Goal: Task Accomplishment & Management: Use online tool/utility

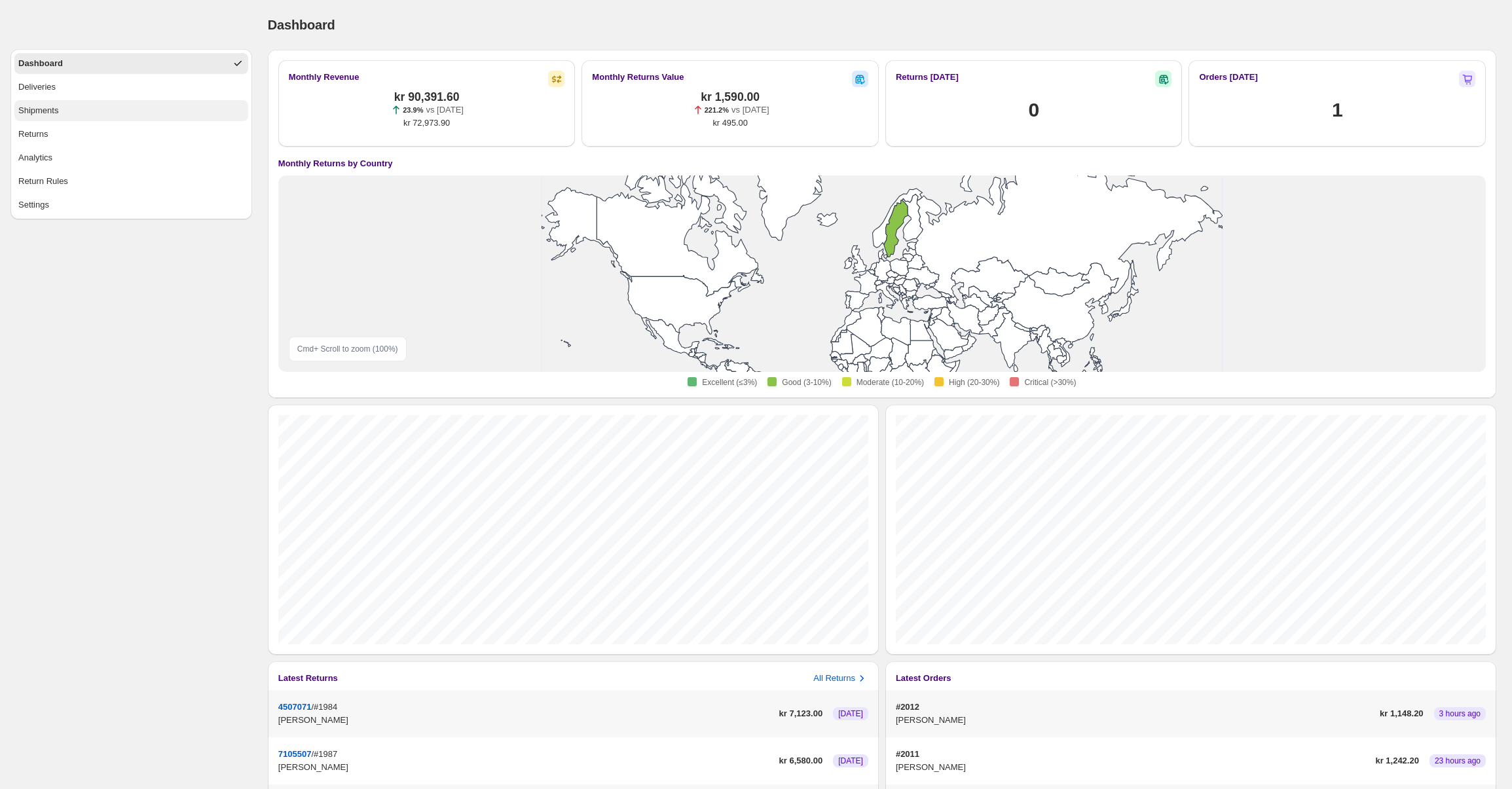
click at [74, 114] on button "Shipments" at bounding box center [131, 111] width 233 height 21
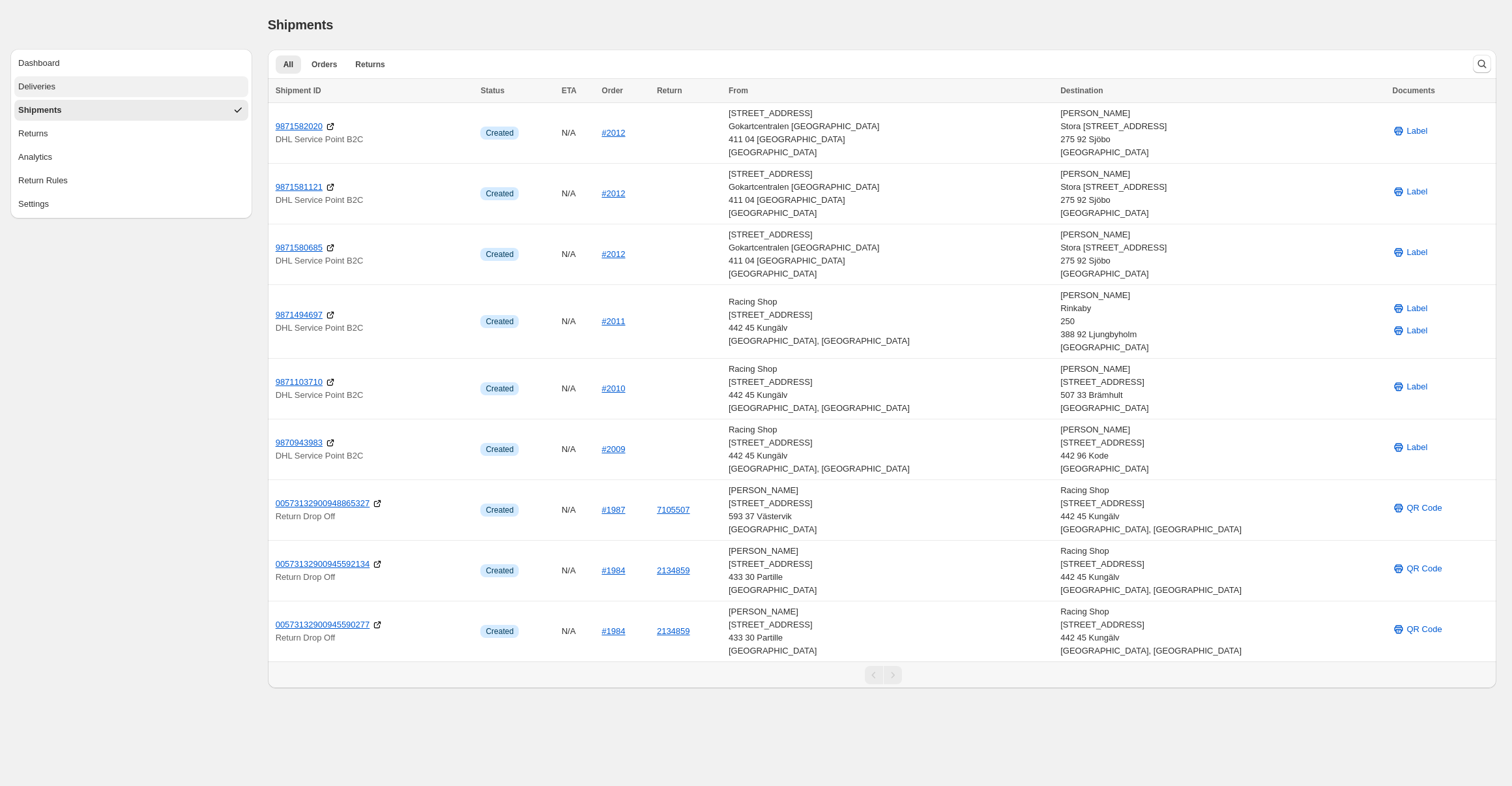
click at [75, 86] on button "Deliveries" at bounding box center [131, 86] width 234 height 21
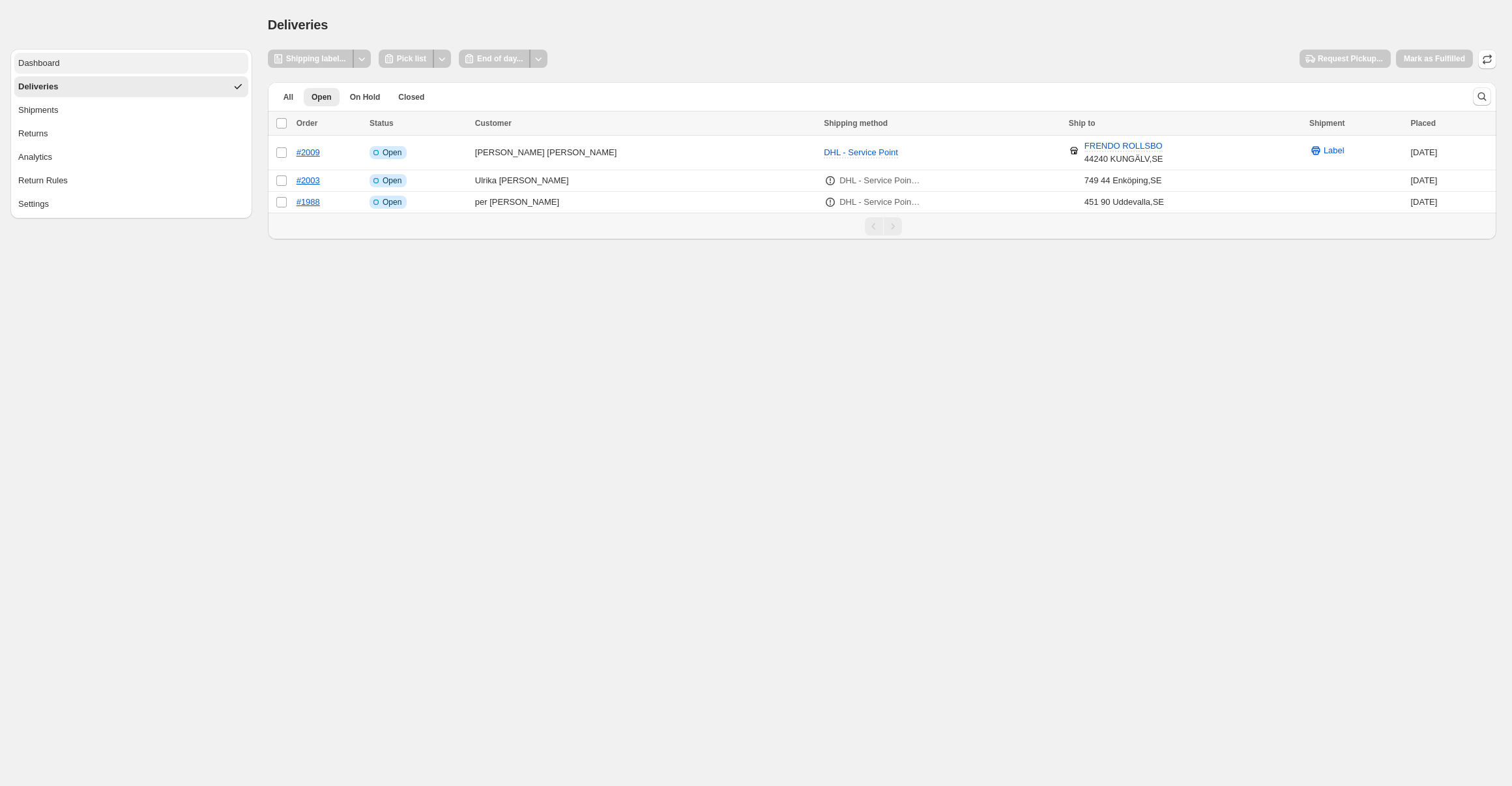
click at [88, 63] on button "Dashboard" at bounding box center [131, 63] width 234 height 21
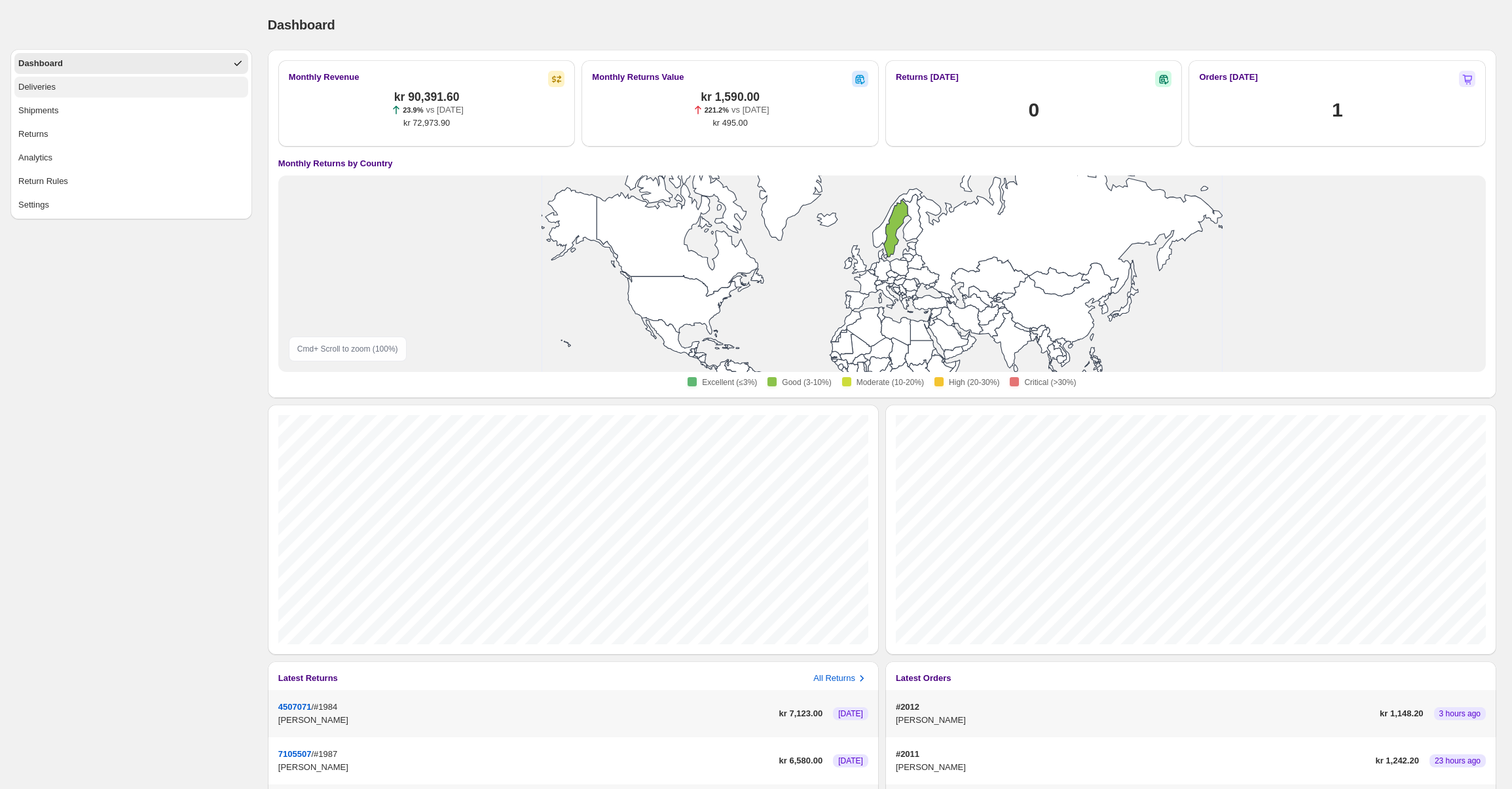
click at [76, 93] on button "Deliveries" at bounding box center [131, 87] width 233 height 21
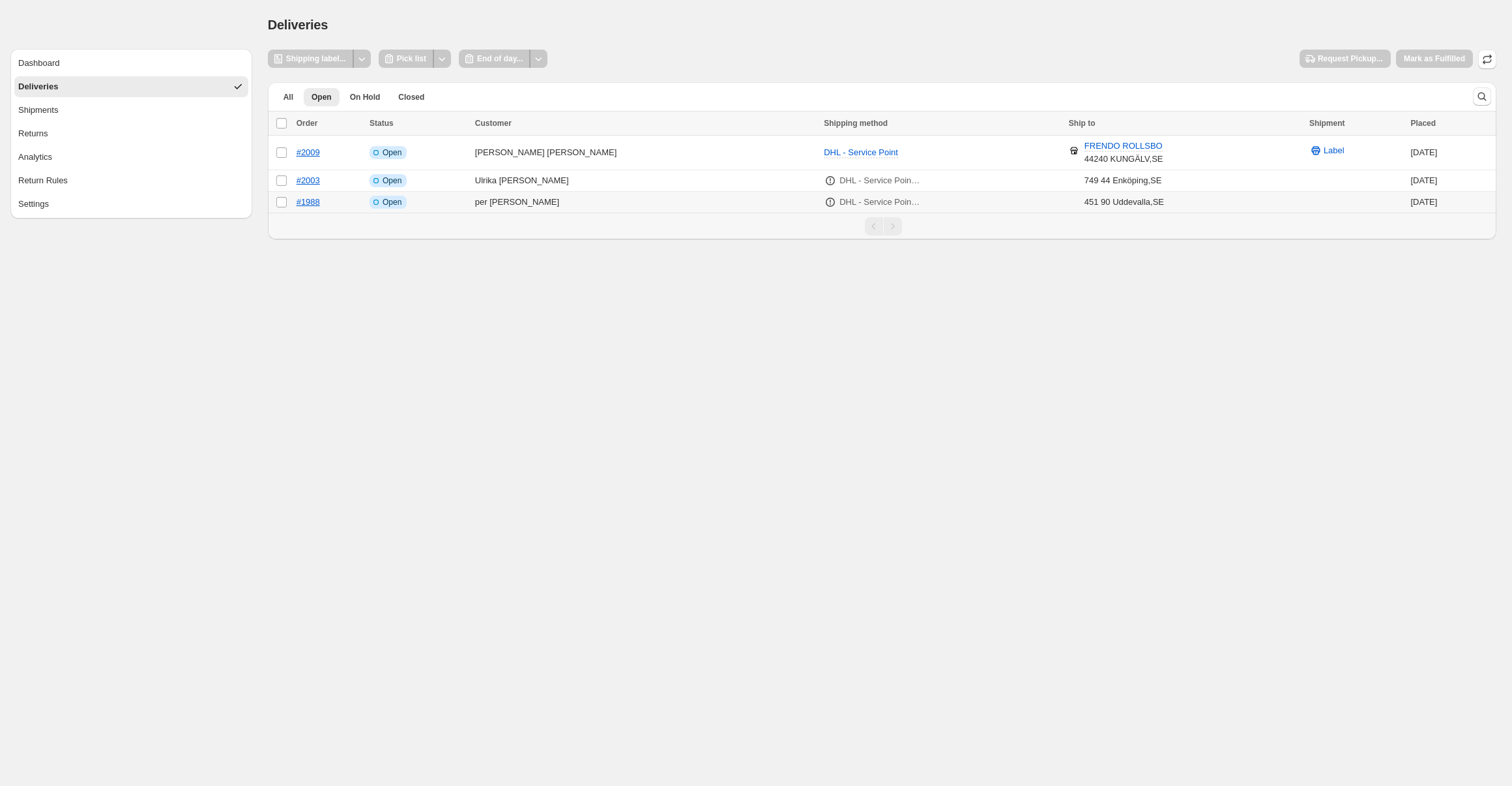
click at [359, 204] on td "#1988" at bounding box center [329, 203] width 73 height 22
click at [351, 205] on td "#1988" at bounding box center [329, 203] width 73 height 22
click at [313, 202] on link "#1988" at bounding box center [308, 202] width 24 height 10
click at [444, 59] on icon "Other actions" at bounding box center [442, 58] width 13 height 13
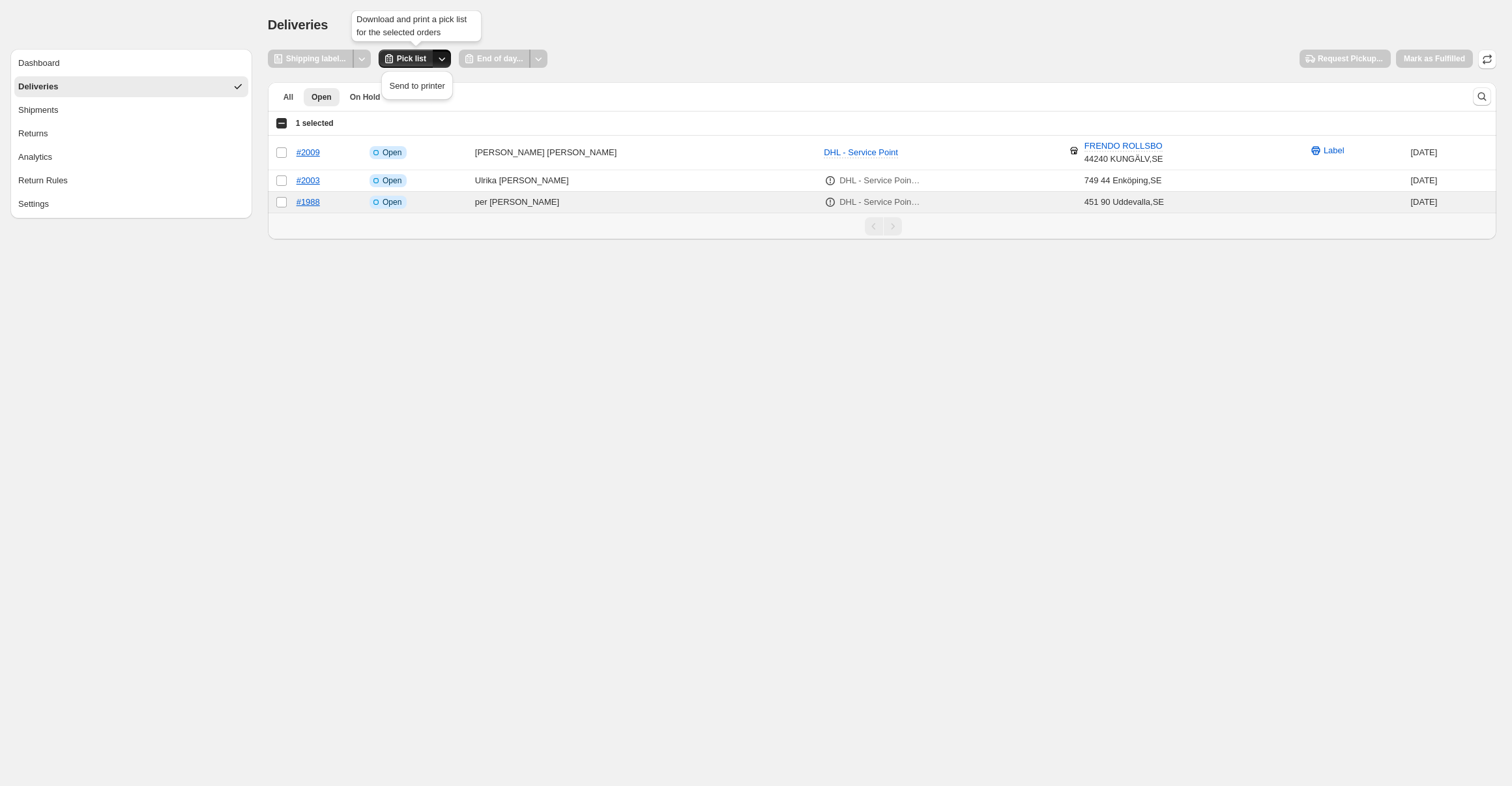
click at [446, 58] on icon "Other actions" at bounding box center [442, 58] width 13 height 13
click at [432, 87] on span "Send to printer" at bounding box center [417, 86] width 56 height 10
click at [681, 59] on div "Shipping label... Pick list End of day... Request Pickup... [PERSON_NAME] as Fu…" at bounding box center [882, 59] width 1229 height 20
click at [69, 206] on button "Settings" at bounding box center [131, 204] width 234 height 21
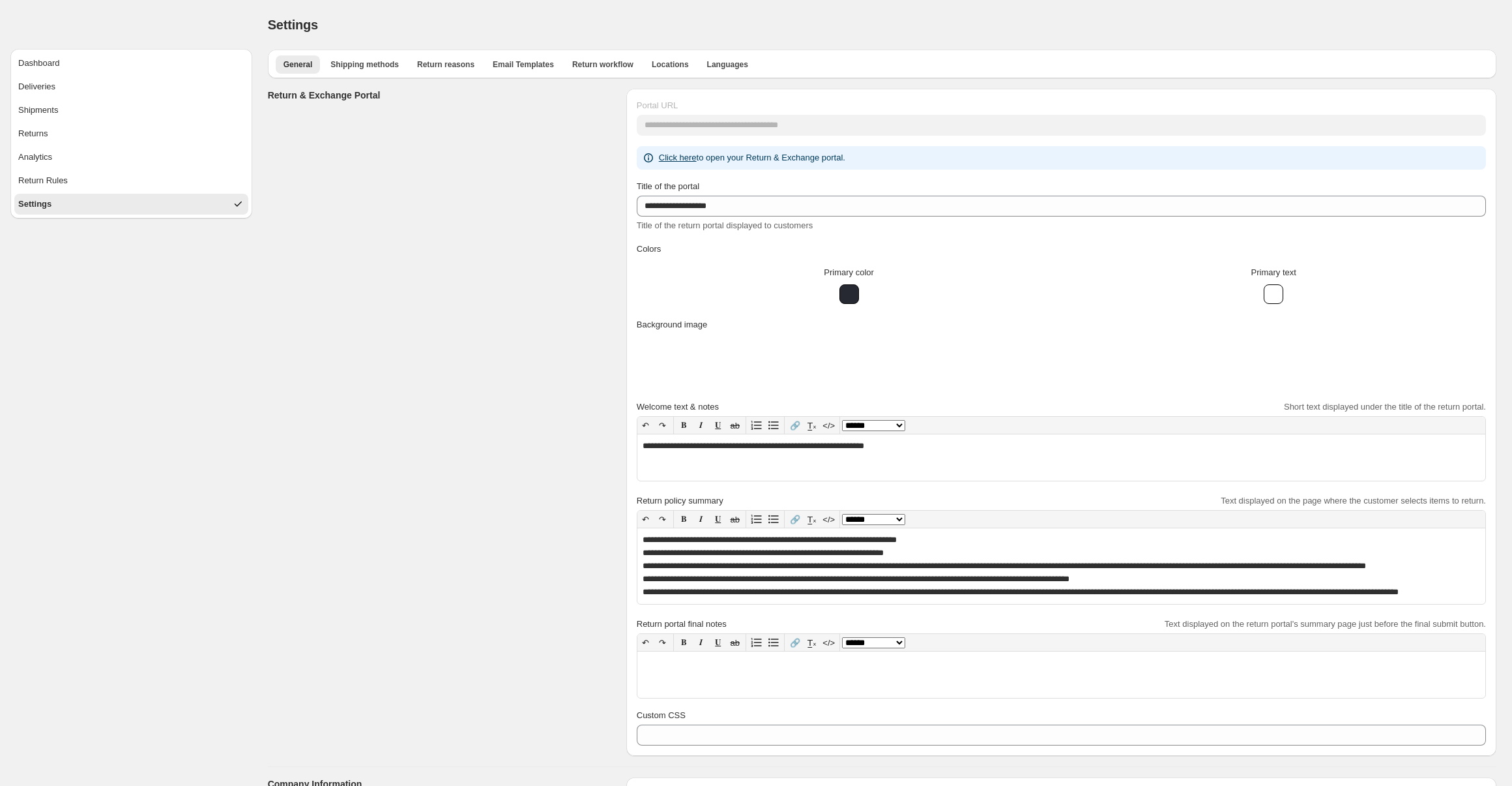
type input "**********"
type input "*"
select select "**"
type input "**********"
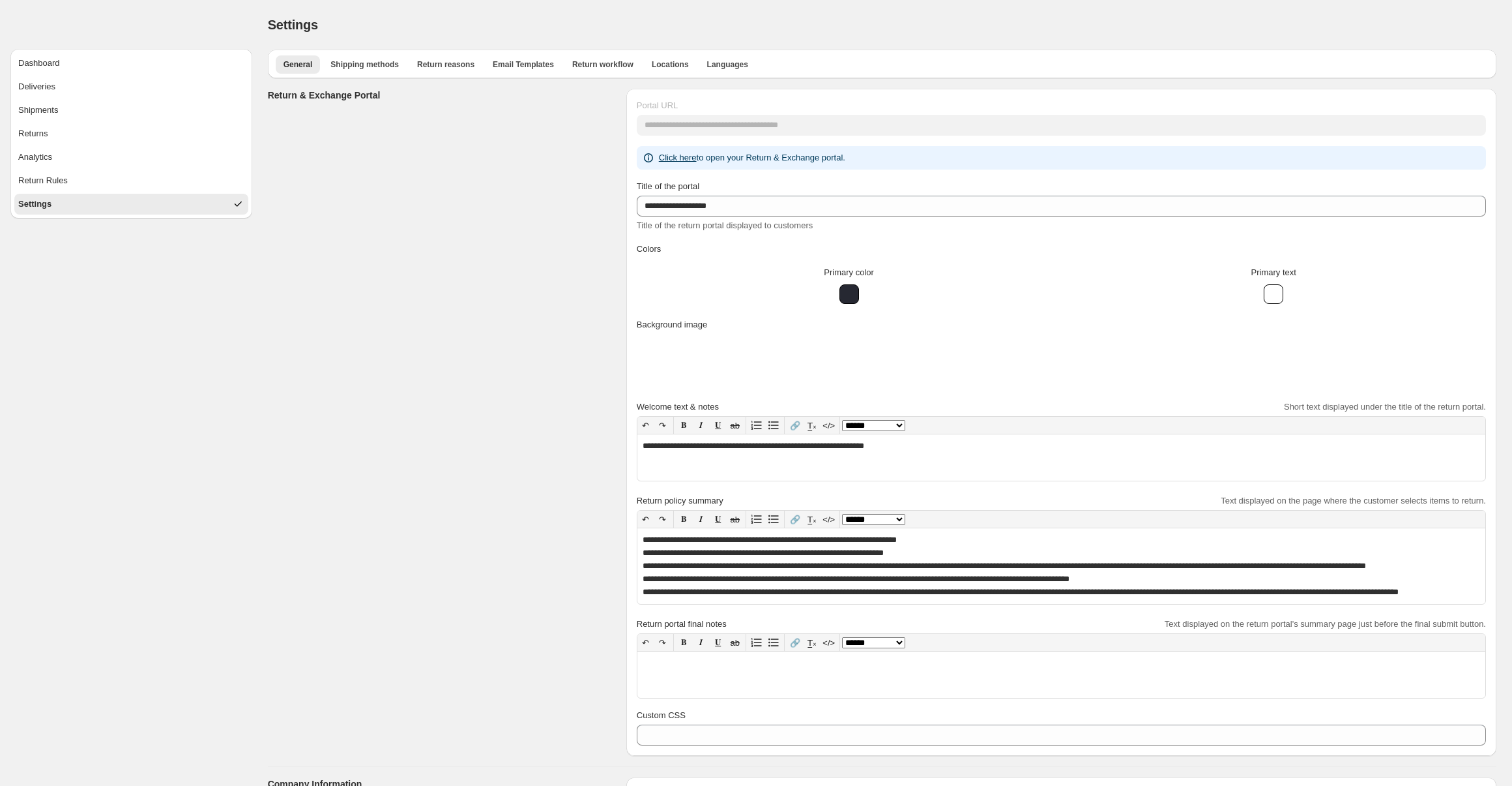
select select "**"
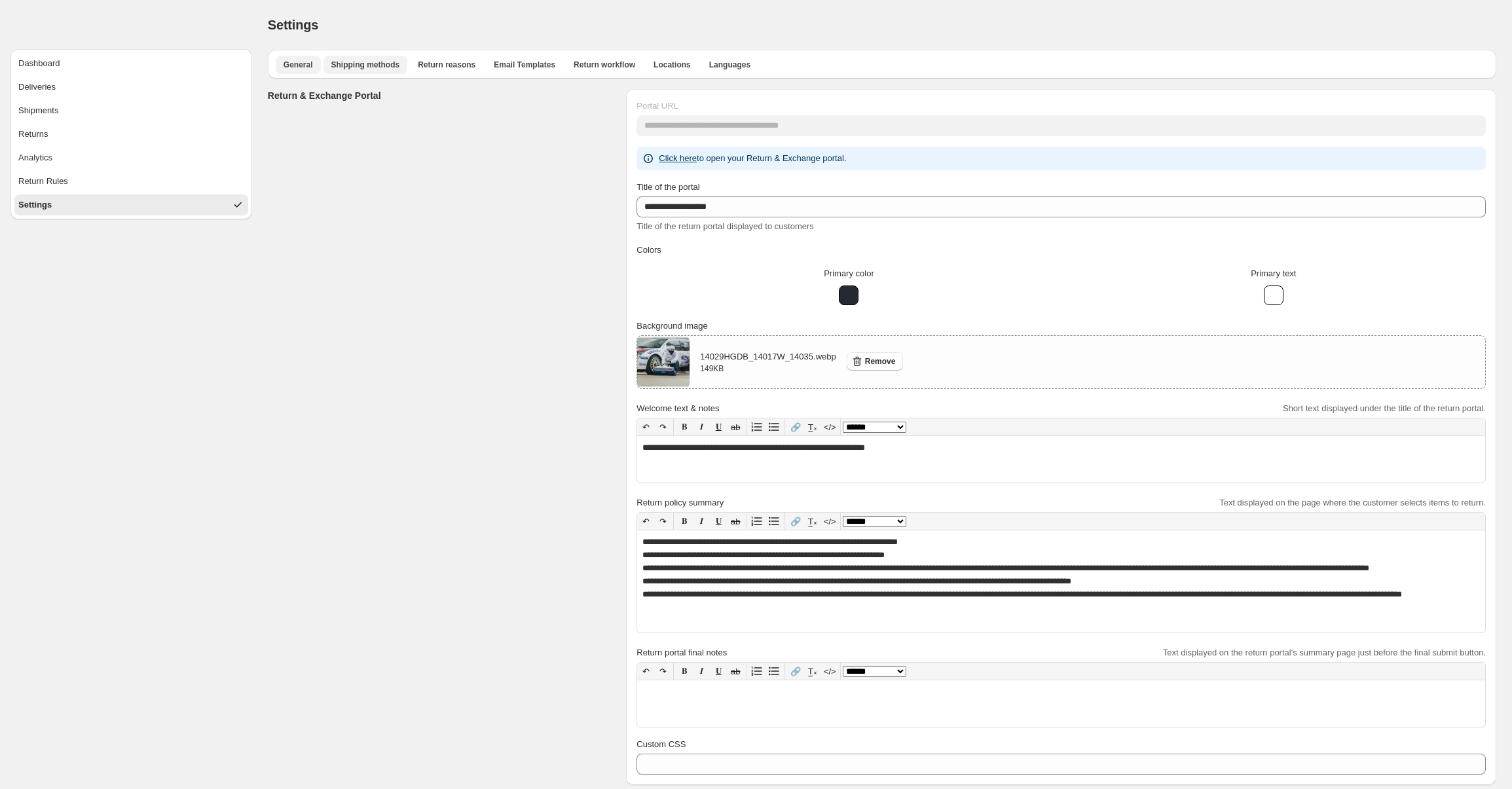
click at [336, 68] on span "Shipping methods" at bounding box center [365, 64] width 69 height 10
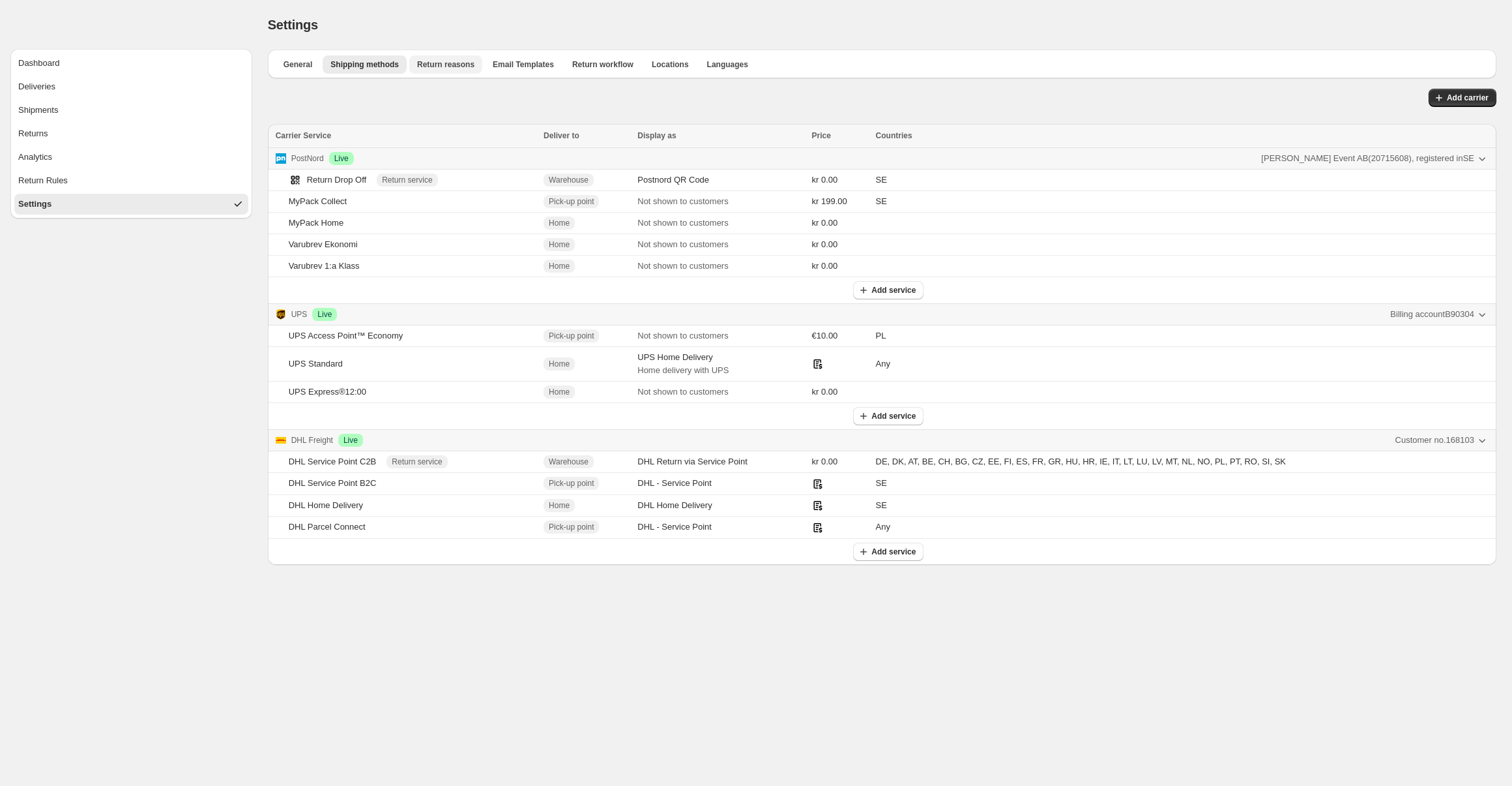
click at [439, 63] on span "Return reasons" at bounding box center [446, 64] width 57 height 10
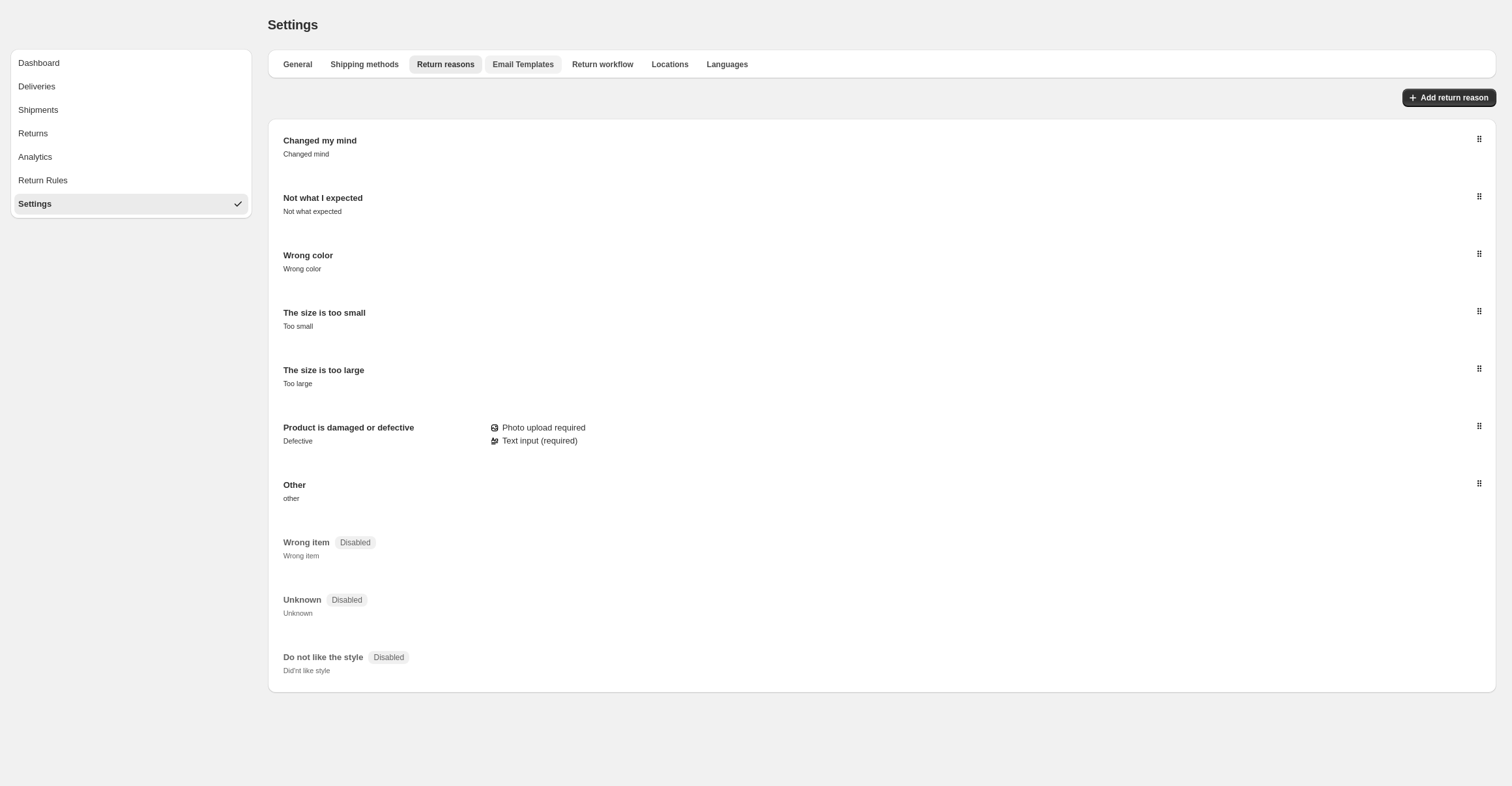
click at [547, 70] on button "Email Templates" at bounding box center [523, 65] width 77 height 18
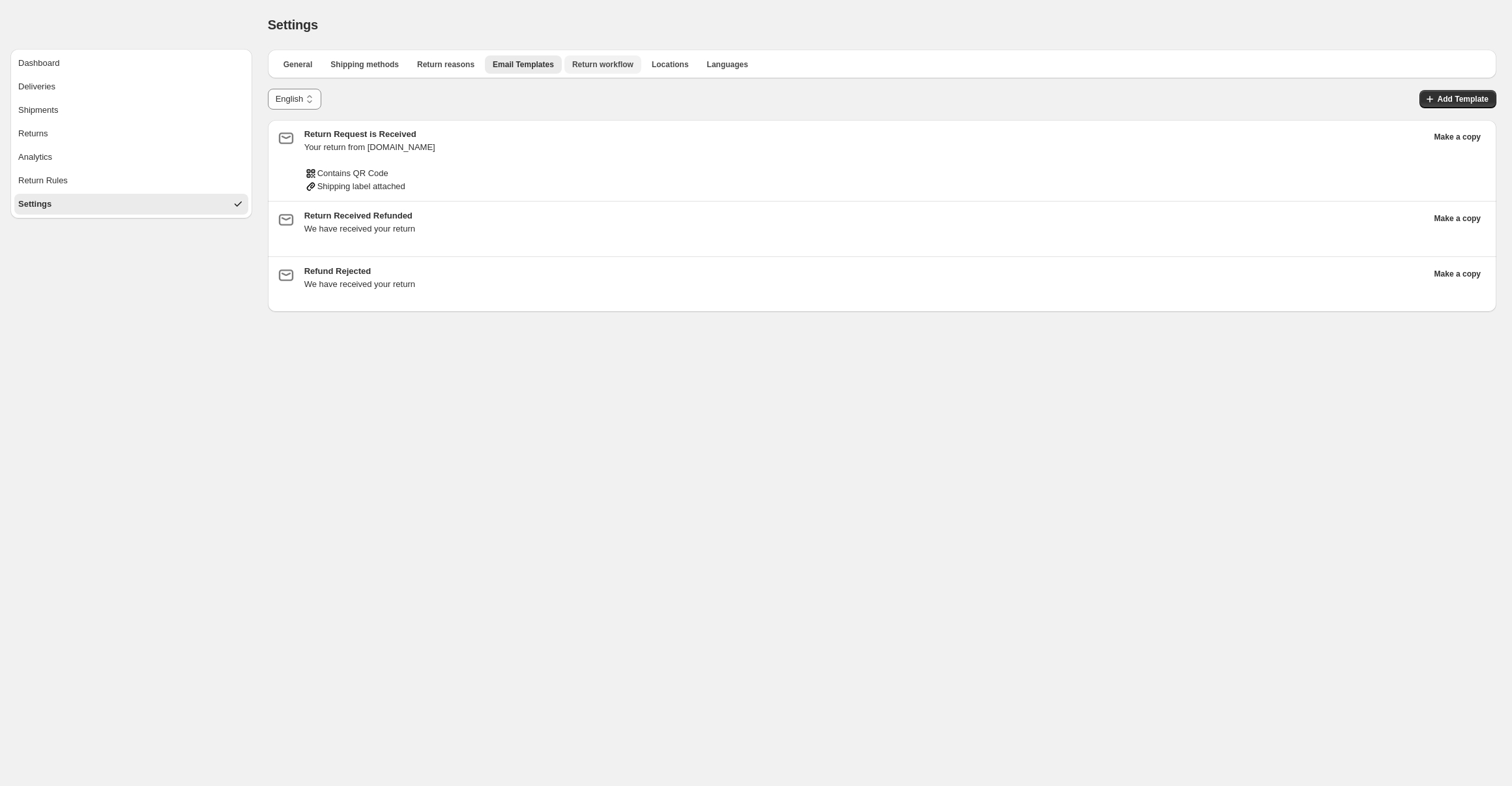
click at [605, 65] on span "Return workflow" at bounding box center [603, 64] width 61 height 10
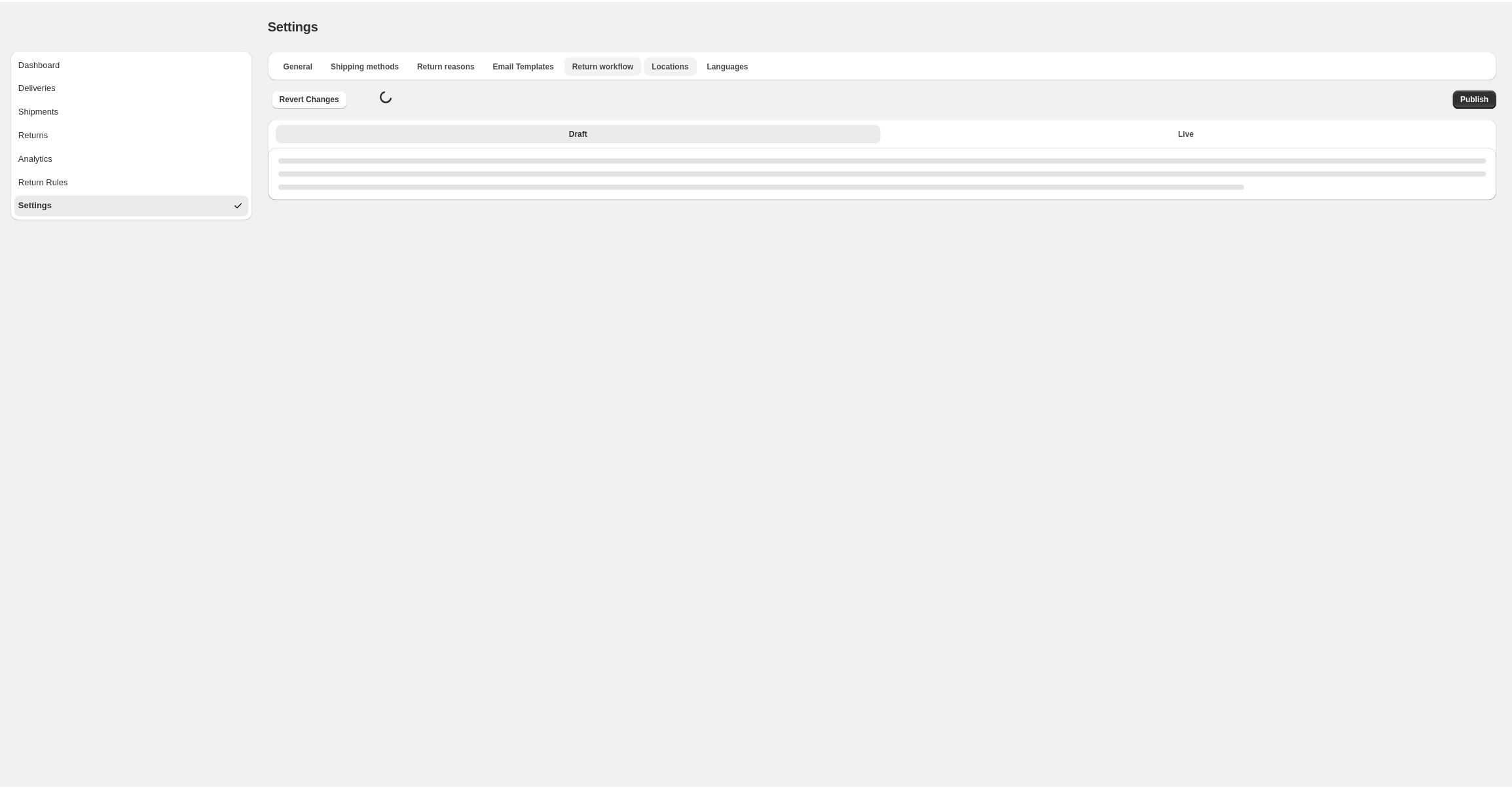
select select "********"
select select "**"
select select "**********"
select select "********"
select select "**"
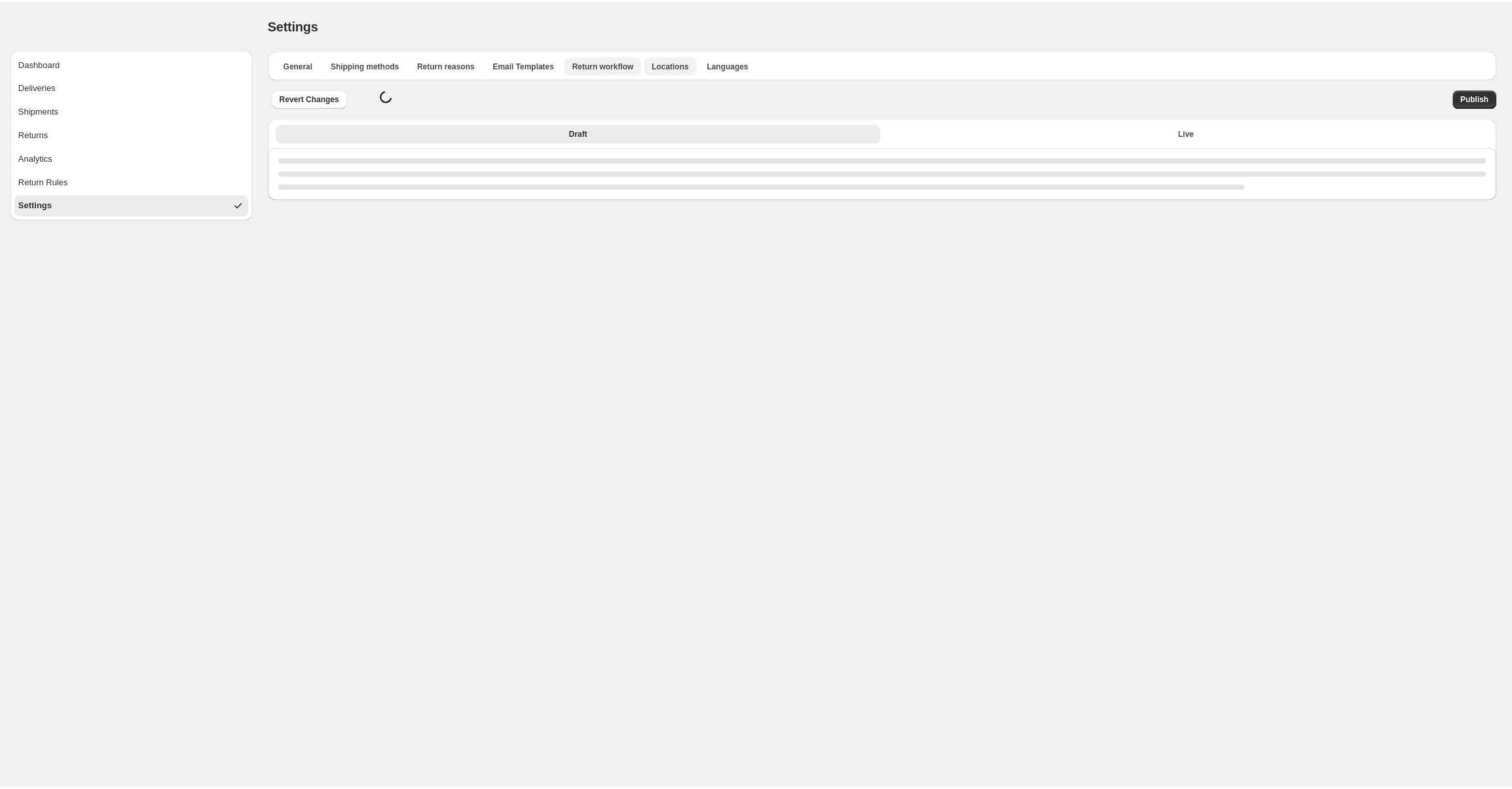
select select "**********"
select select "********"
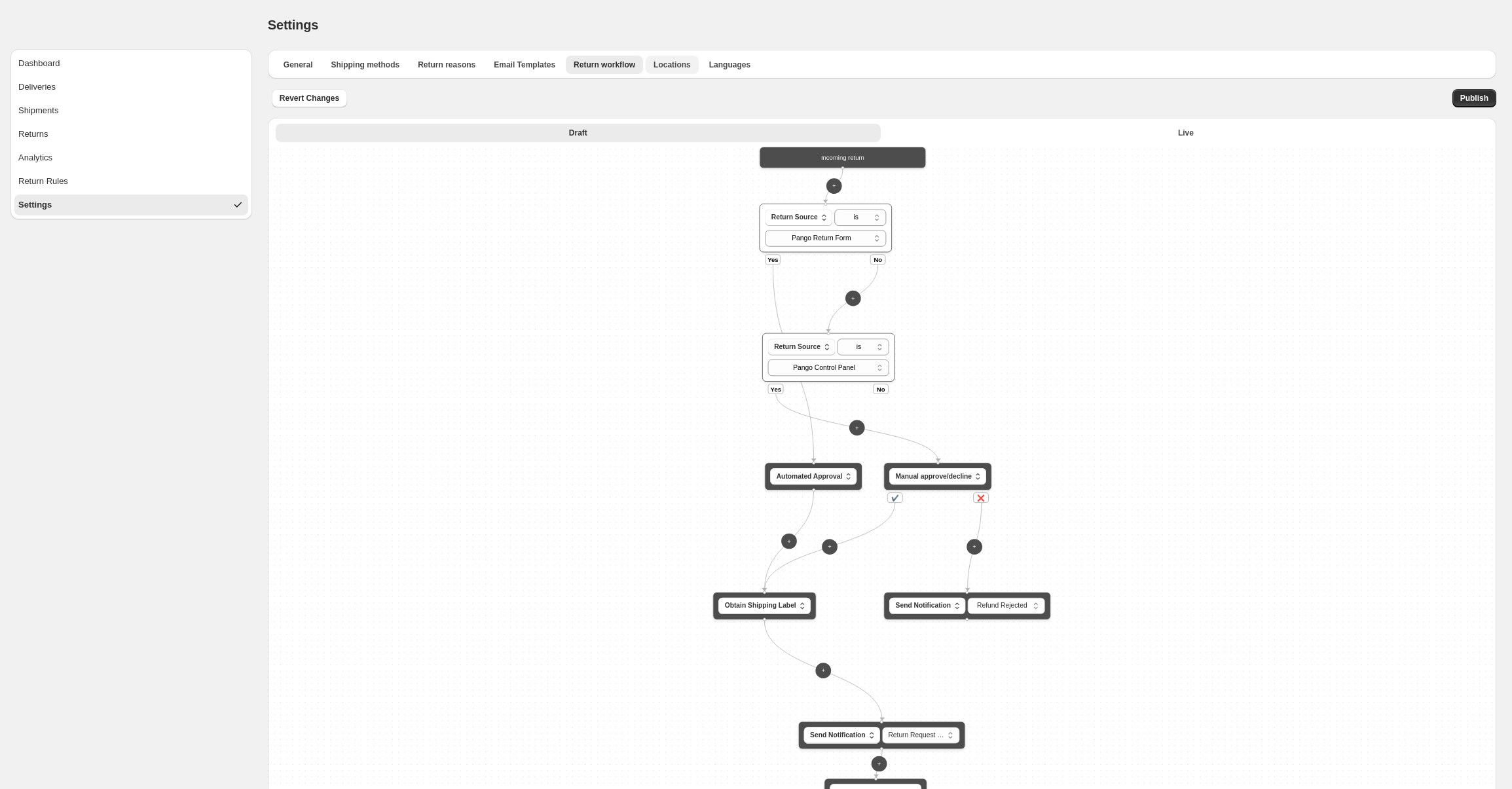
click at [674, 70] on button "Locations" at bounding box center [672, 65] width 53 height 18
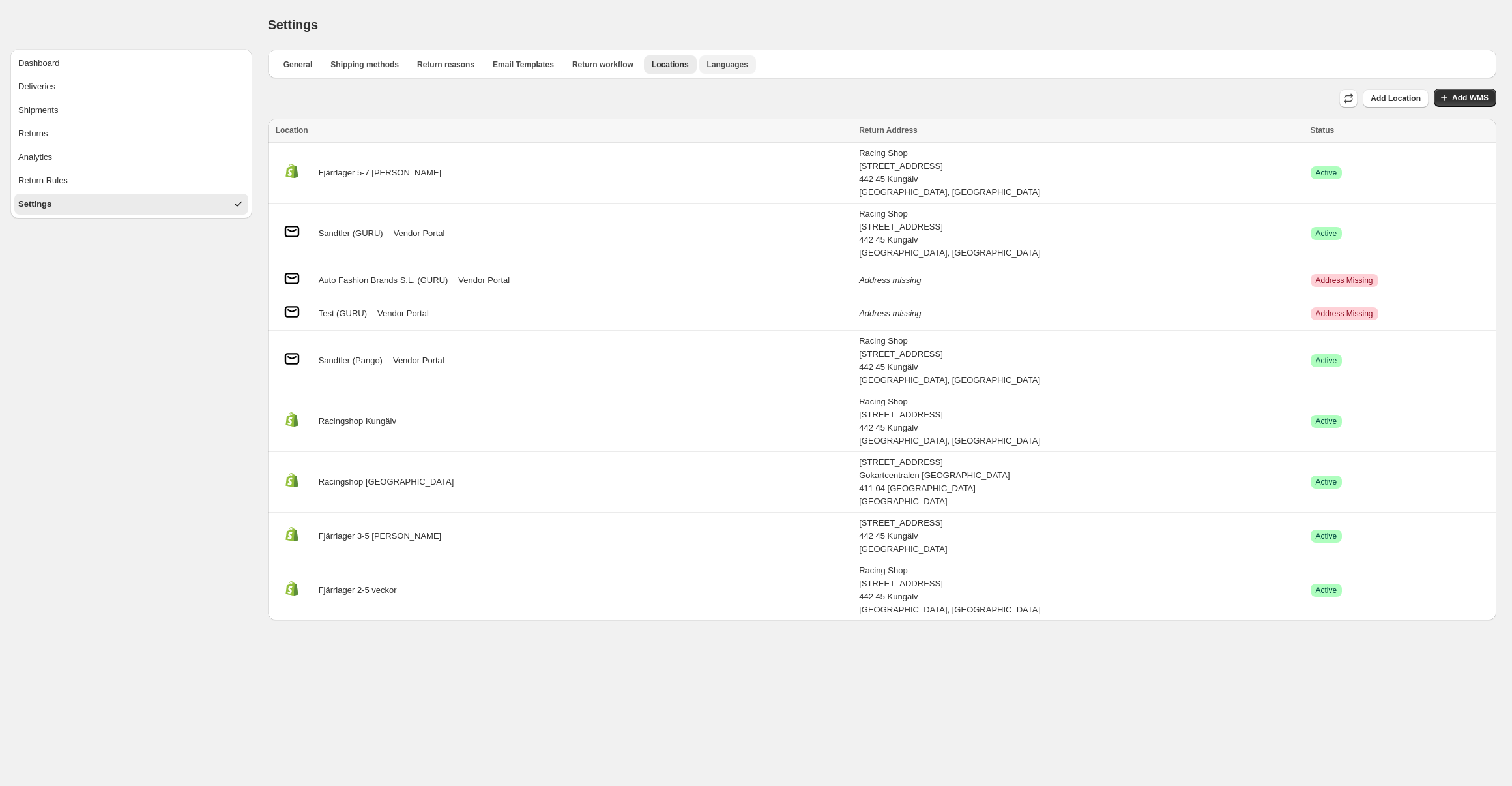
click at [714, 65] on span "Languages" at bounding box center [728, 64] width 41 height 10
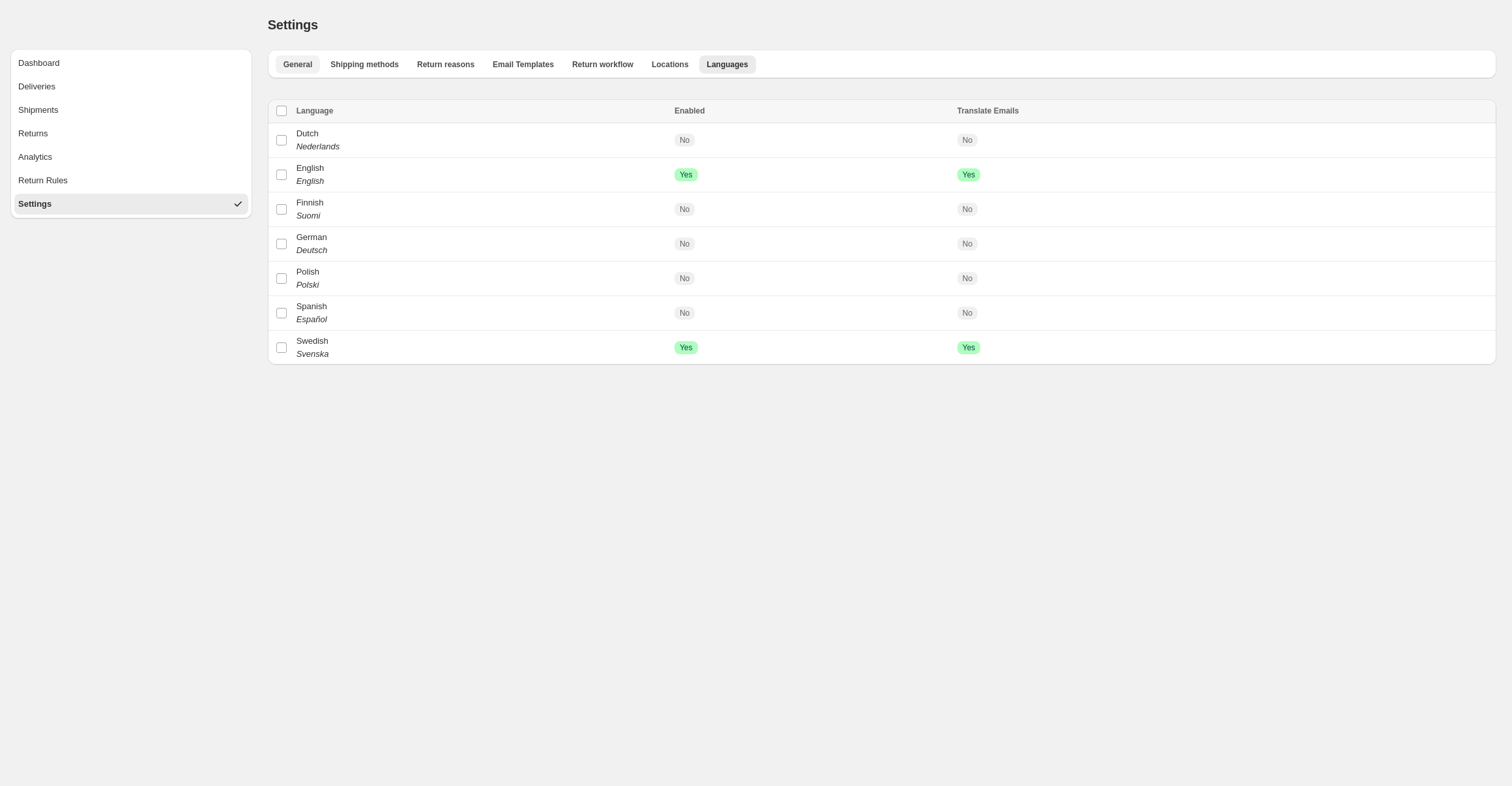
click at [299, 67] on span "General" at bounding box center [298, 64] width 29 height 10
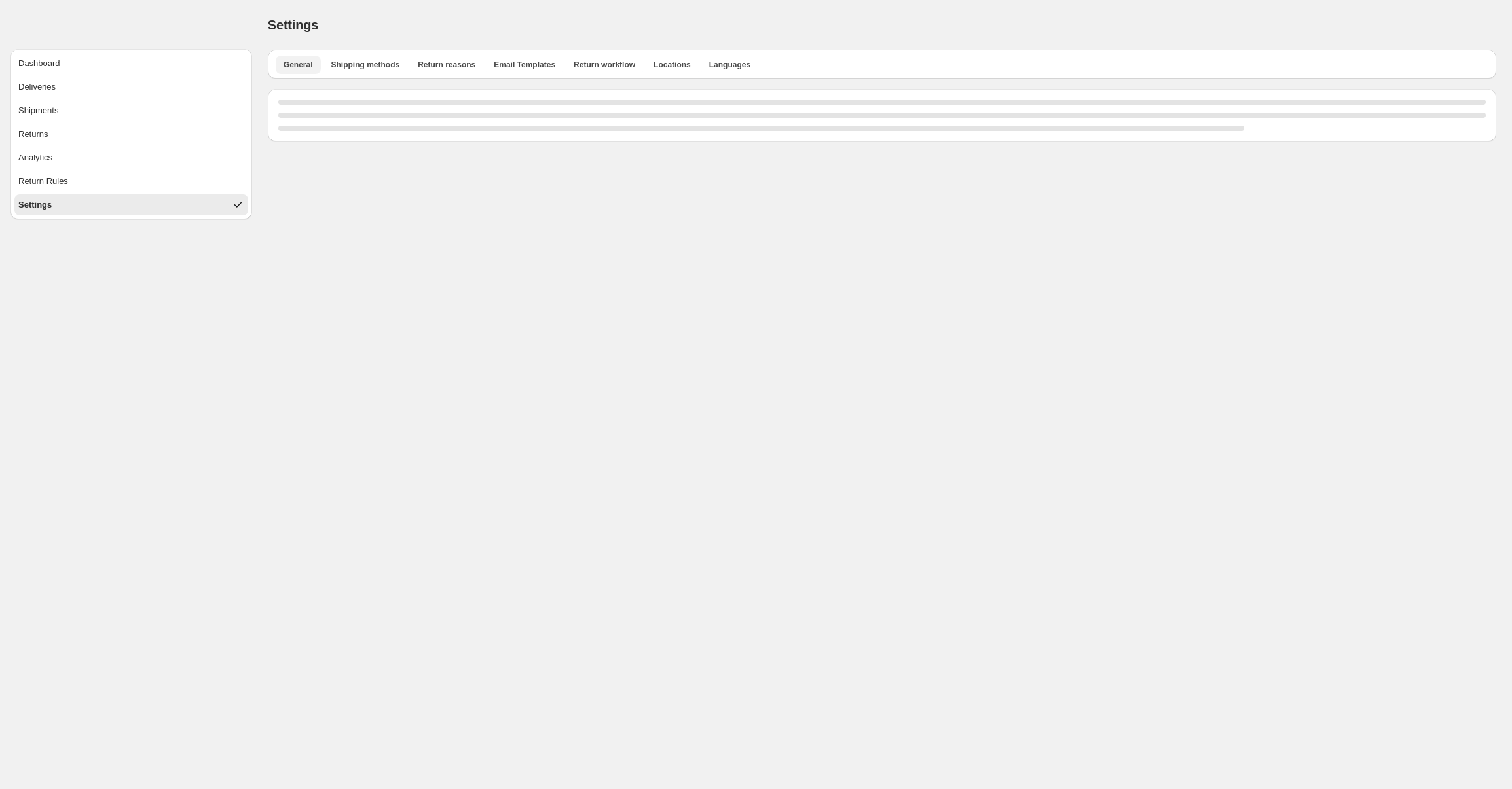
select select "**"
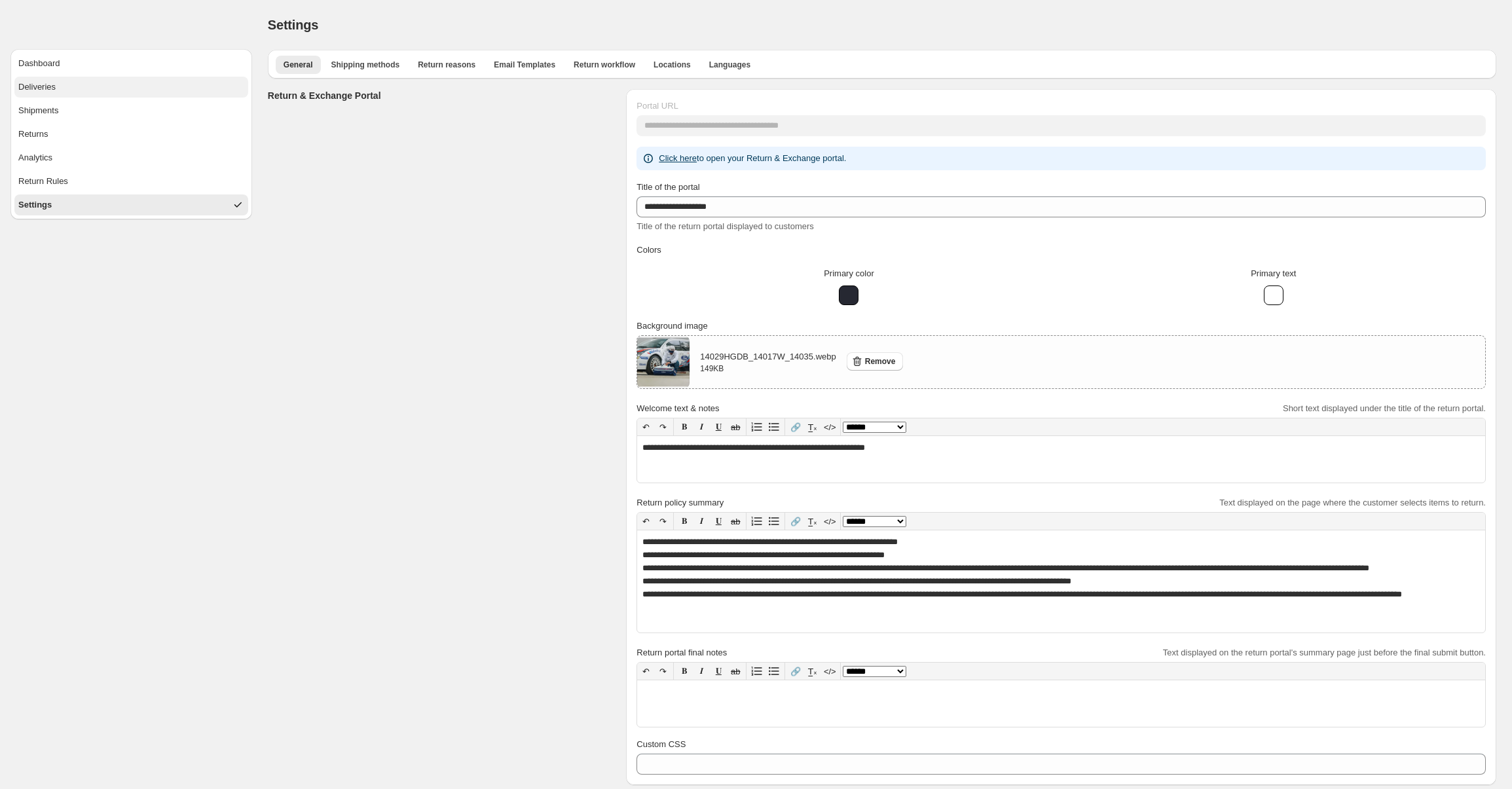
click at [115, 88] on button "Deliveries" at bounding box center [131, 87] width 233 height 21
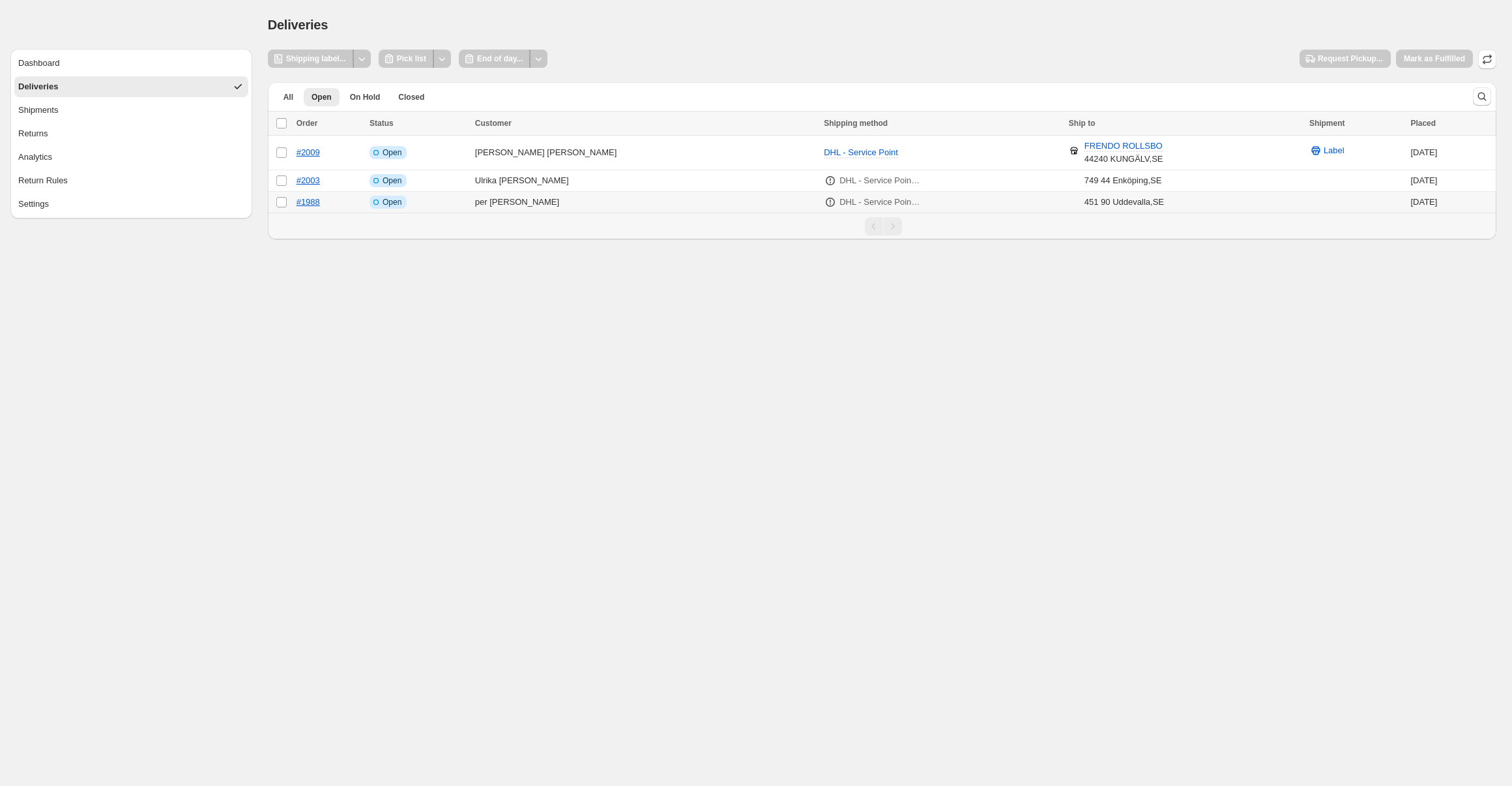
click at [349, 205] on td "#1988" at bounding box center [329, 203] width 73 height 22
click at [418, 59] on span "Pick list" at bounding box center [411, 58] width 29 height 10
click at [326, 56] on div "Shipping label..." at bounding box center [311, 58] width 86 height 18
click at [337, 194] on td "#1988" at bounding box center [329, 203] width 73 height 22
click at [338, 201] on td "#1988" at bounding box center [329, 203] width 73 height 22
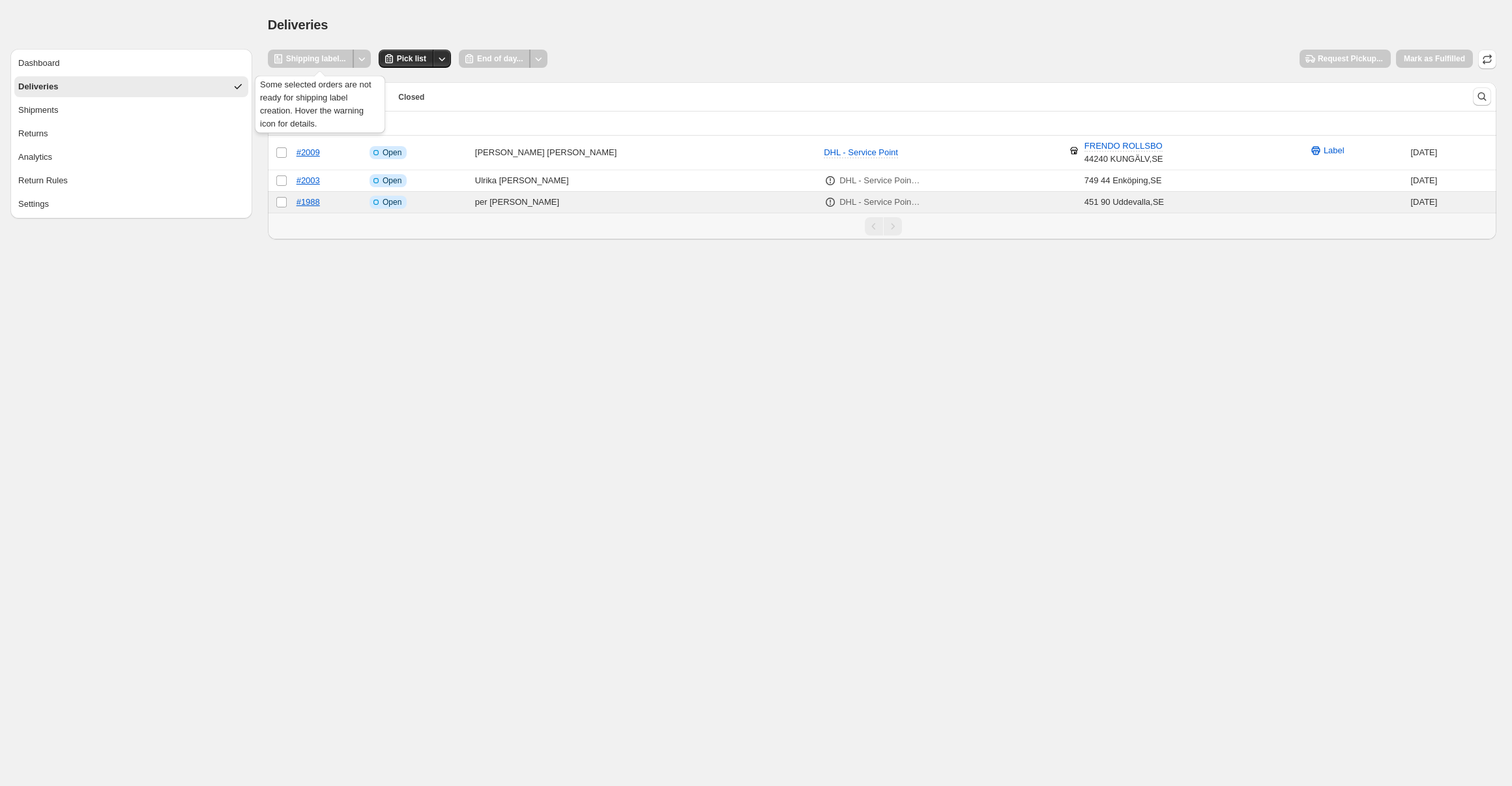
click at [324, 58] on div "Shipping label..." at bounding box center [311, 58] width 86 height 18
click at [735, 30] on div "Deliveries" at bounding box center [882, 24] width 1229 height 18
click at [401, 57] on span "Pick list" at bounding box center [411, 58] width 29 height 10
click at [380, 270] on body "**********" at bounding box center [756, 393] width 1512 height 786
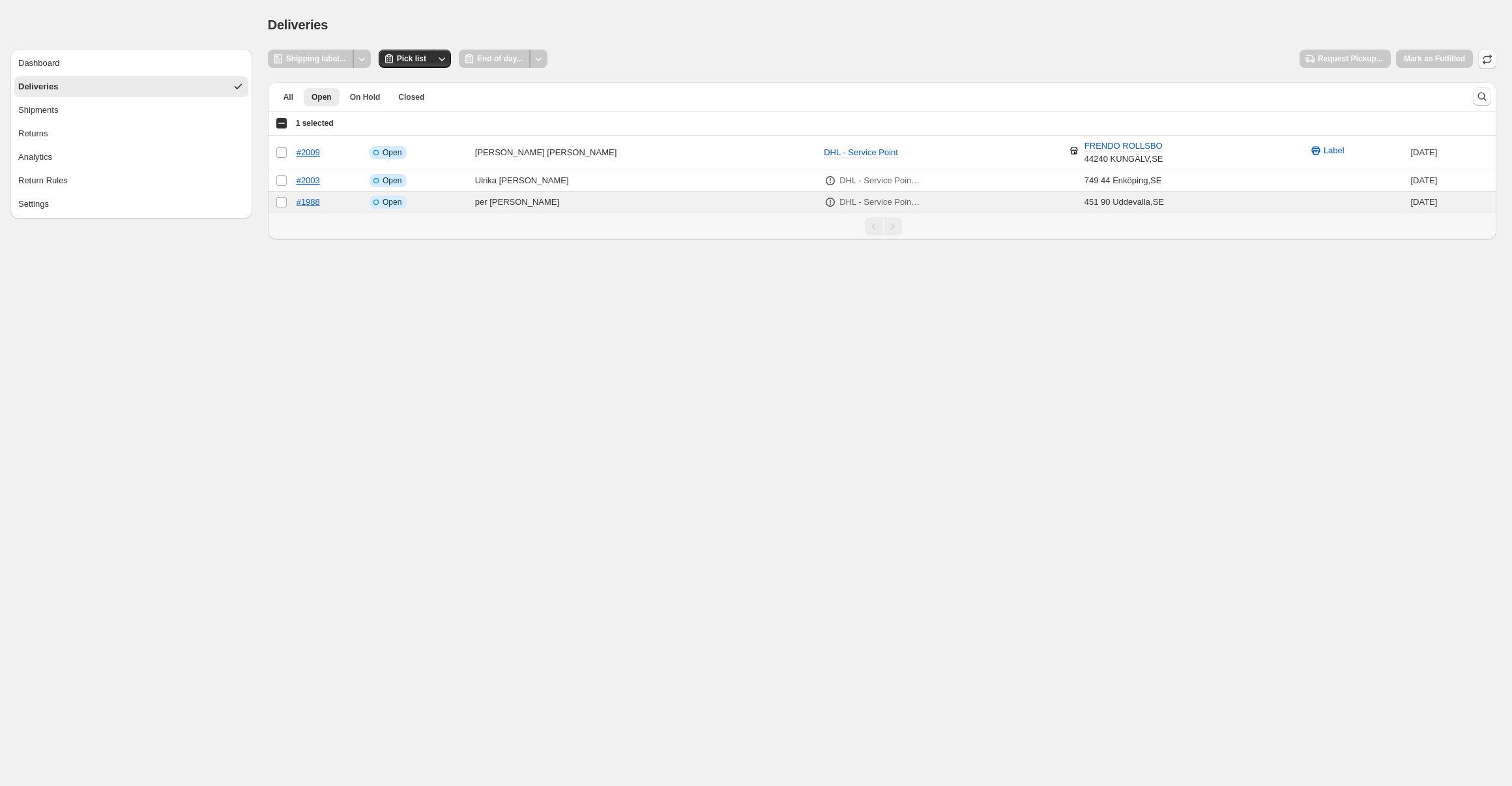
click at [1494, 63] on button "button" at bounding box center [1487, 59] width 18 height 20
click at [320, 201] on link "#1988" at bounding box center [308, 202] width 24 height 10
click at [366, 201] on td "#1988" at bounding box center [329, 203] width 73 height 22
click at [440, 59] on icon "Other actions" at bounding box center [442, 58] width 13 height 13
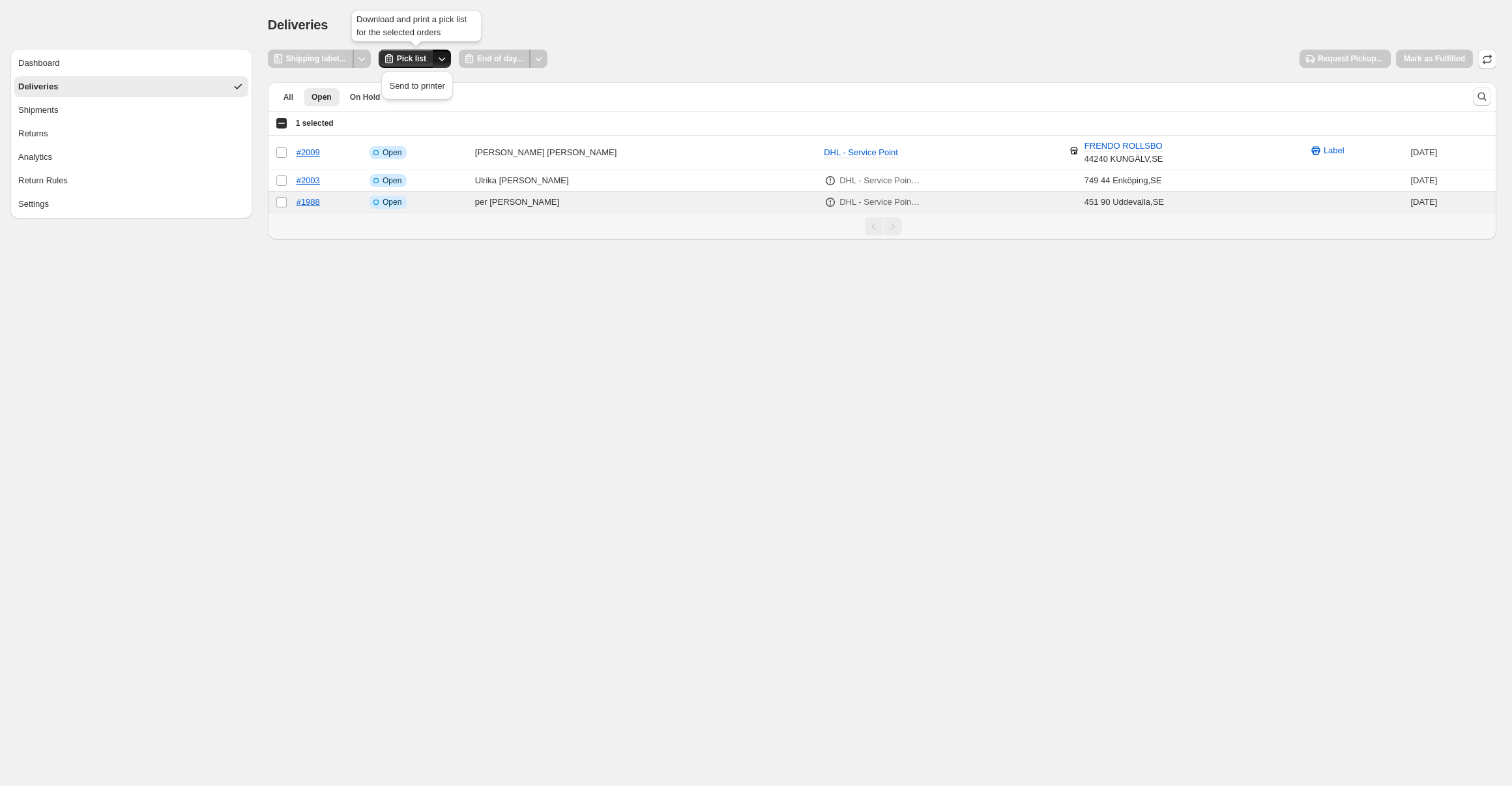
click at [439, 59] on icon "Other actions" at bounding box center [442, 58] width 13 height 13
click at [360, 63] on div at bounding box center [362, 58] width 18 height 18
click at [346, 199] on td "#1988" at bounding box center [329, 203] width 73 height 22
click at [349, 181] on td "#2003" at bounding box center [329, 181] width 73 height 22
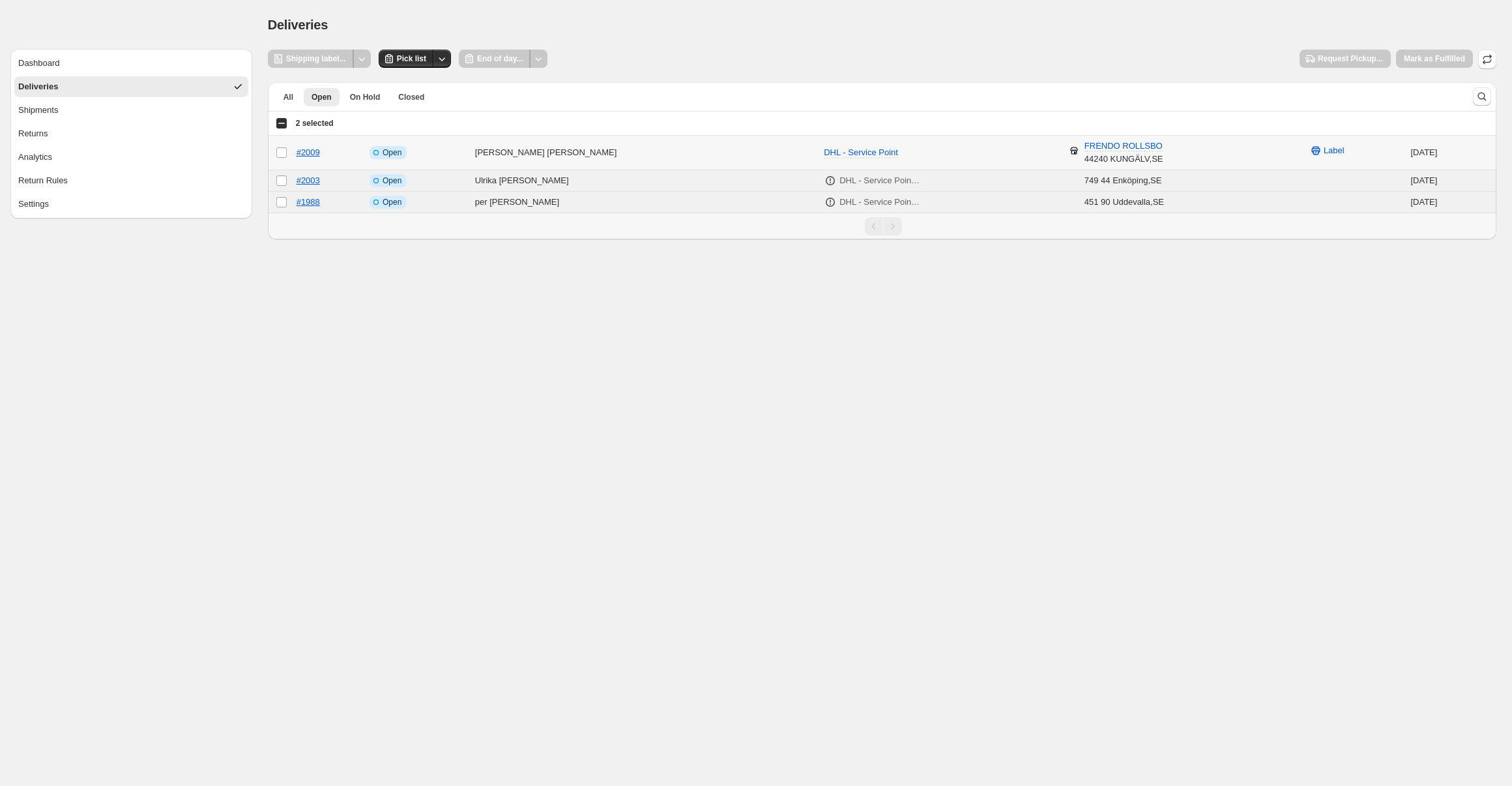
click at [349, 165] on td "#2009" at bounding box center [329, 153] width 73 height 35
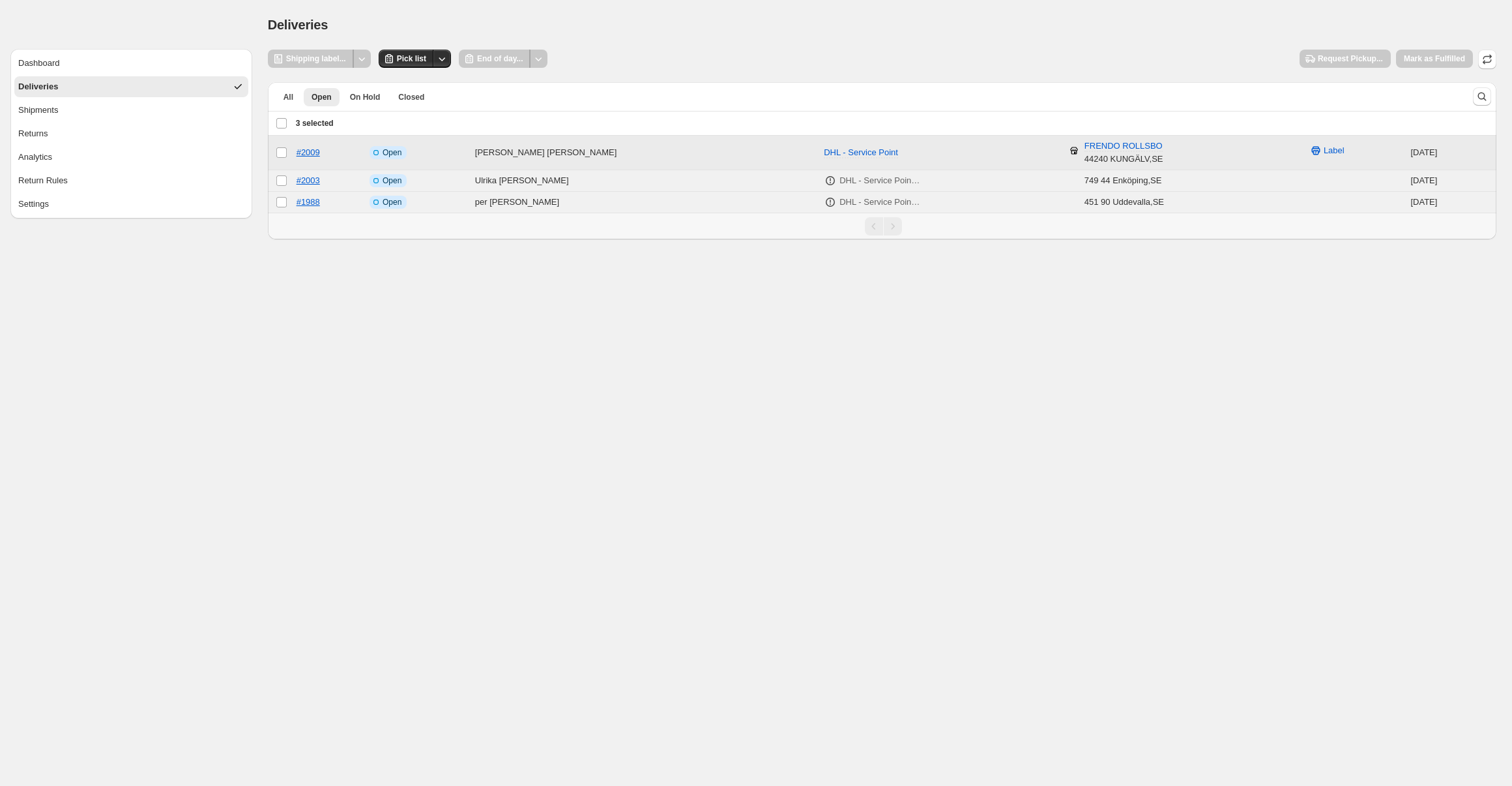
click at [351, 160] on td "#2009" at bounding box center [329, 153] width 73 height 35
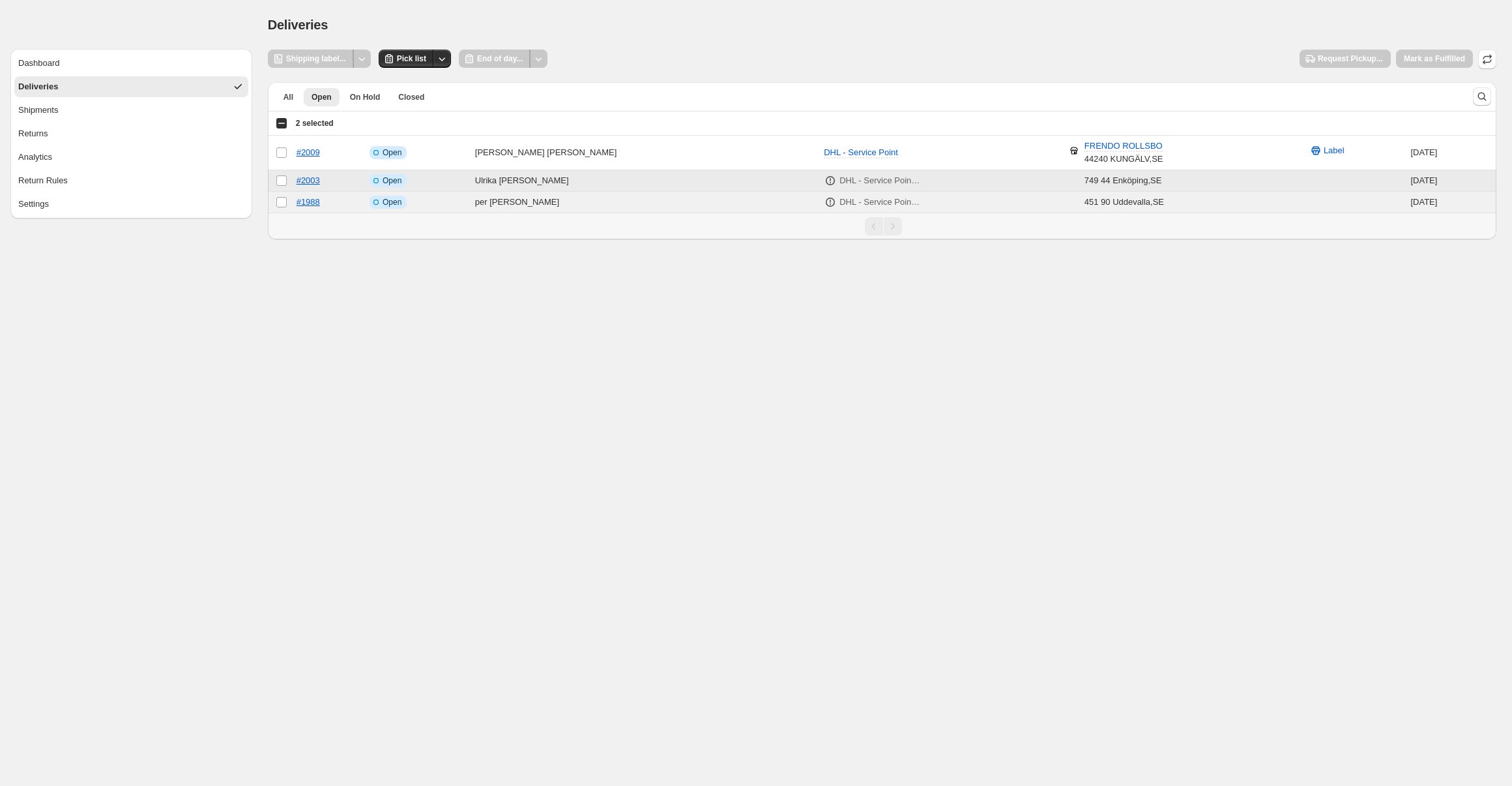
click at [349, 179] on td "#2003" at bounding box center [329, 181] width 73 height 22
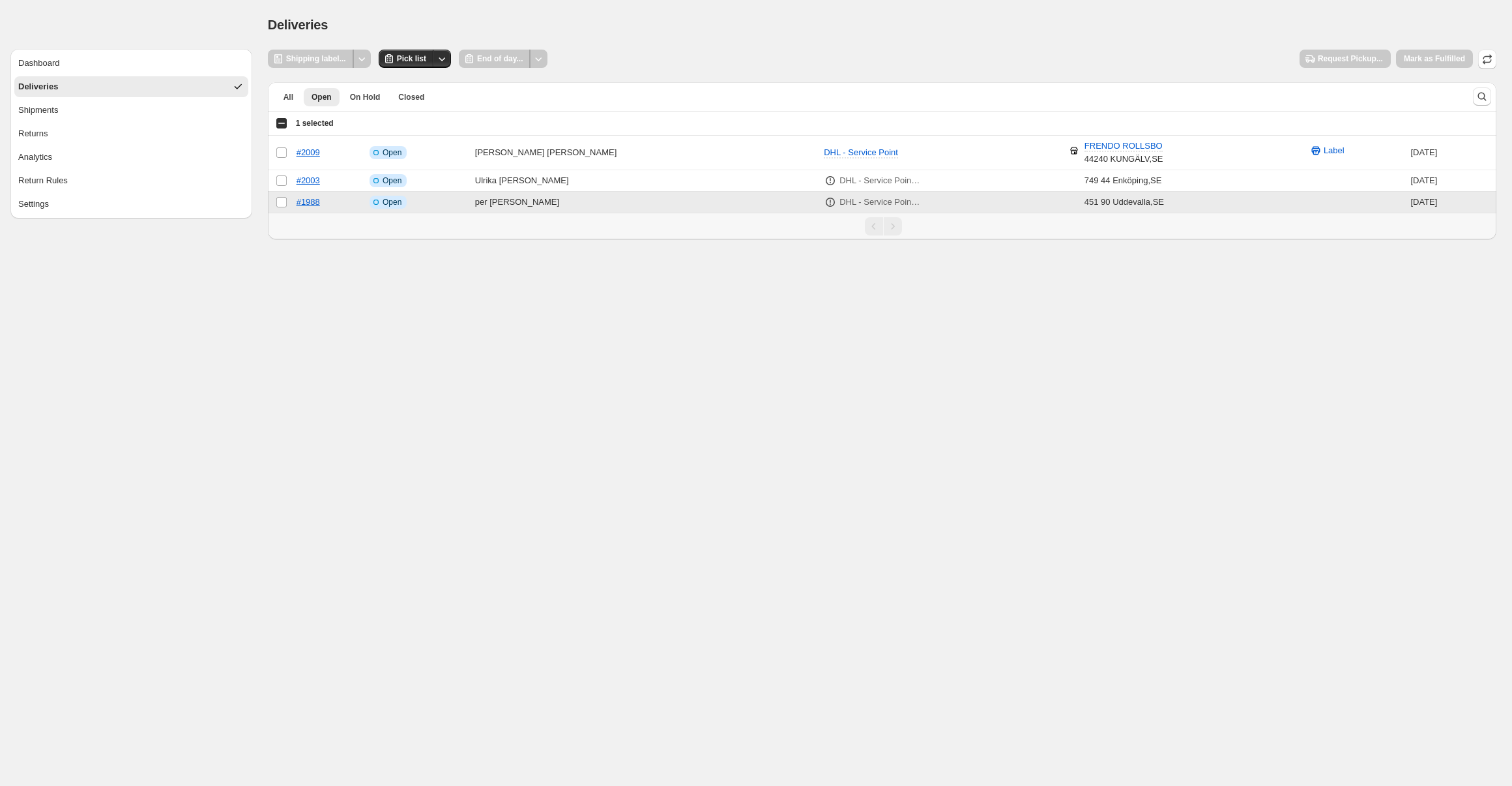
click at [345, 201] on td "#1988" at bounding box center [329, 203] width 73 height 22
click at [287, 102] on button "All" at bounding box center [288, 97] width 25 height 18
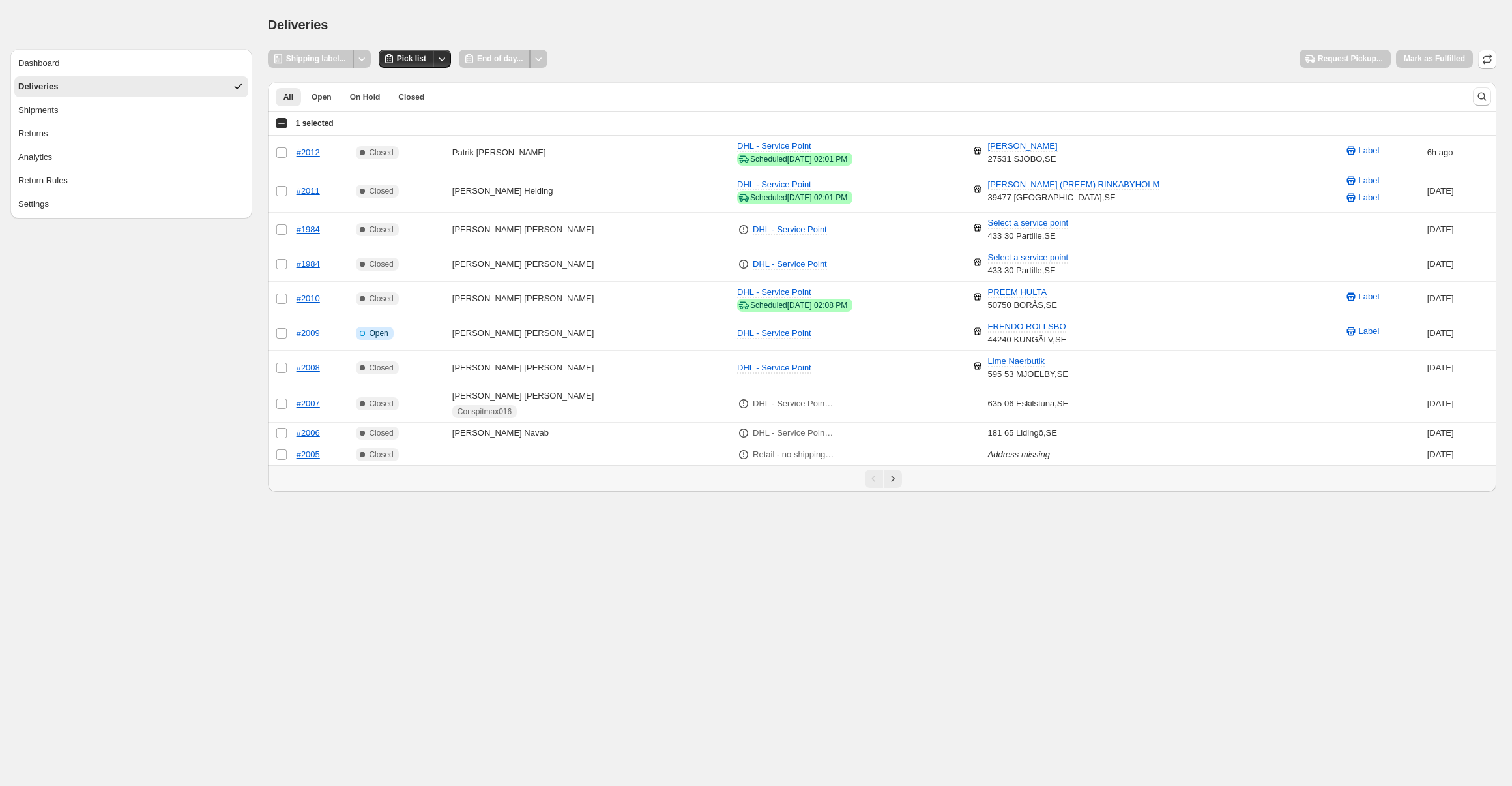
click at [286, 123] on div "Select all 10 orders 1 selected" at bounding box center [304, 123] width 58 height 12
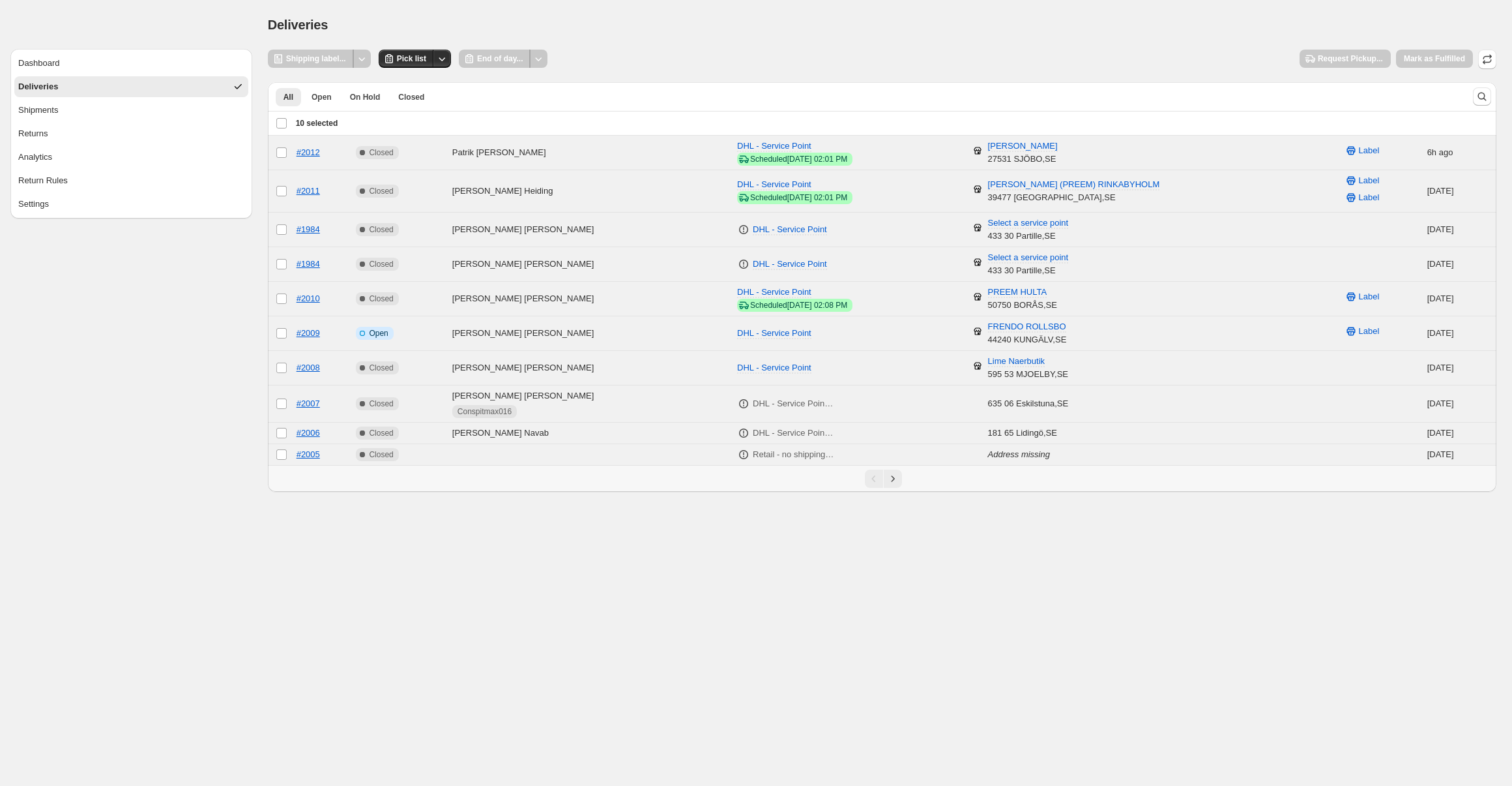
click at [286, 123] on div "Deselect all 10 orders 10 selected" at bounding box center [307, 123] width 63 height 12
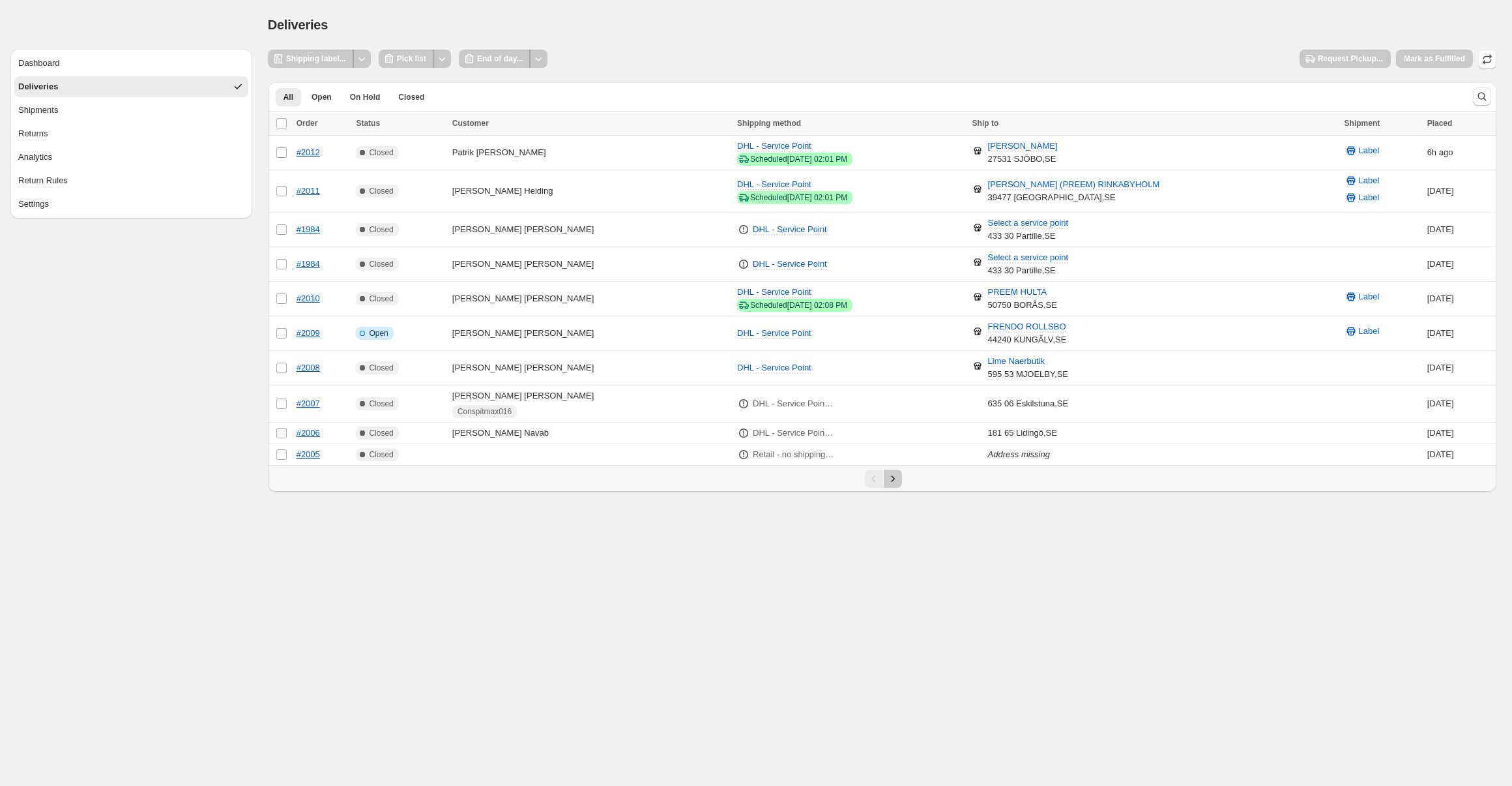
click at [892, 479] on icon "Next" at bounding box center [892, 478] width 13 height 13
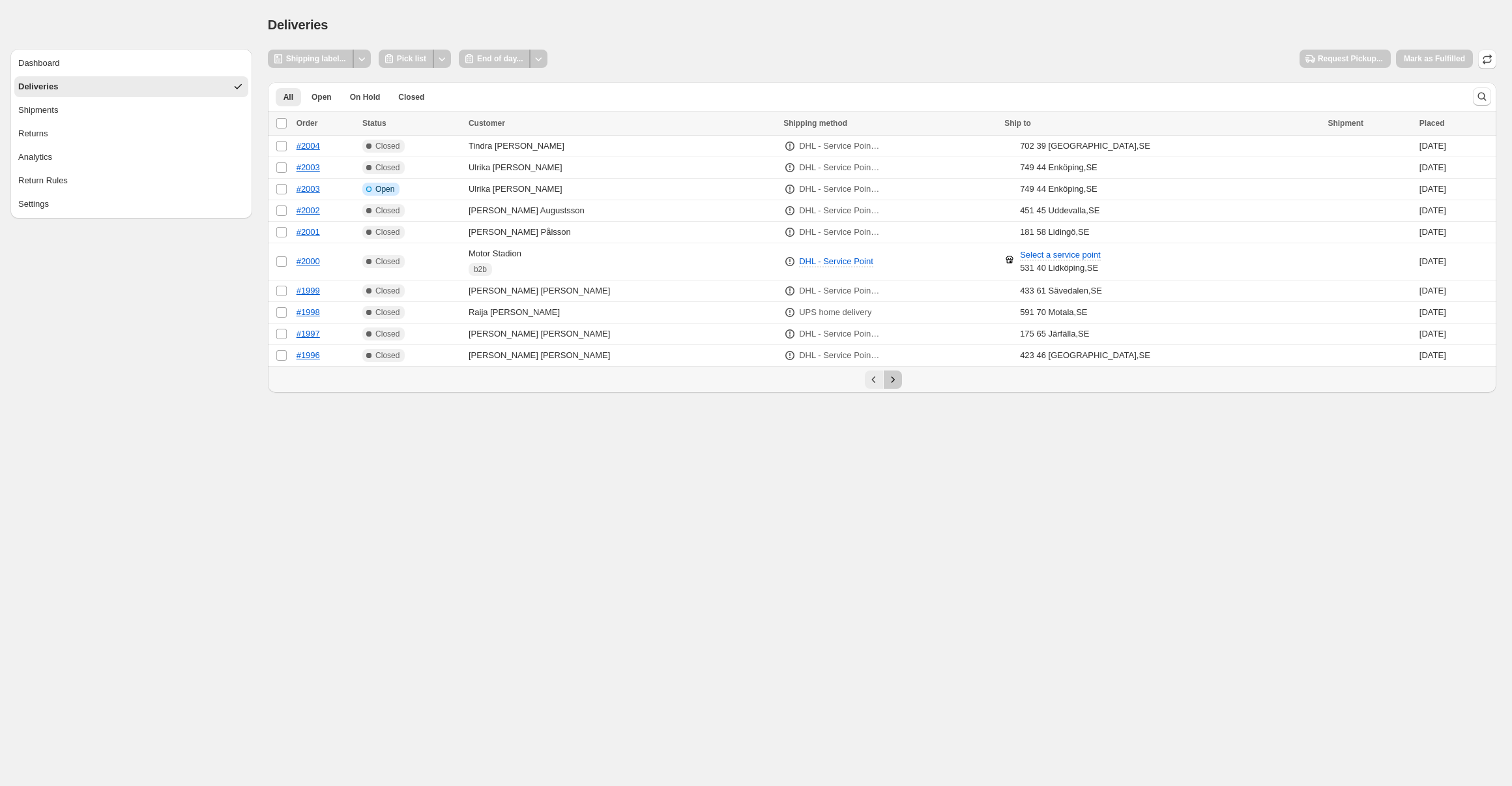
click at [891, 381] on icon "Next" at bounding box center [892, 379] width 13 height 13
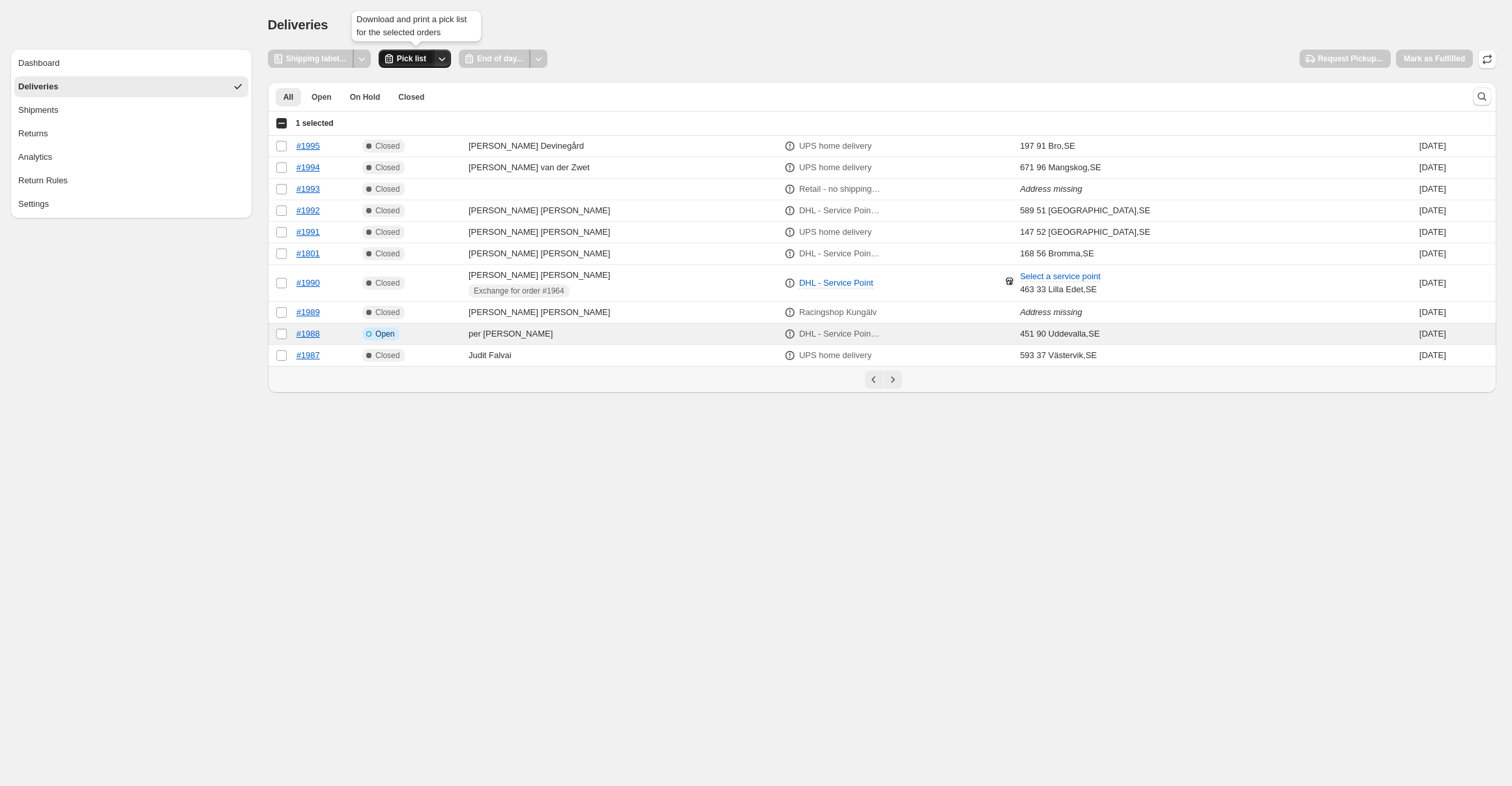
click at [422, 56] on span "Pick list" at bounding box center [411, 58] width 29 height 10
click at [439, 65] on button "Other actions" at bounding box center [442, 58] width 18 height 18
click at [434, 88] on span "Send to printer" at bounding box center [417, 86] width 56 height 10
click at [336, 54] on div "Shipping label..." at bounding box center [311, 58] width 86 height 18
click at [359, 60] on div at bounding box center [362, 58] width 18 height 18
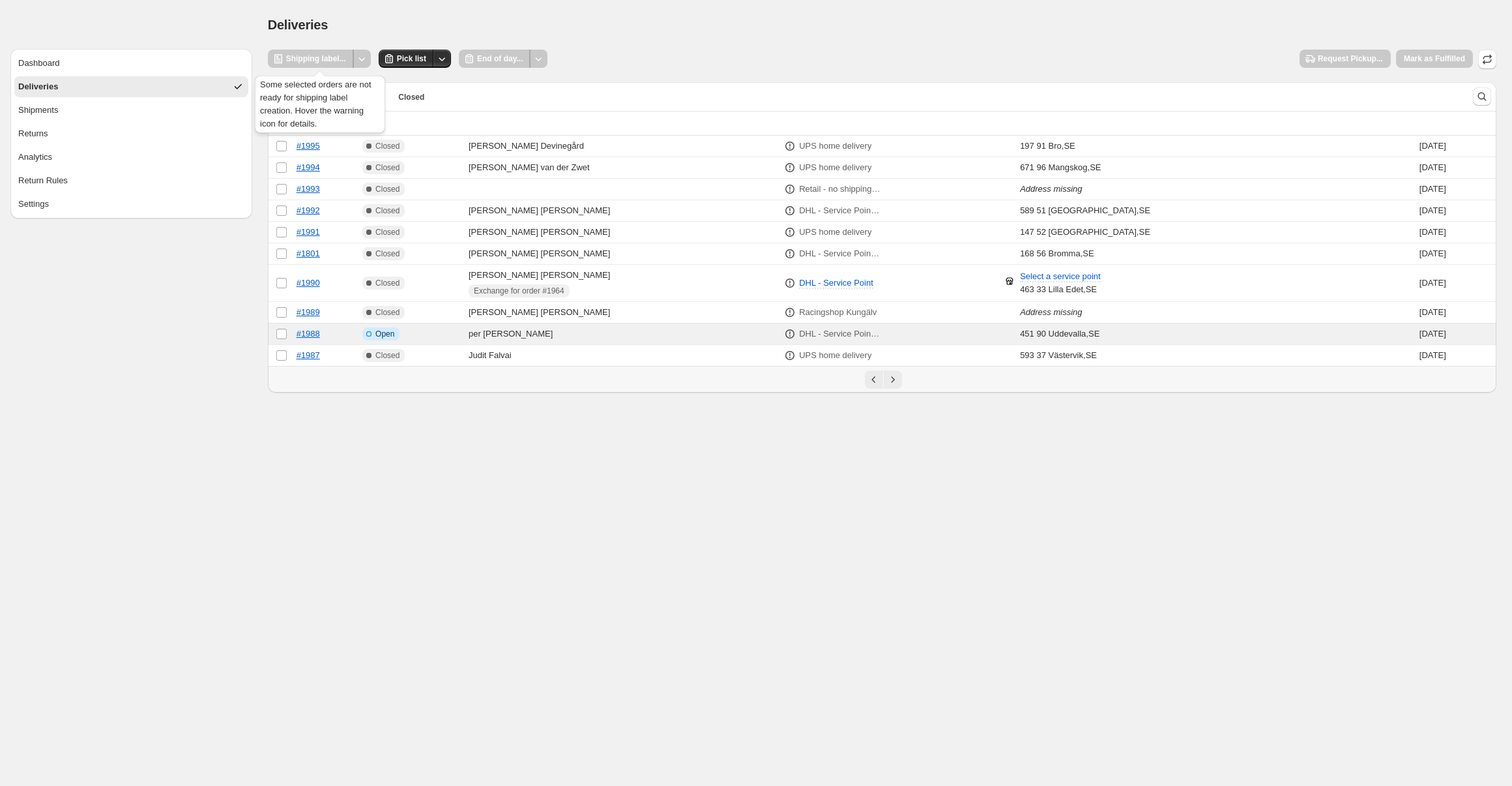
click at [354, 62] on div at bounding box center [362, 58] width 18 height 18
click at [491, 59] on div "End of day..." at bounding box center [495, 58] width 72 height 18
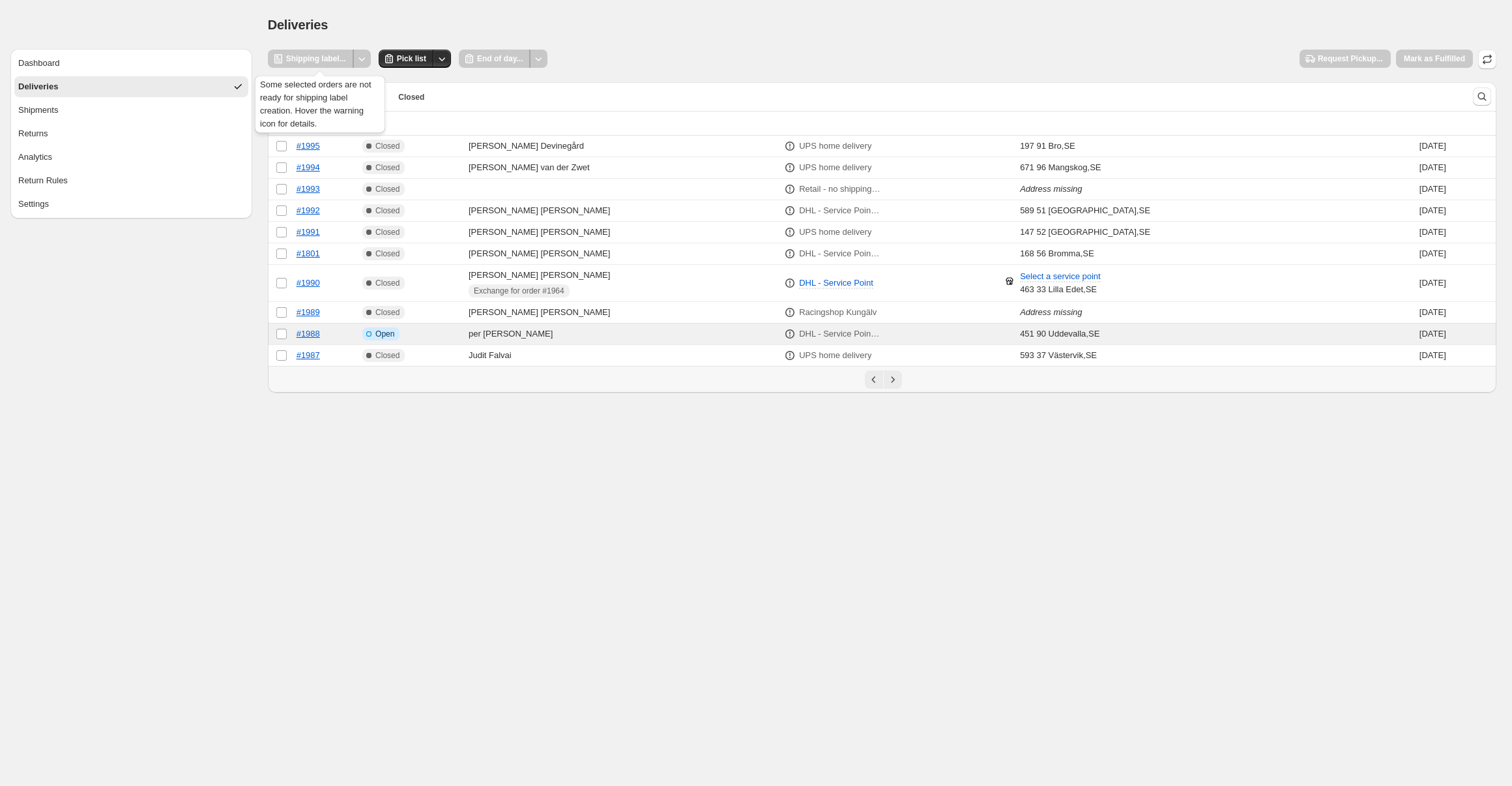
click at [298, 61] on div "Shipping label..." at bounding box center [311, 58] width 86 height 18
click at [299, 60] on div "Shipping label..." at bounding box center [311, 58] width 86 height 18
click at [301, 58] on div "Shipping label..." at bounding box center [311, 58] width 86 height 18
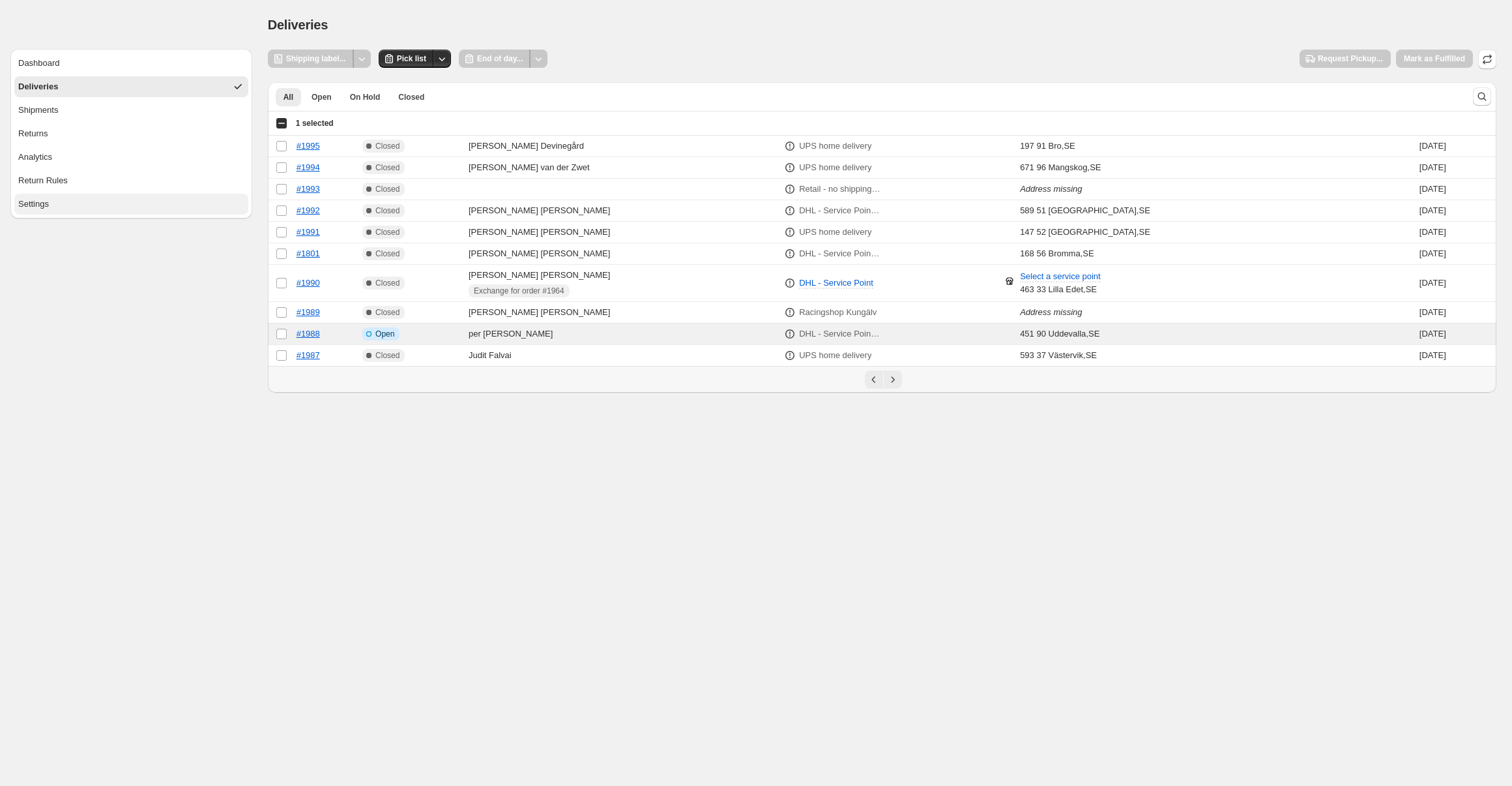
click at [48, 204] on div "Settings" at bounding box center [33, 204] width 31 height 13
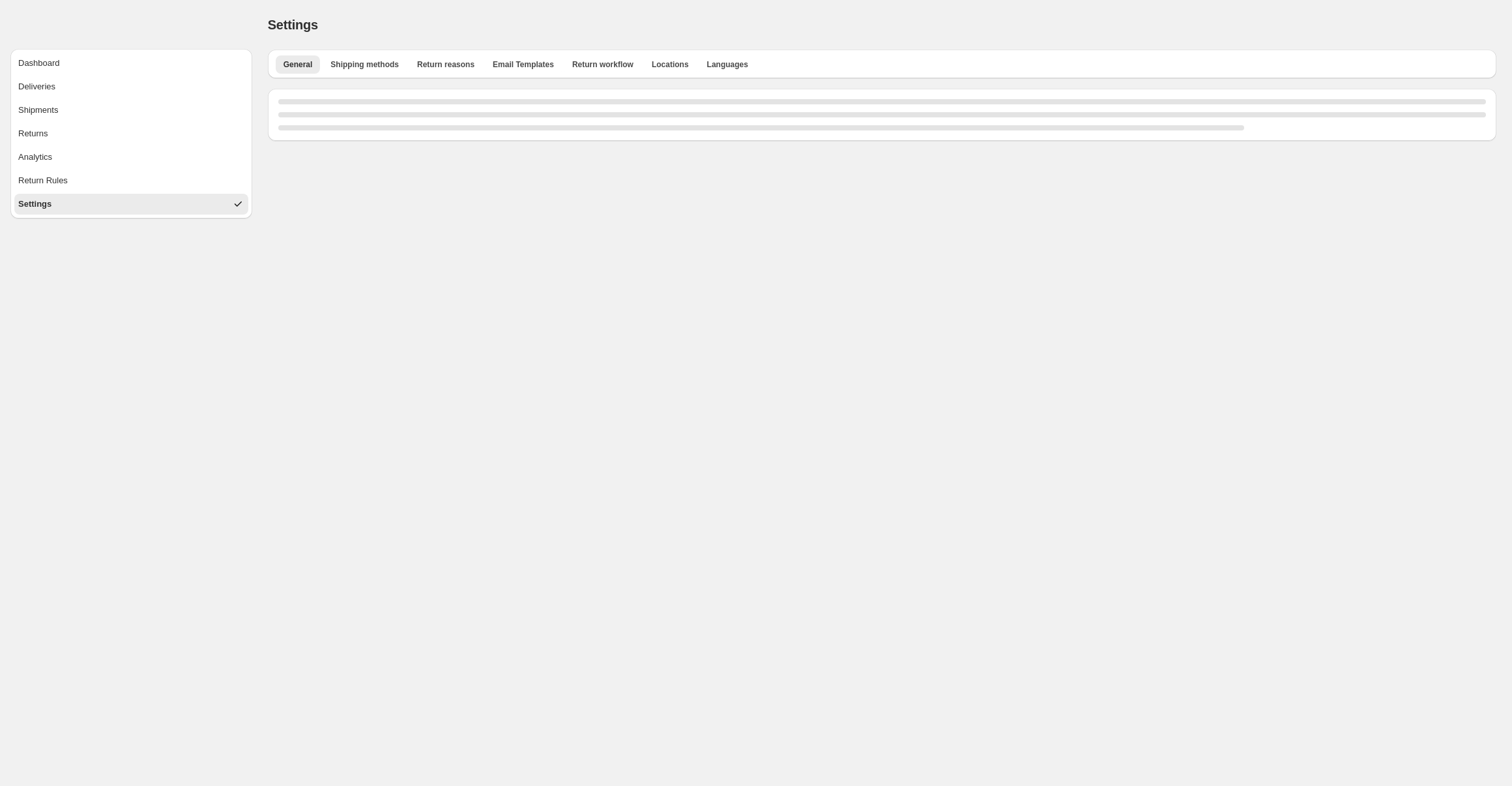
select select "**"
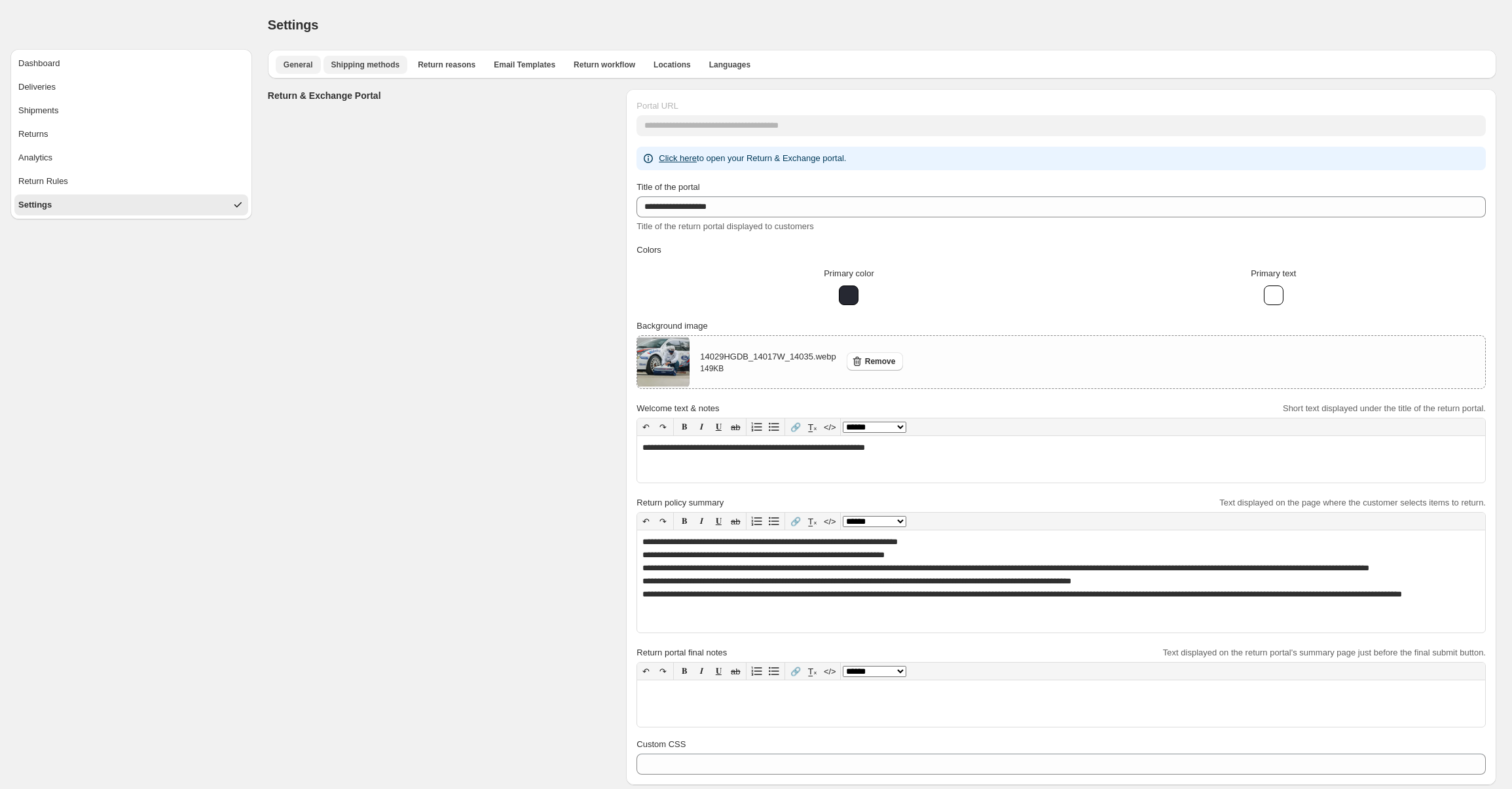
click at [342, 72] on button "Shipping methods" at bounding box center [366, 65] width 85 height 18
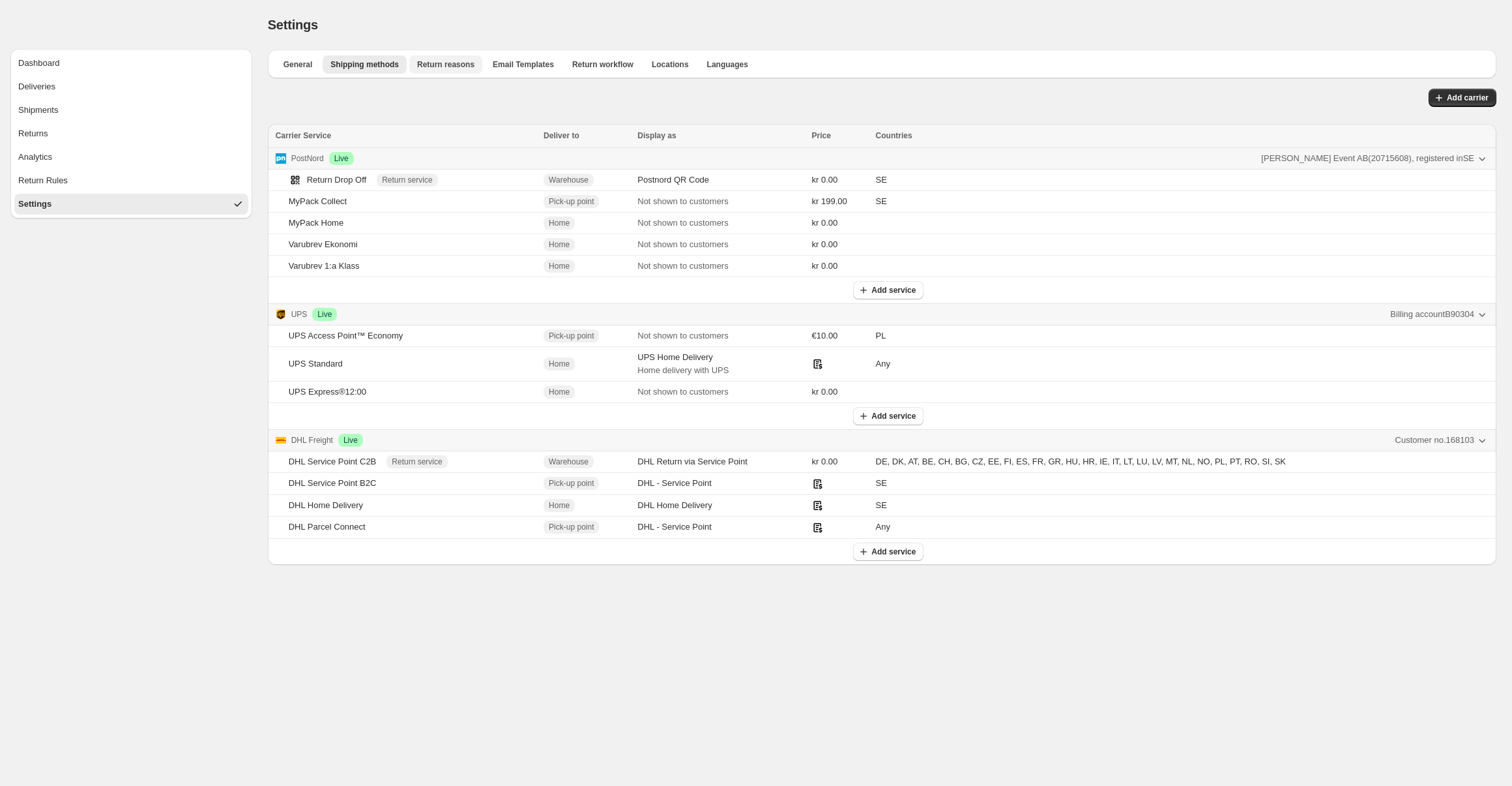
click at [420, 66] on span "Return reasons" at bounding box center [446, 64] width 57 height 10
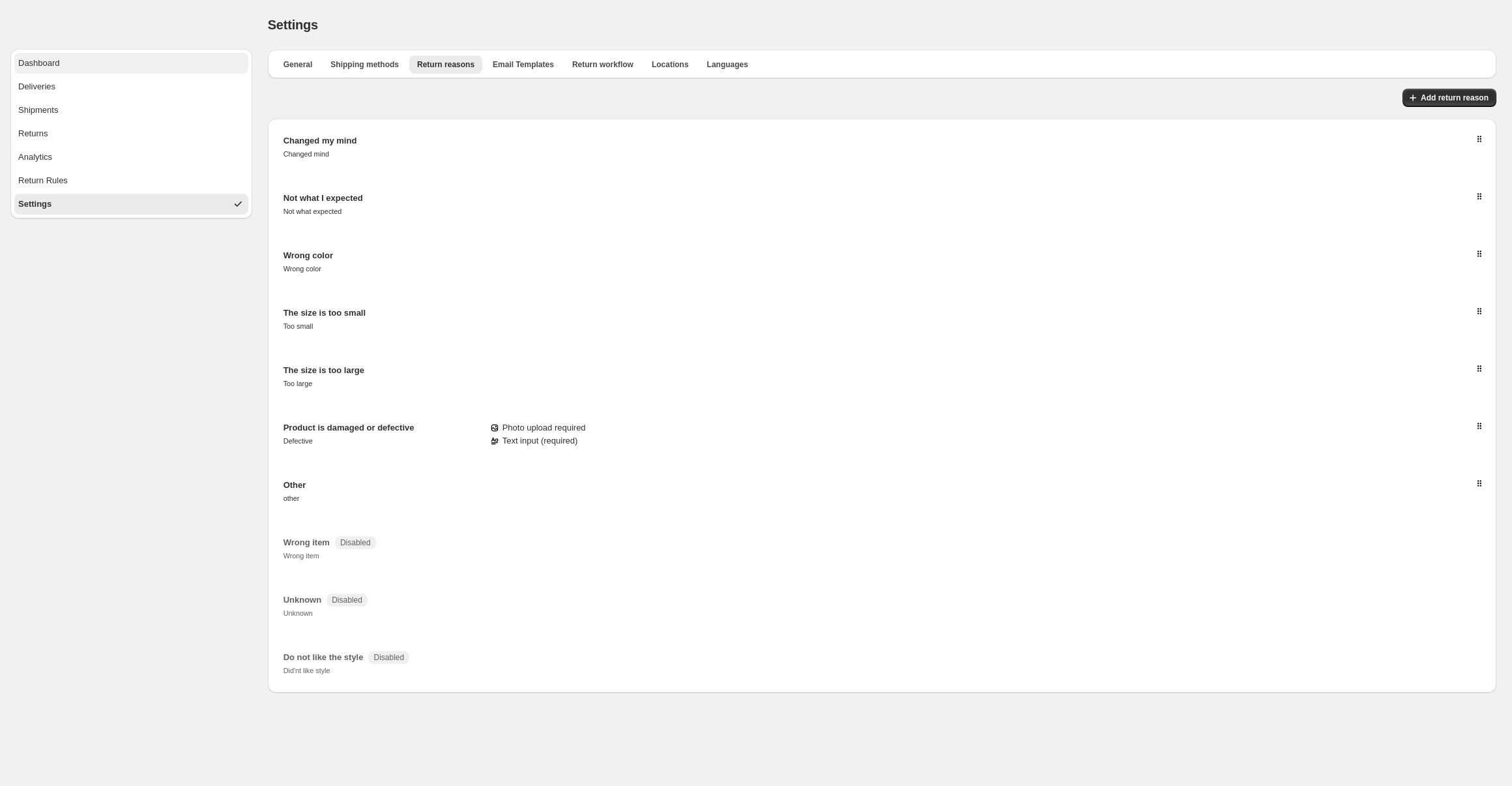
click at [104, 68] on button "Dashboard" at bounding box center [131, 63] width 234 height 21
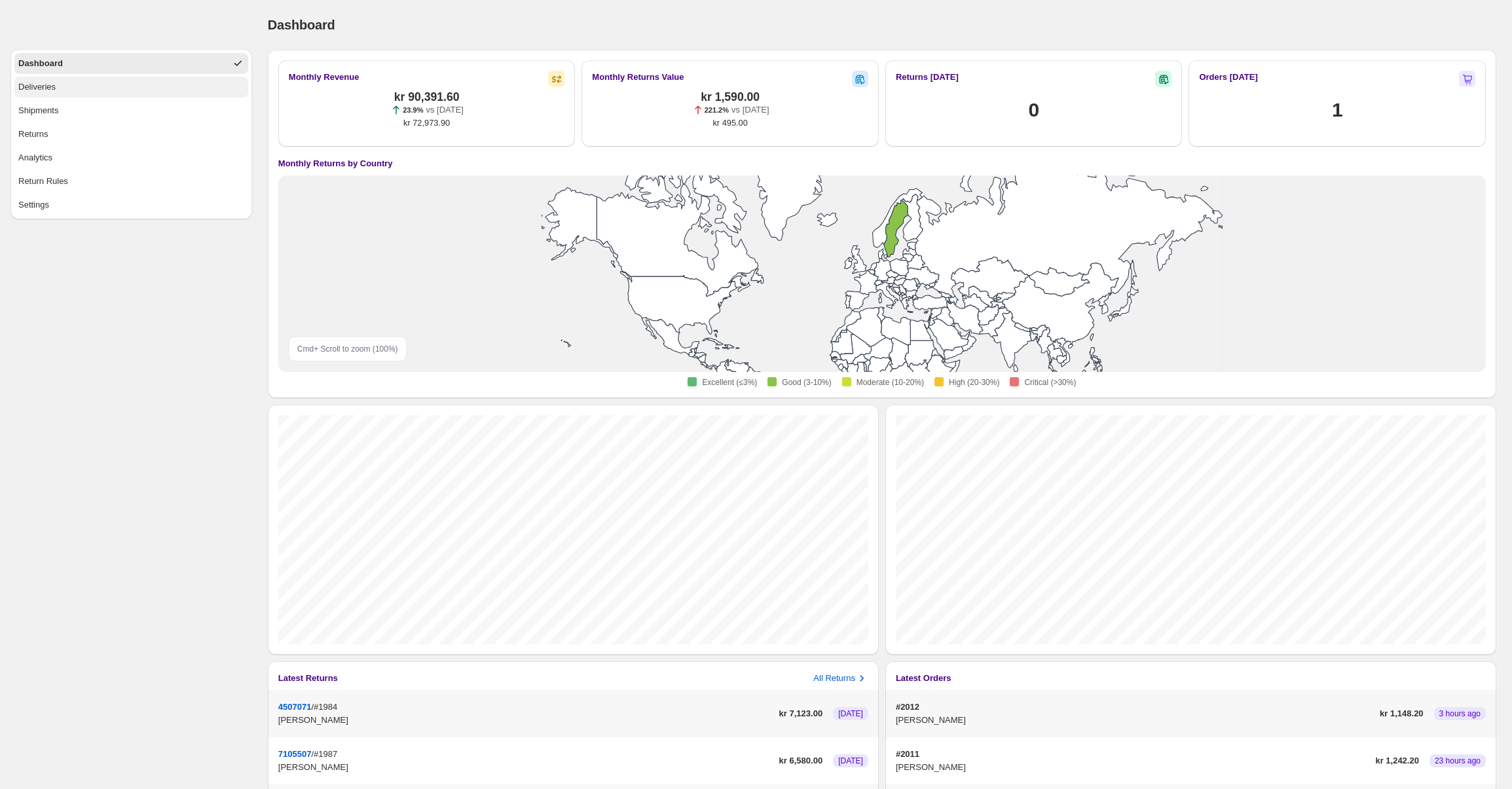
click at [106, 84] on button "Deliveries" at bounding box center [131, 87] width 233 height 21
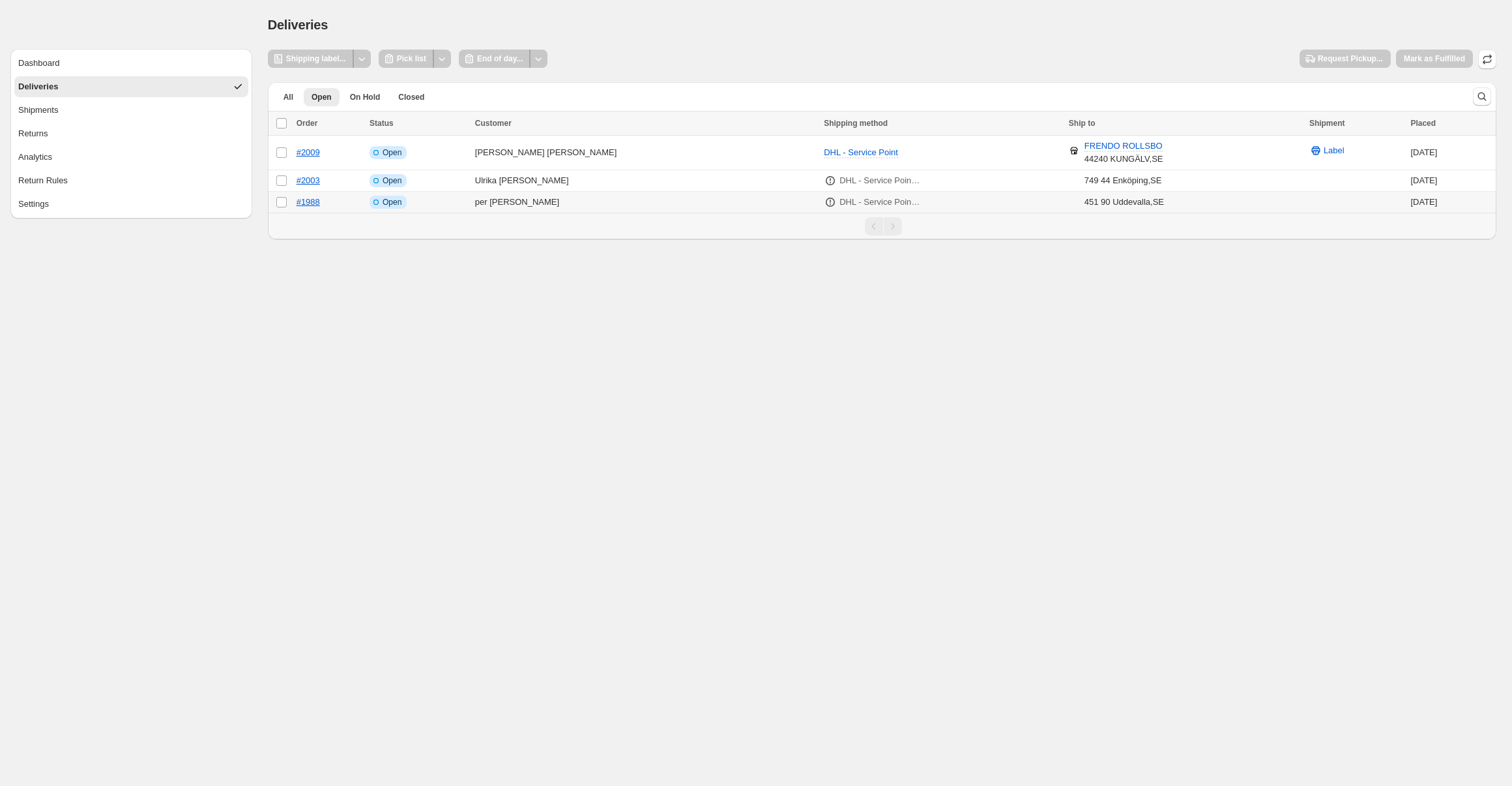
click at [681, 199] on td "per persson" at bounding box center [645, 203] width 349 height 22
click at [1085, 202] on div "451 90 Uddevalla , SE" at bounding box center [1124, 202] width 80 height 13
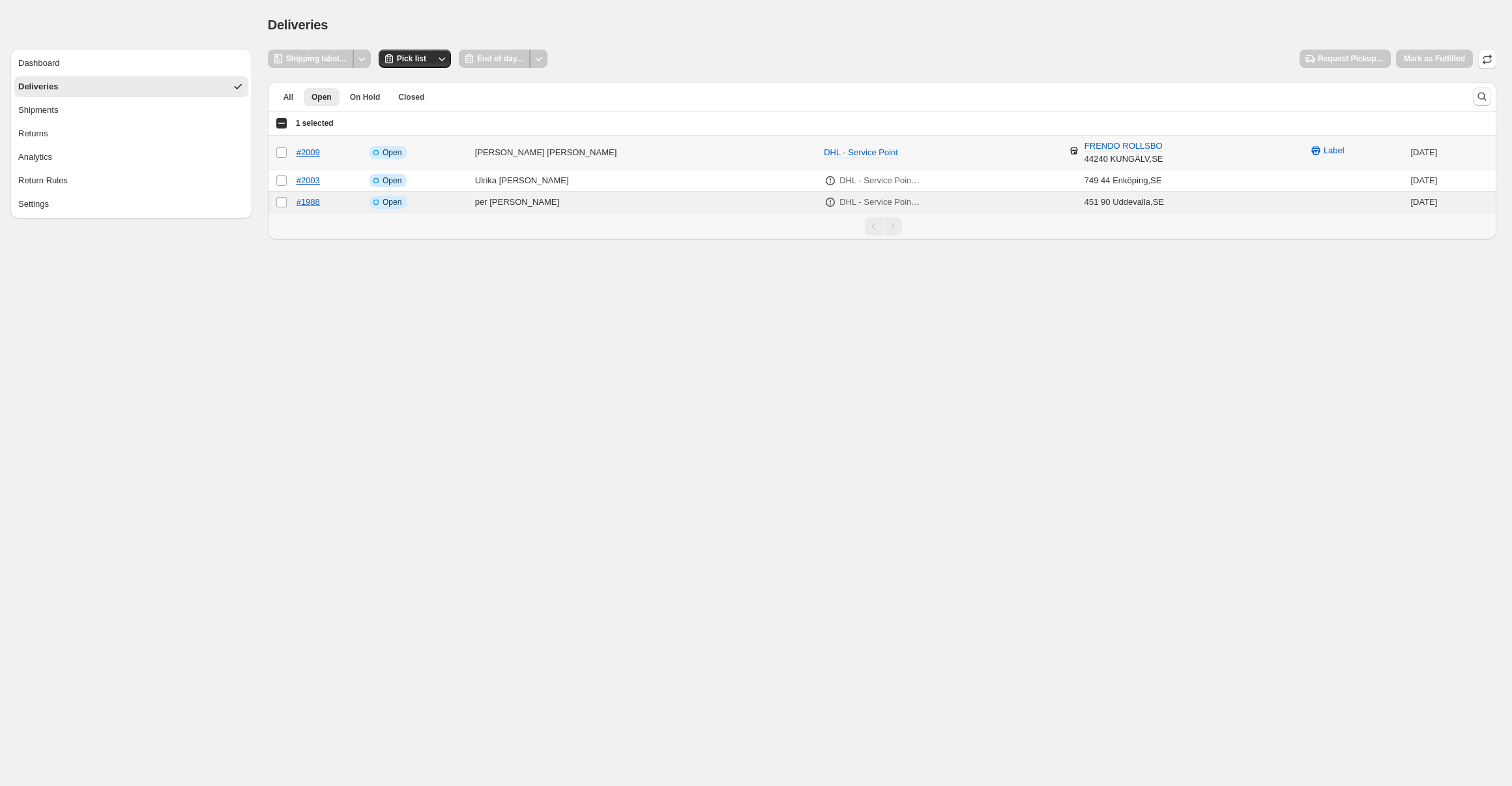
click at [1416, 158] on td "[DATE]" at bounding box center [1452, 153] width 90 height 35
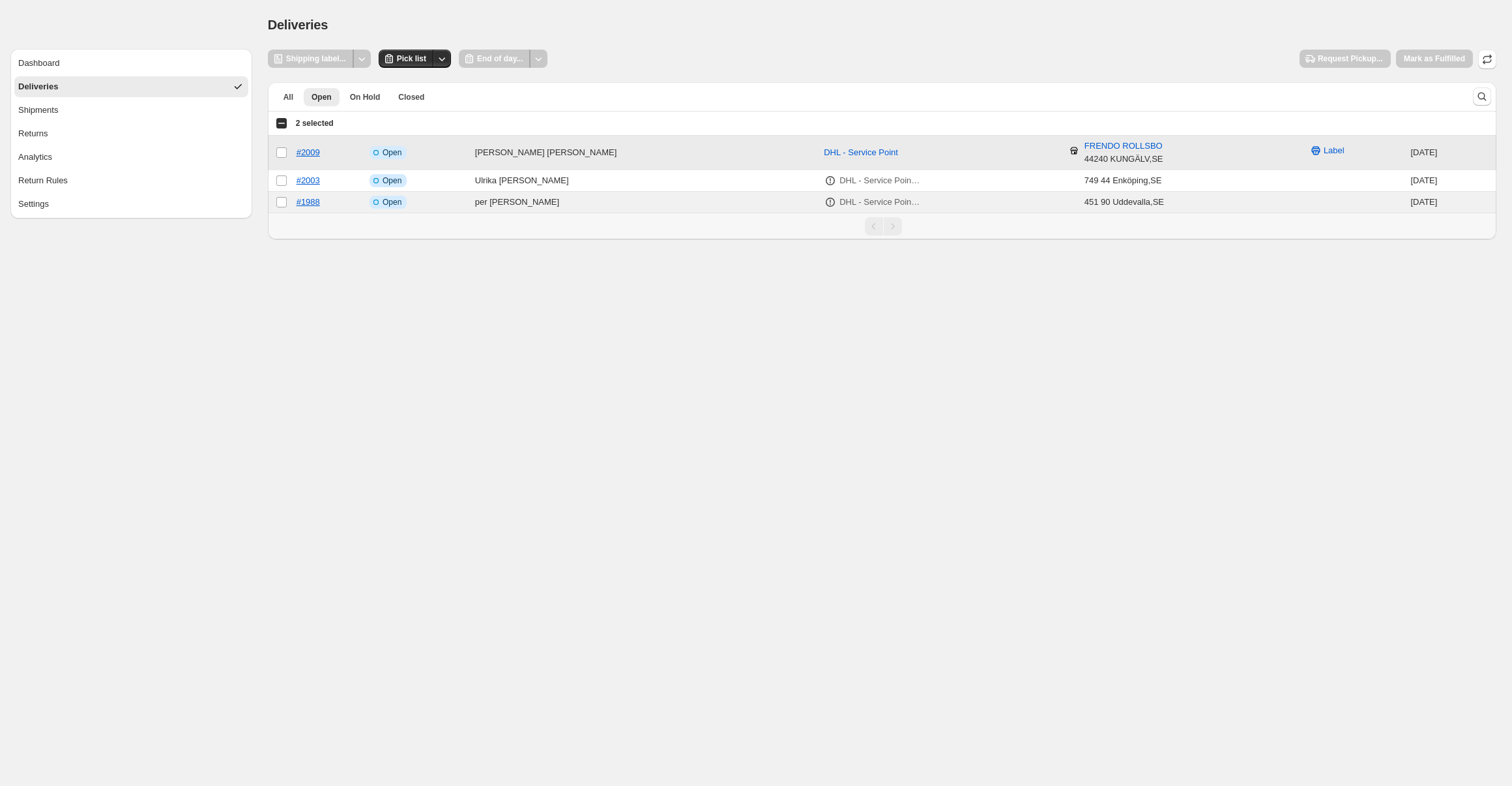
click at [1416, 158] on td "[DATE]" at bounding box center [1452, 153] width 90 height 35
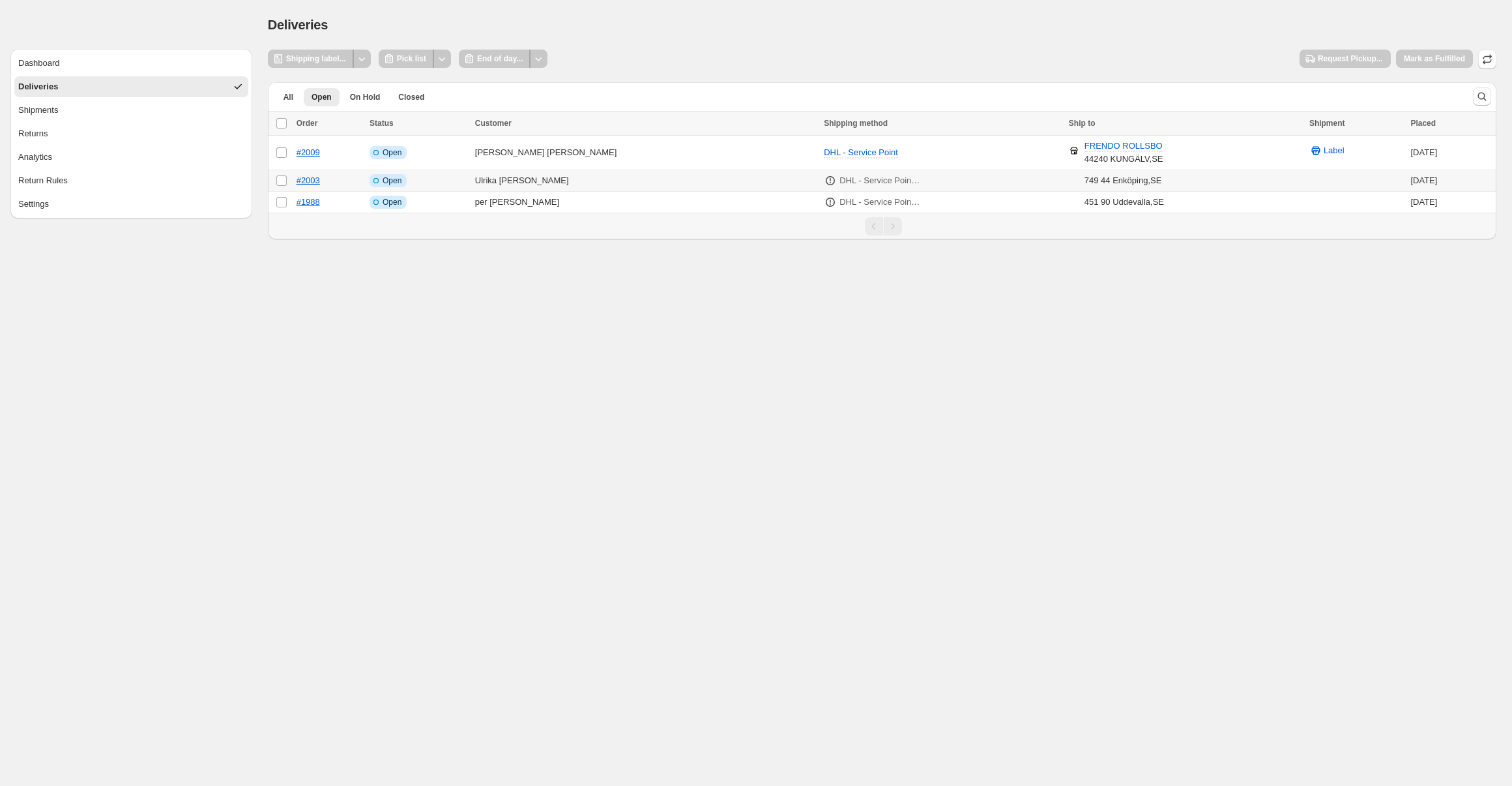
click at [281, 187] on td "Select order" at bounding box center [280, 181] width 24 height 22
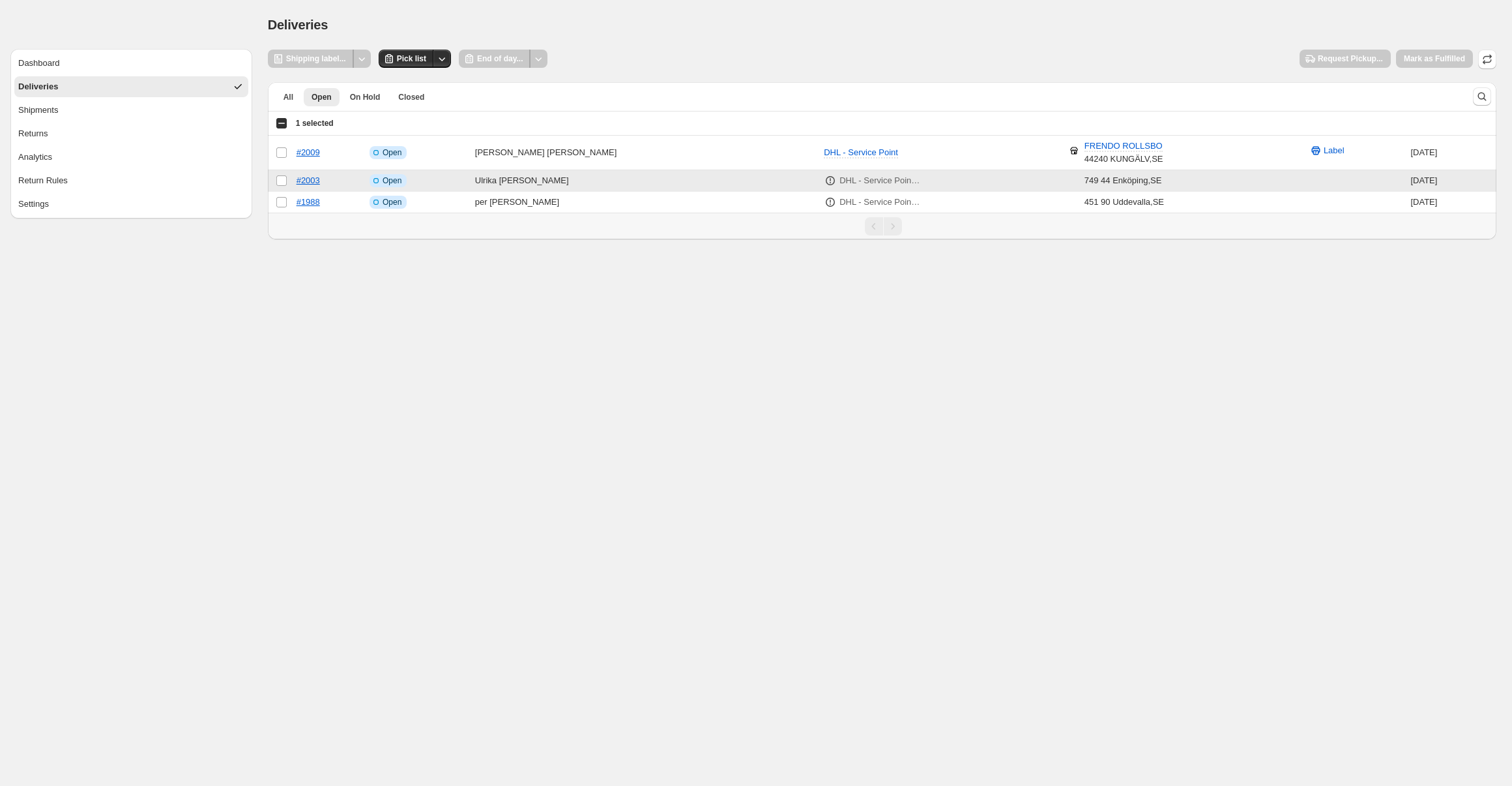
click at [280, 186] on td "Select order" at bounding box center [280, 181] width 24 height 22
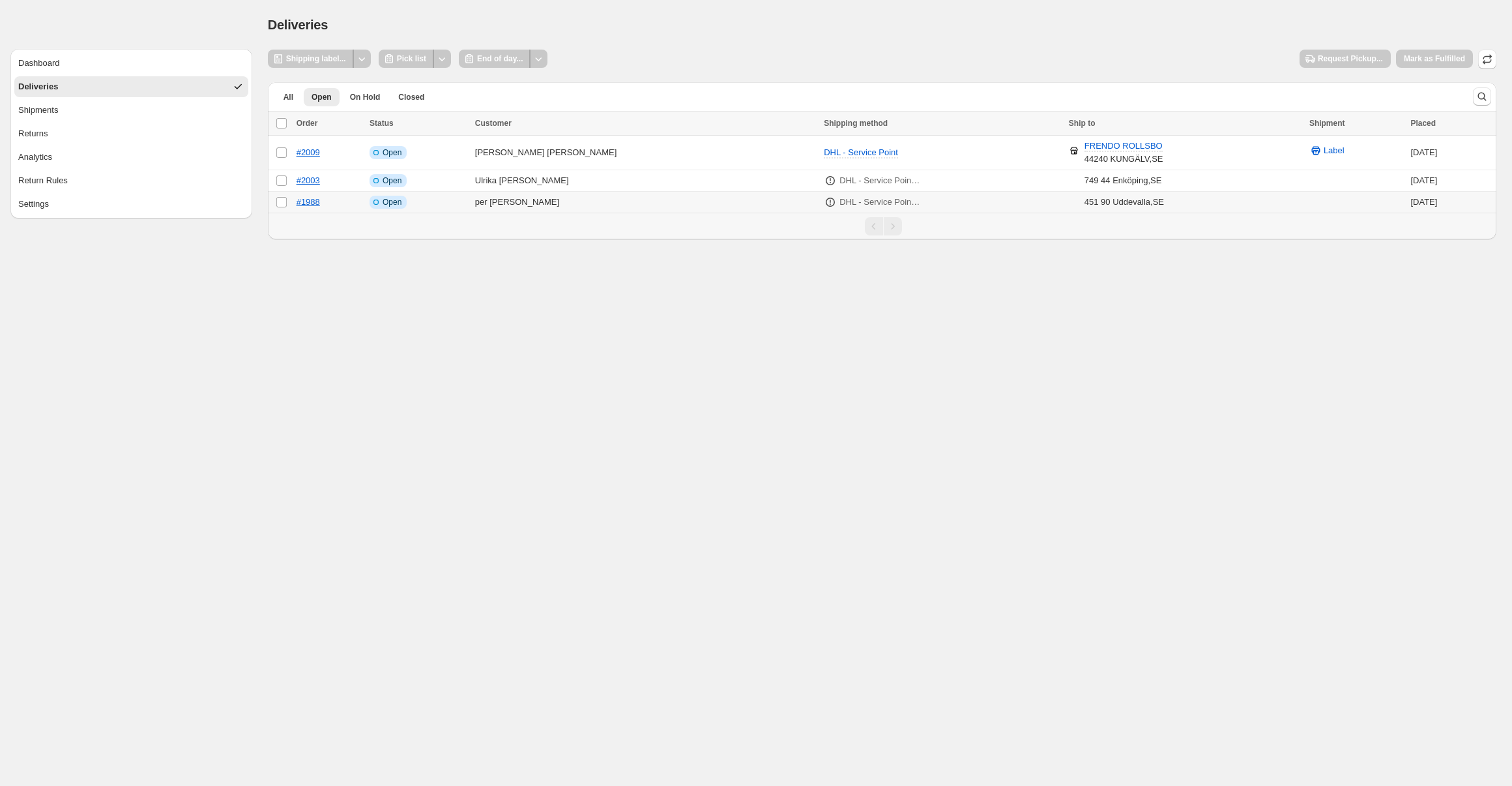
click at [277, 195] on td "Select order" at bounding box center [280, 203] width 24 height 22
click at [428, 54] on button "Pick list" at bounding box center [406, 58] width 56 height 18
click at [449, 61] on icon "Other actions" at bounding box center [442, 58] width 13 height 13
click at [430, 89] on span "Send to printer" at bounding box center [417, 86] width 56 height 10
click at [663, 54] on div "Shipping label... Pick list End of day... Request Pickup... [PERSON_NAME] as Fu…" at bounding box center [882, 59] width 1229 height 20
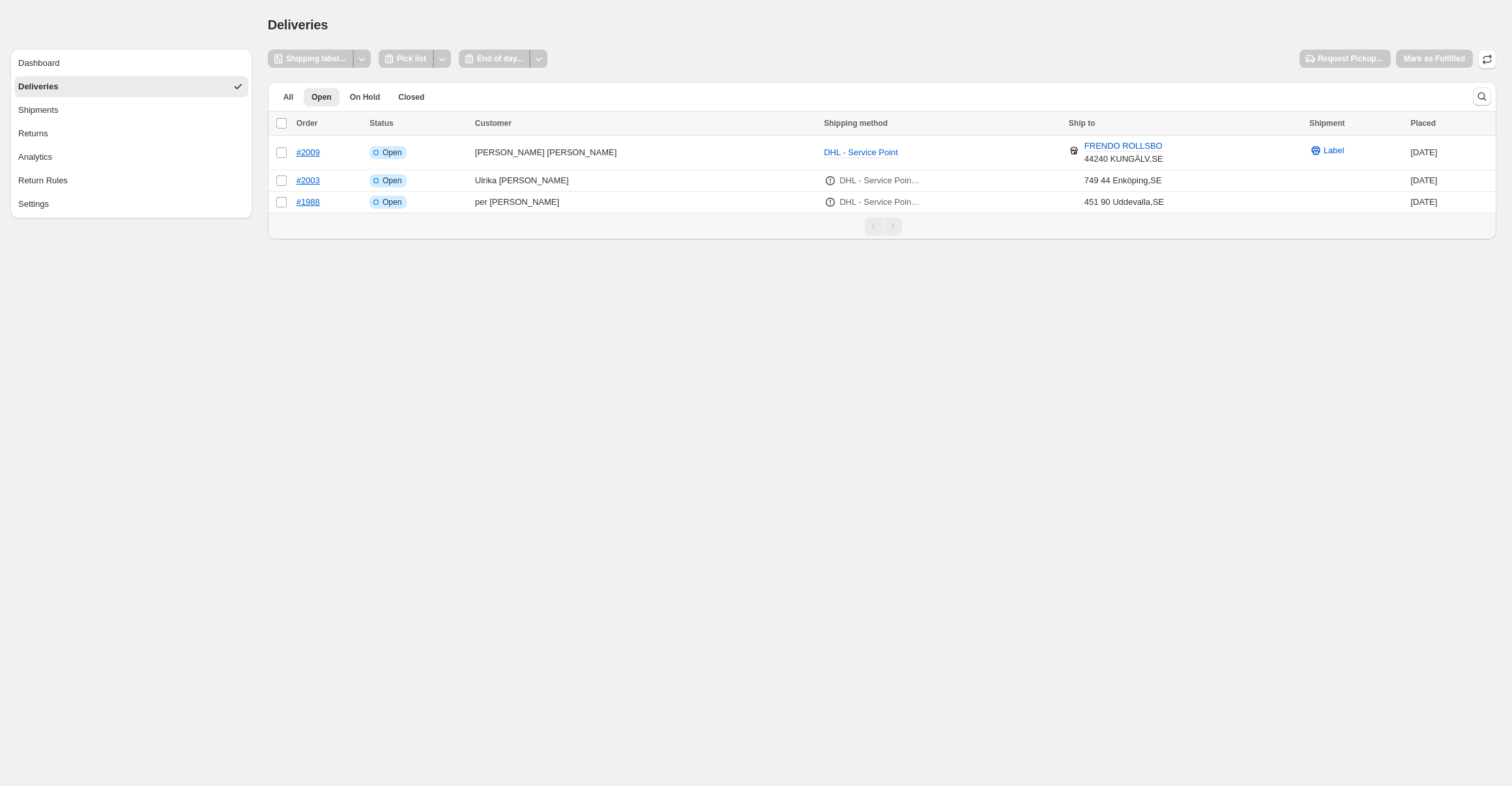
click at [654, 109] on div "All Open On Hold Closed More views All Open On Hold Closed More views" at bounding box center [865, 97] width 1195 height 29
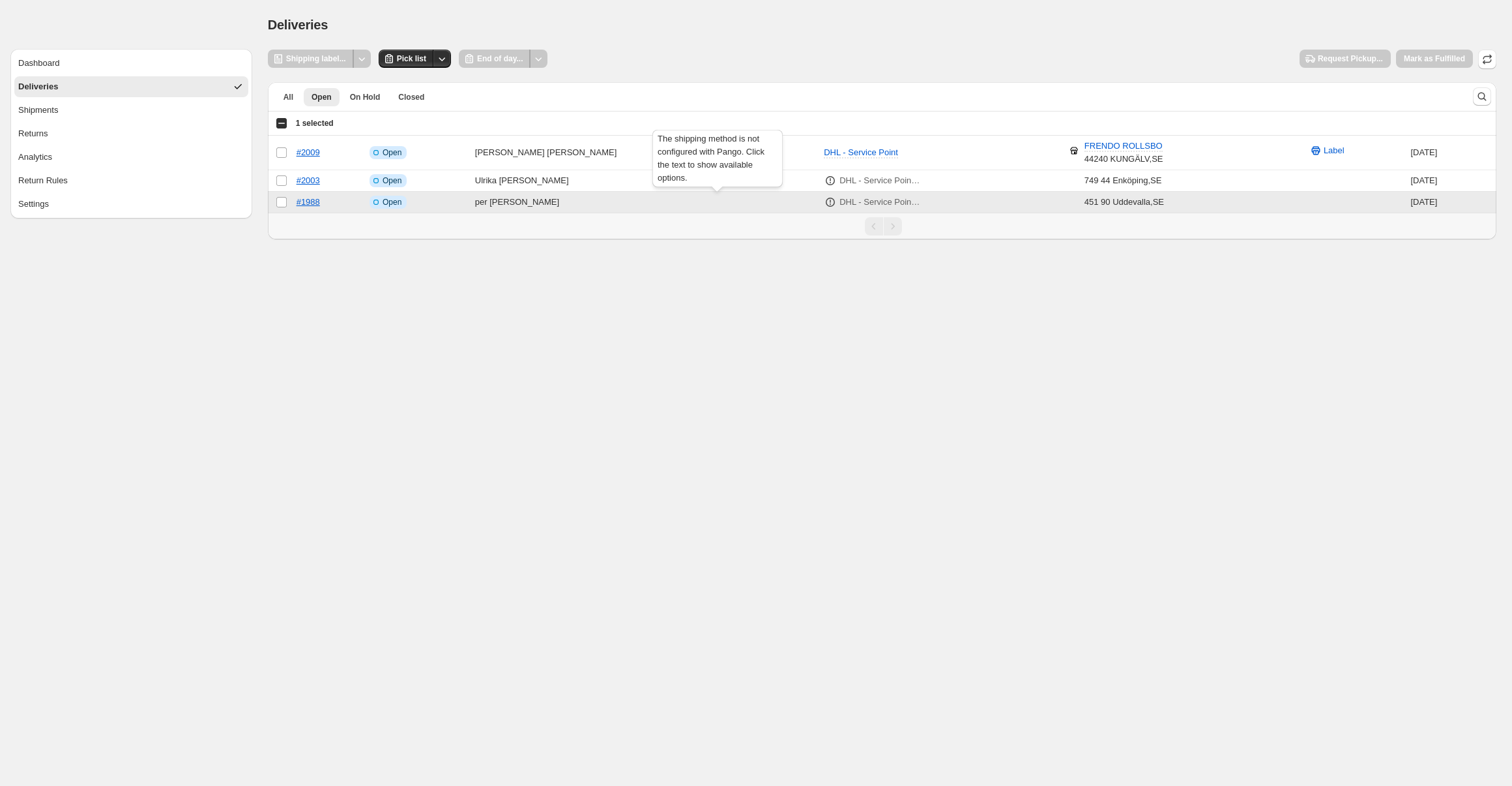
click at [824, 202] on icon at bounding box center [830, 202] width 13 height 13
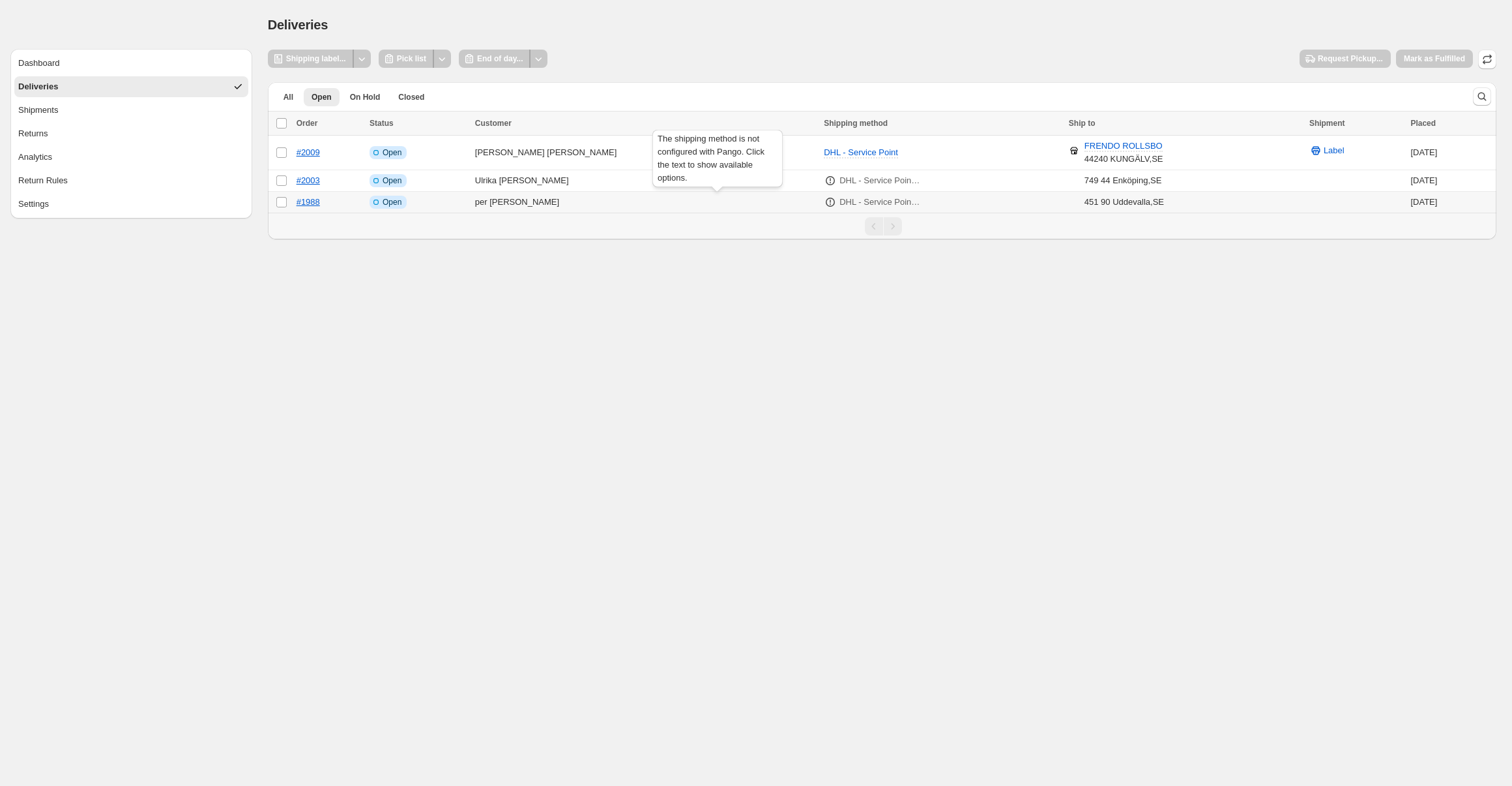
click at [824, 202] on icon at bounding box center [830, 202] width 13 height 13
click at [839, 179] on p "DHL - Service Point, ICA NÄRA [GEOGRAPHIC_DATA] (1.8 km)" at bounding box center [880, 180] width 82 height 13
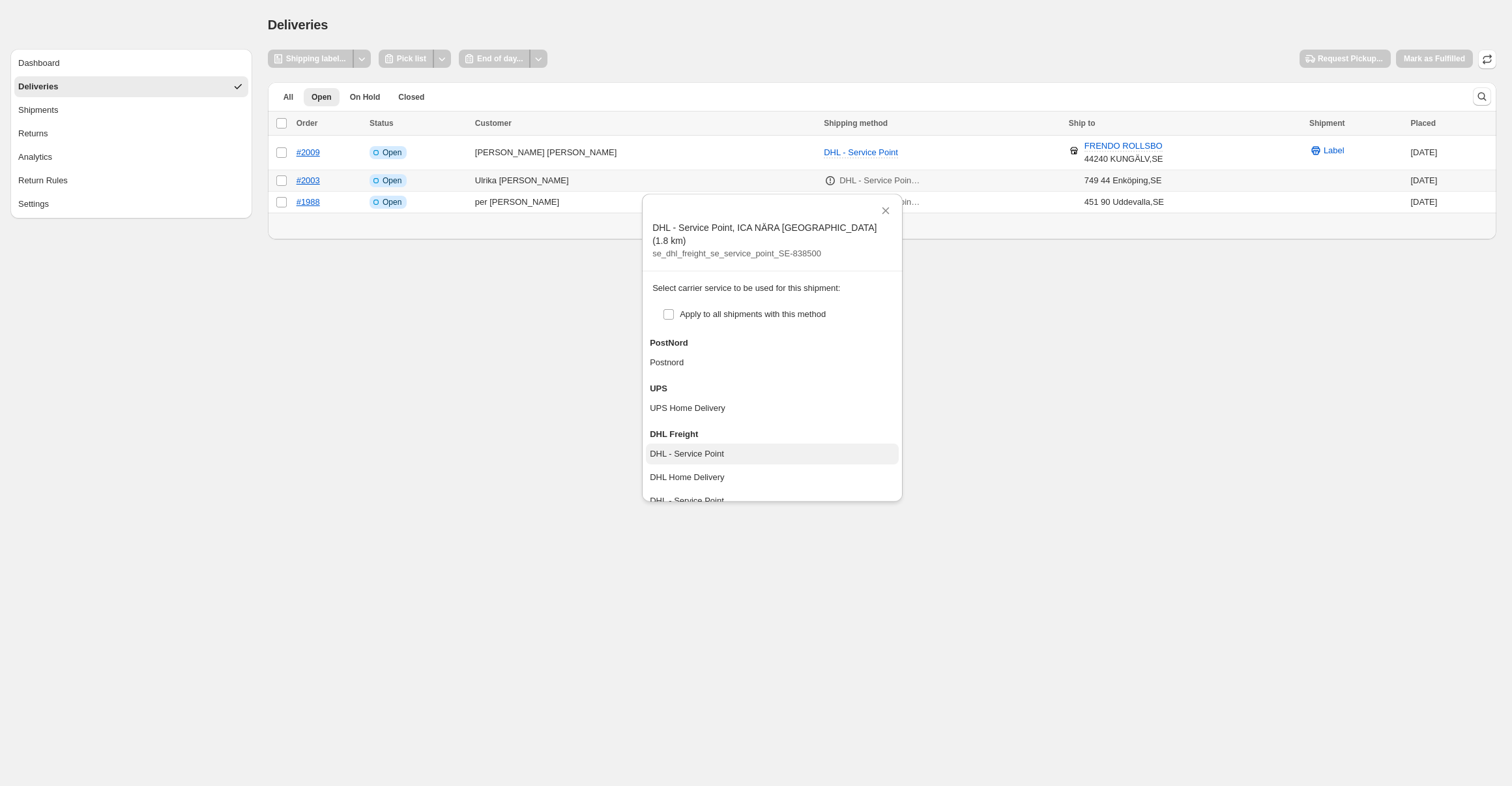
click at [722, 447] on div "DHL - Service Point" at bounding box center [686, 454] width 74 height 13
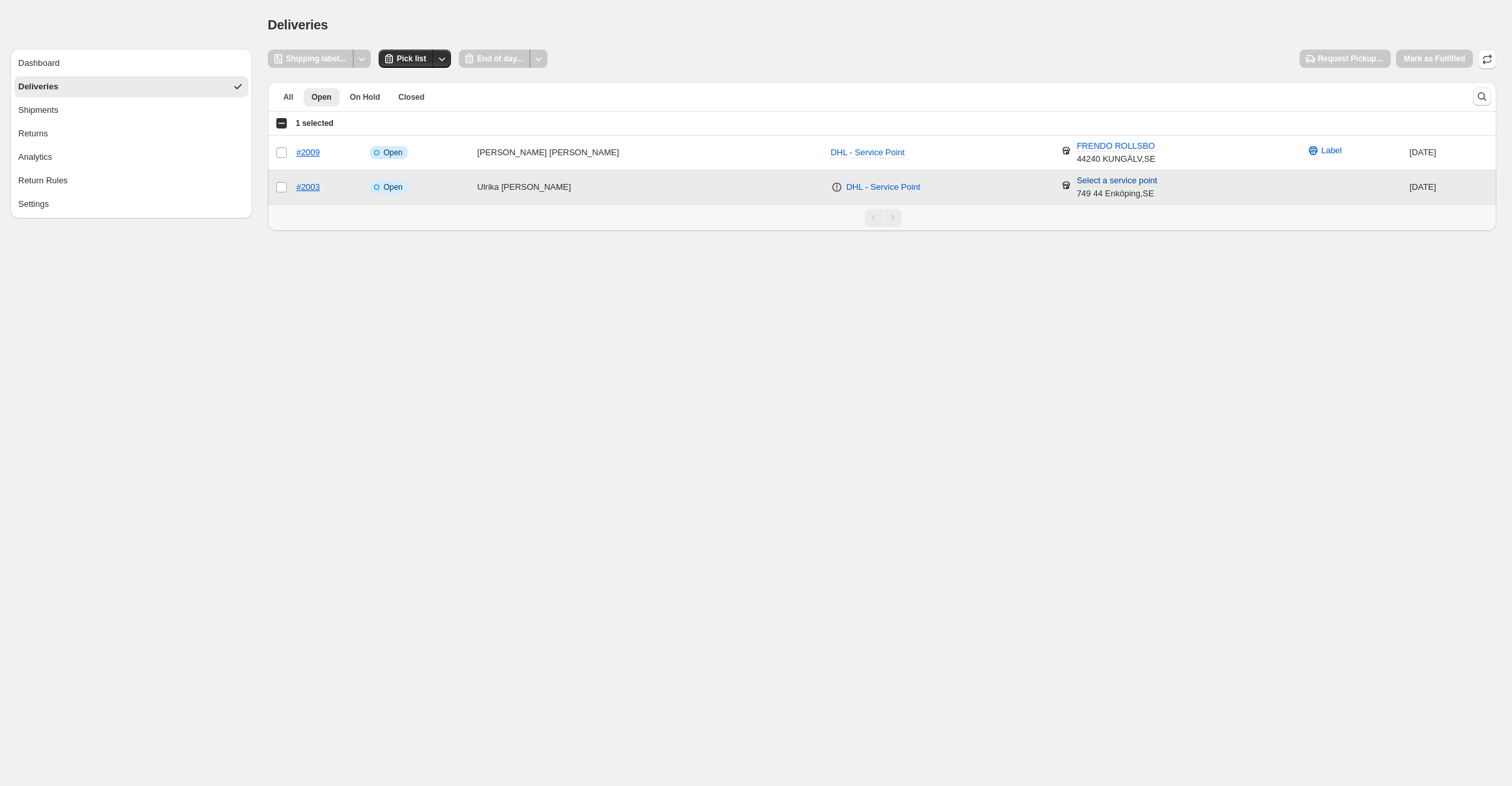
click at [1076, 183] on span "Select a service point" at bounding box center [1117, 181] width 81 height 11
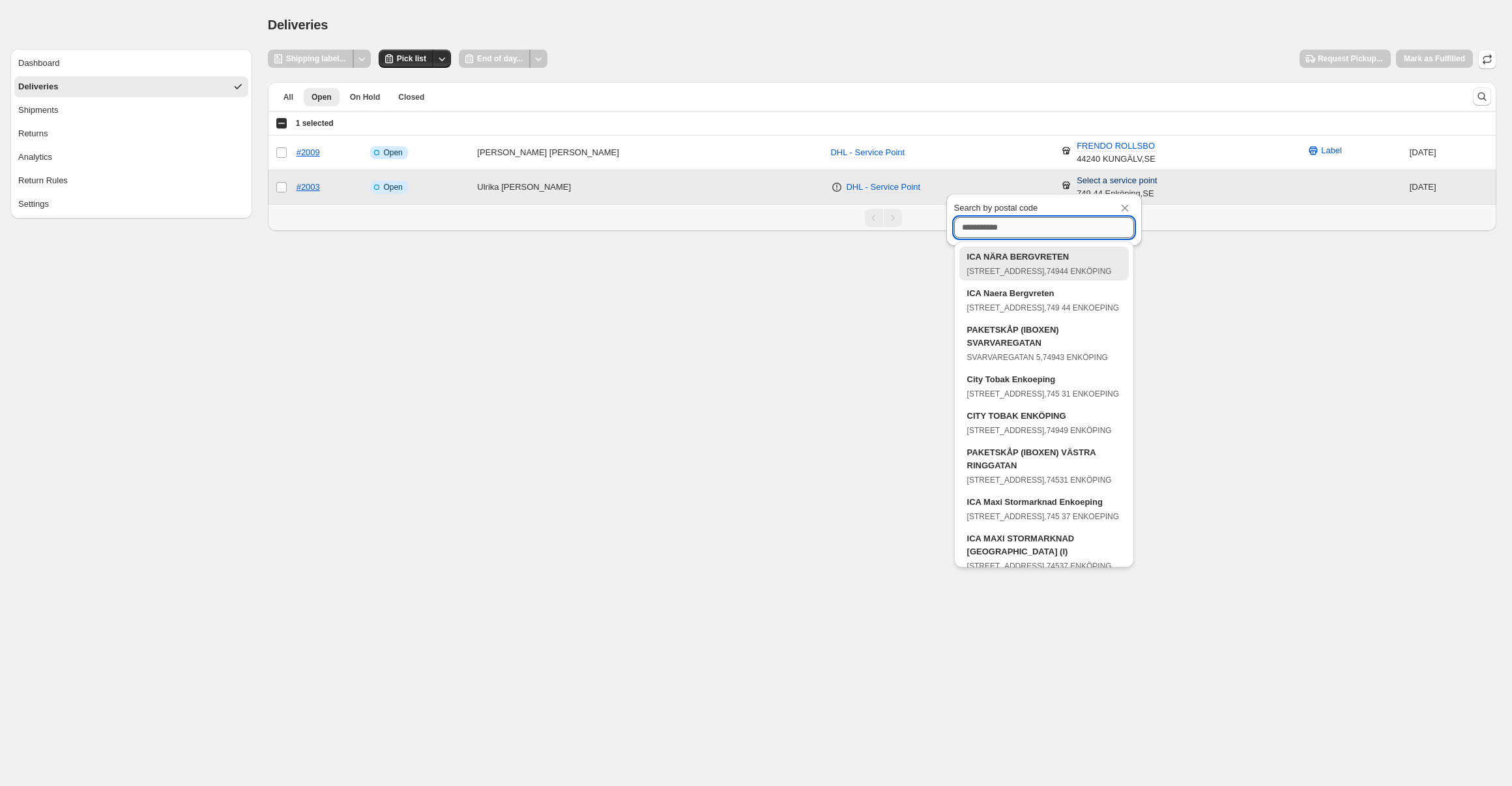
click at [1036, 227] on input "Search by postal code" at bounding box center [1044, 227] width 180 height 21
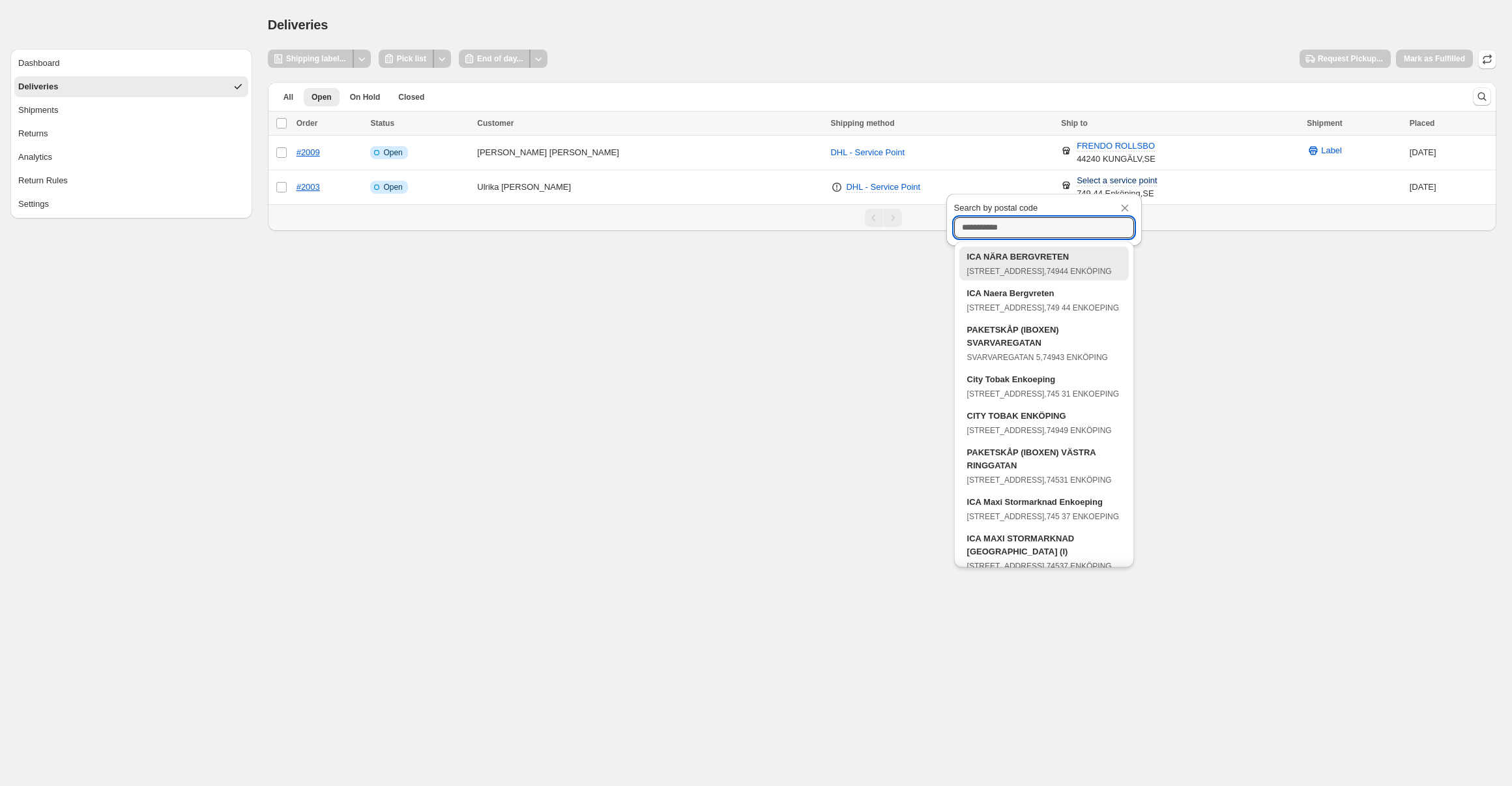
drag, startPoint x: 736, startPoint y: 269, endPoint x: 965, endPoint y: 214, distance: 235.5
click at [742, 263] on body "**********" at bounding box center [756, 393] width 1512 height 786
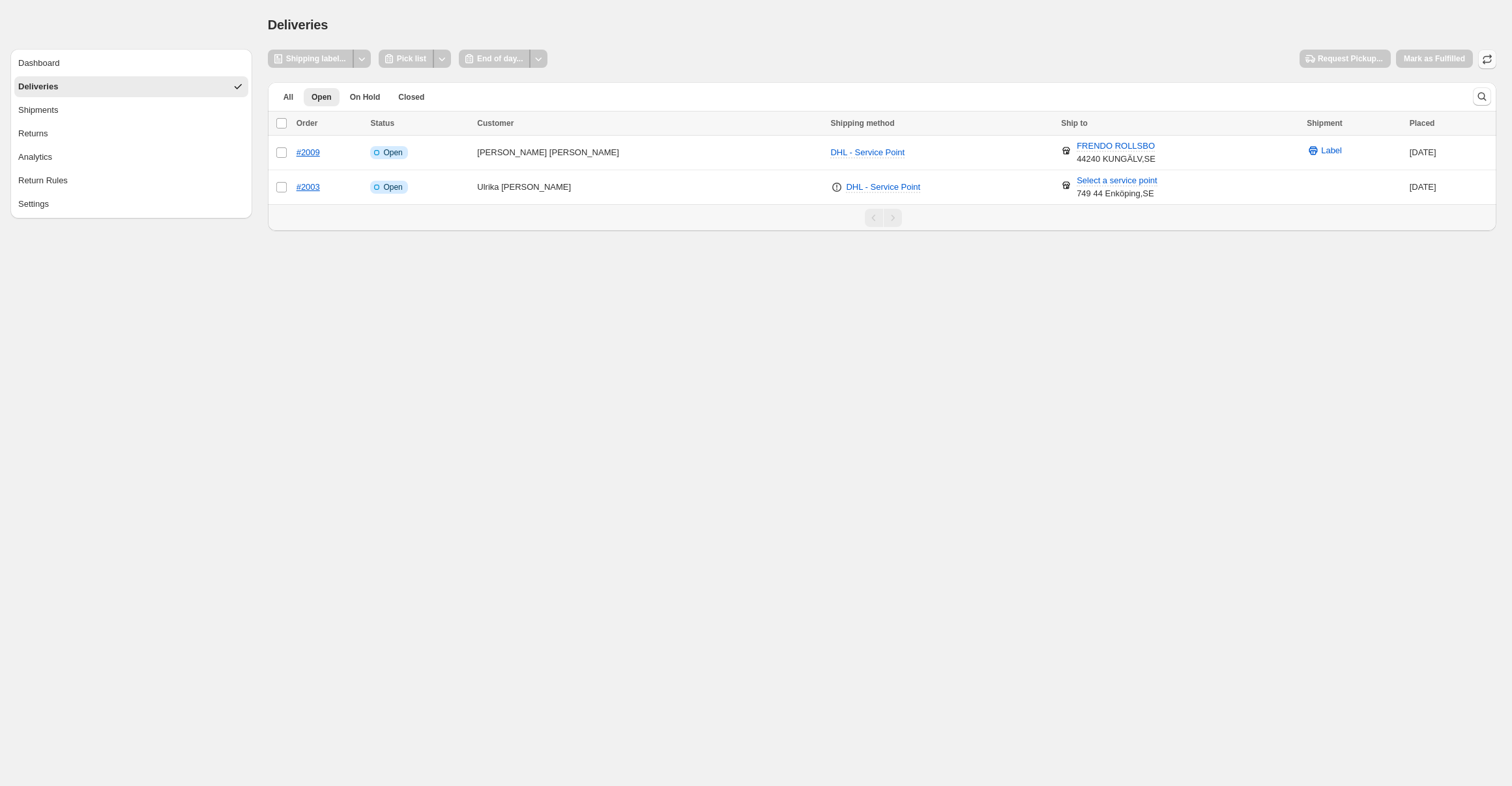
click at [1490, 56] on icon "button" at bounding box center [1487, 59] width 13 height 13
click at [287, 103] on button "All" at bounding box center [288, 97] width 25 height 18
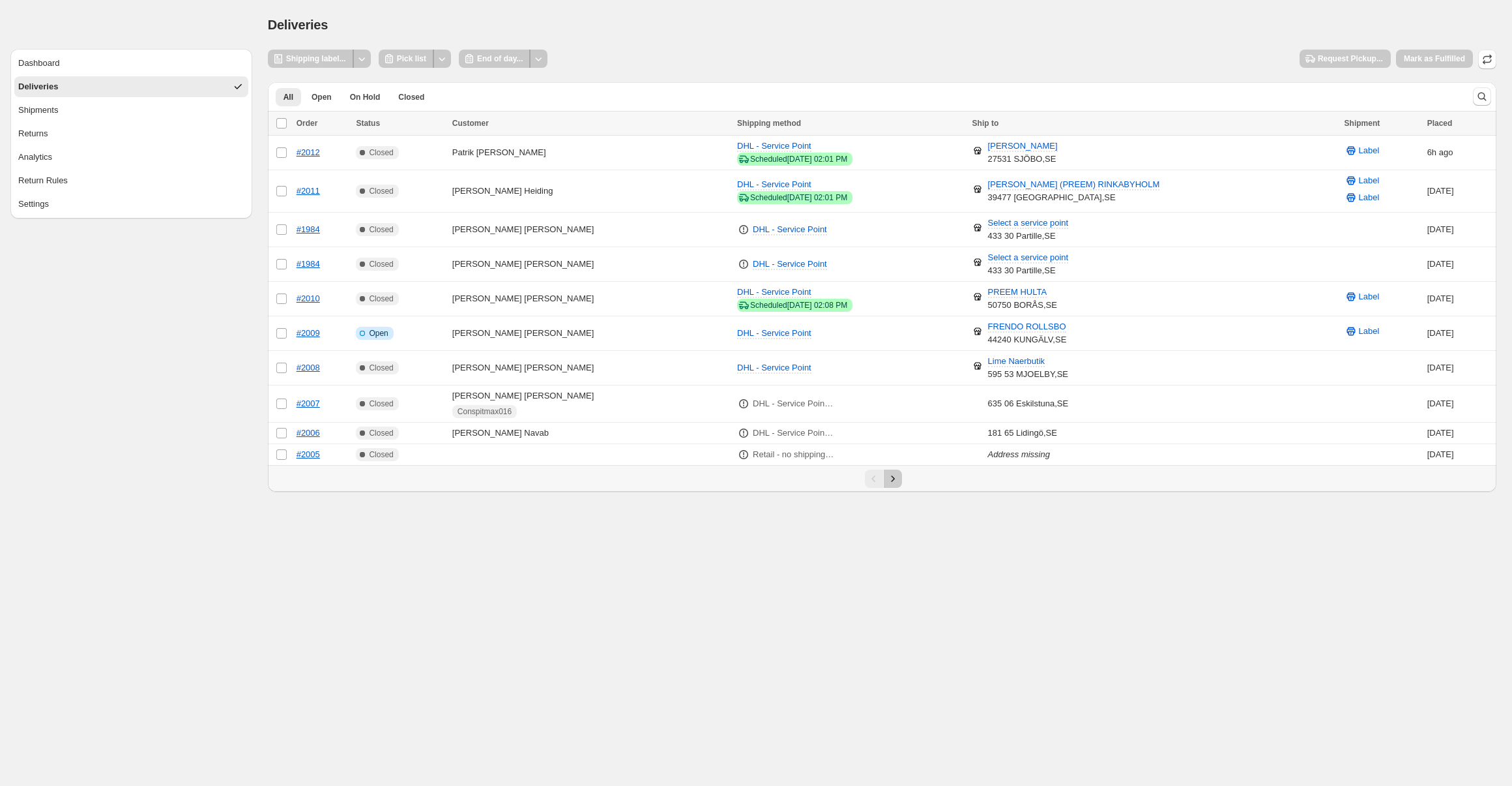
click at [894, 482] on icon "Next" at bounding box center [892, 478] width 13 height 13
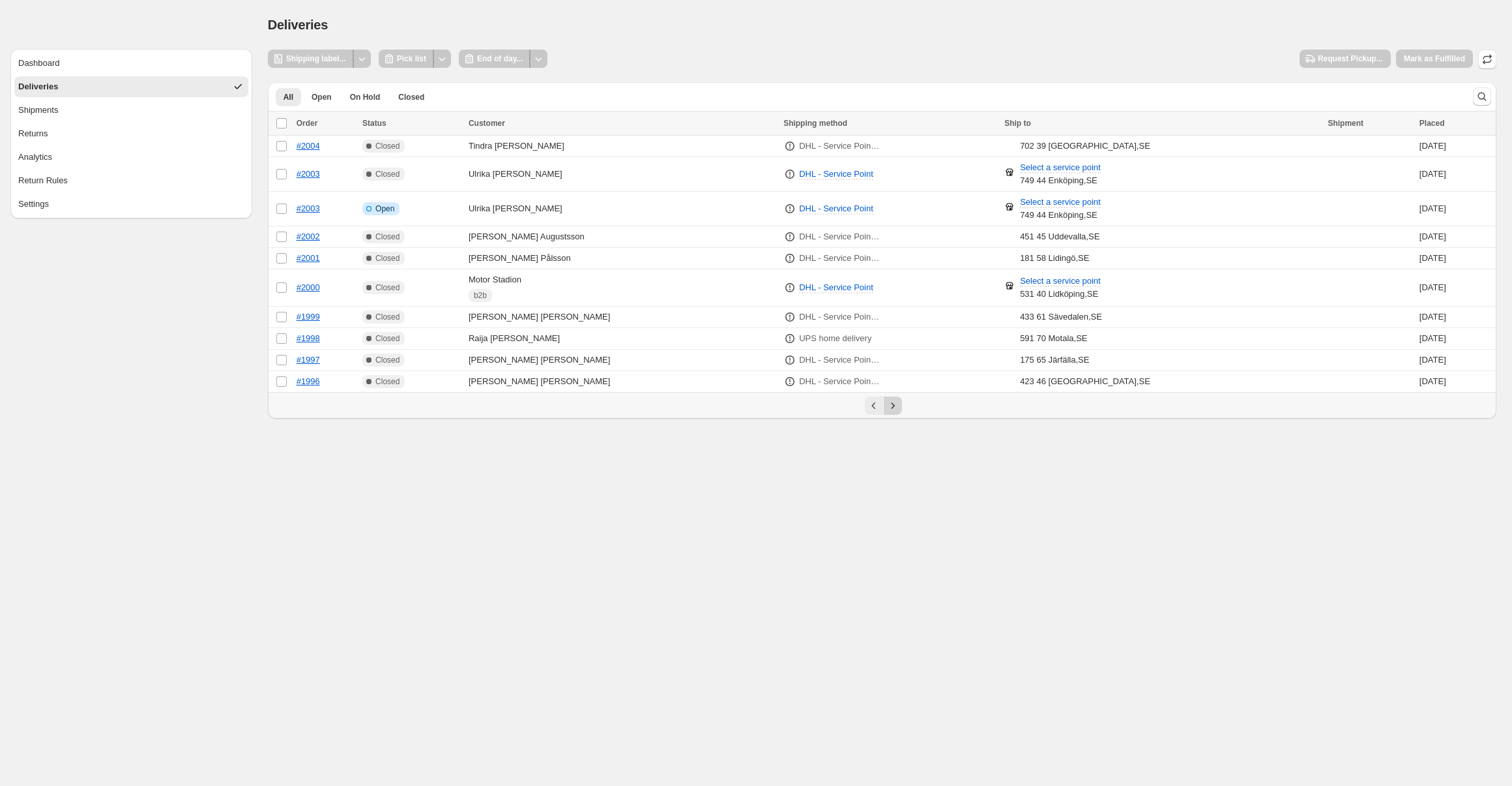
click at [896, 402] on icon "Next" at bounding box center [892, 405] width 13 height 13
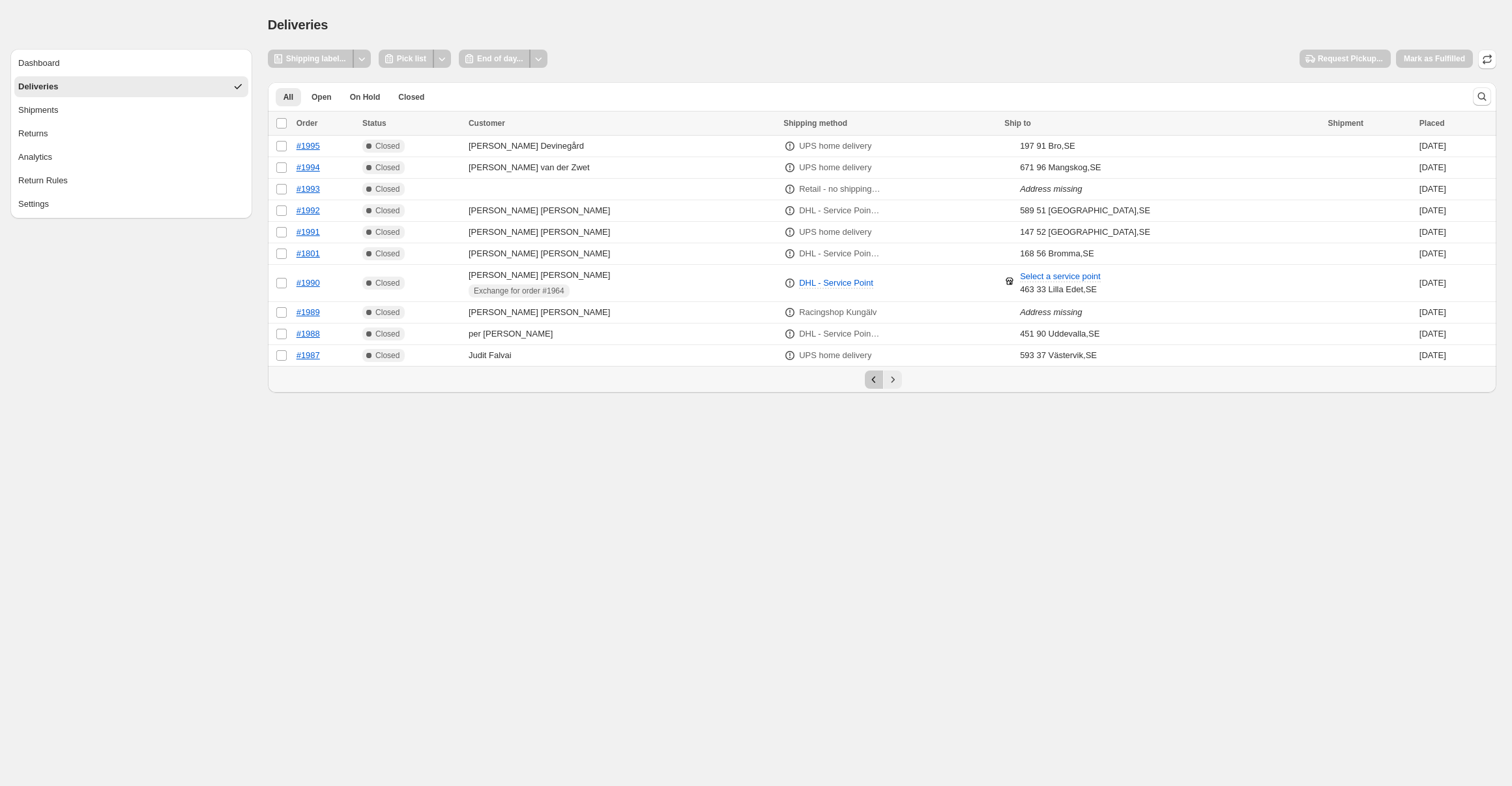
click at [874, 386] on button "Previous" at bounding box center [874, 379] width 18 height 18
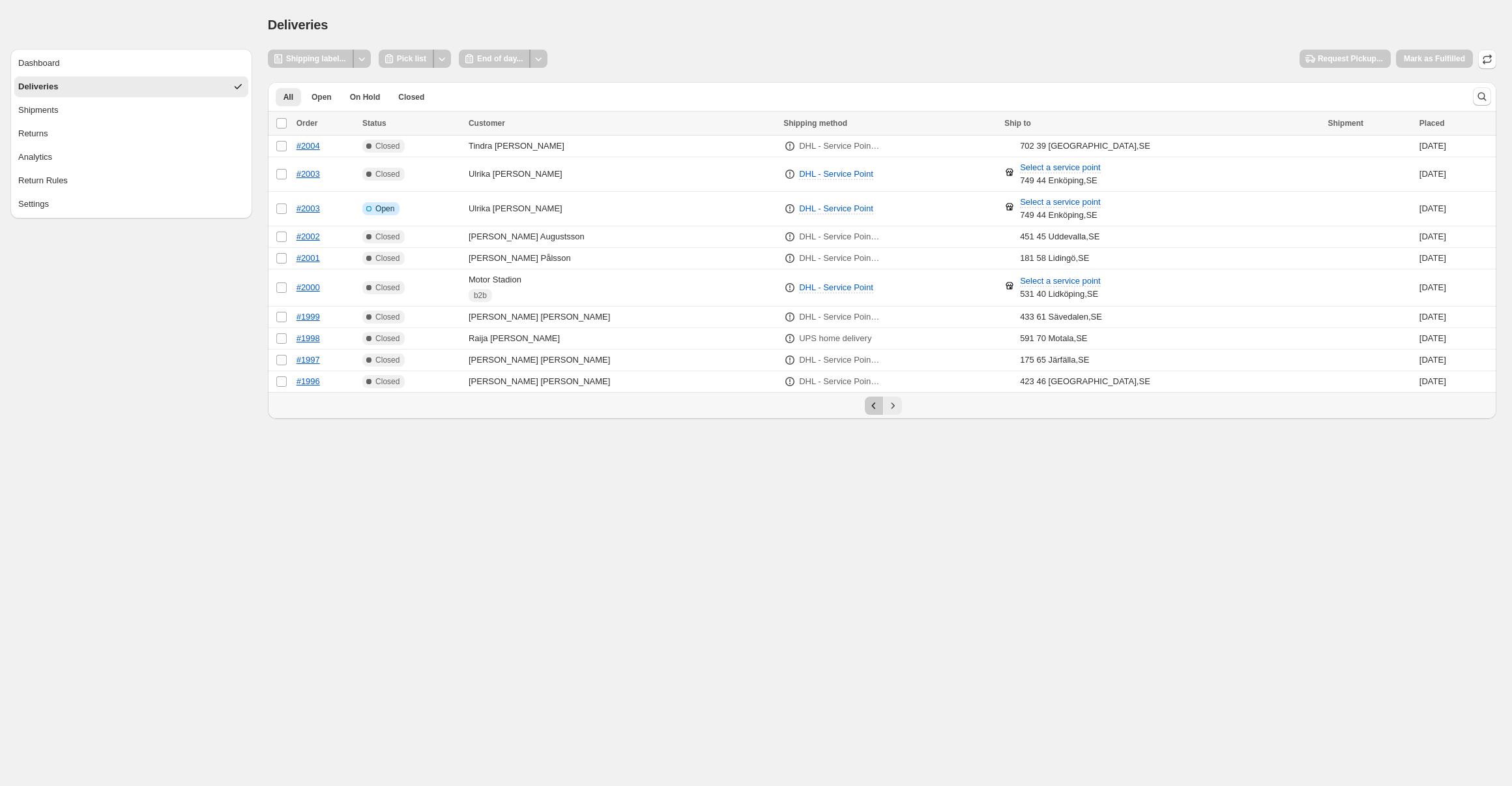
click at [876, 396] on button "Previous" at bounding box center [874, 405] width 18 height 18
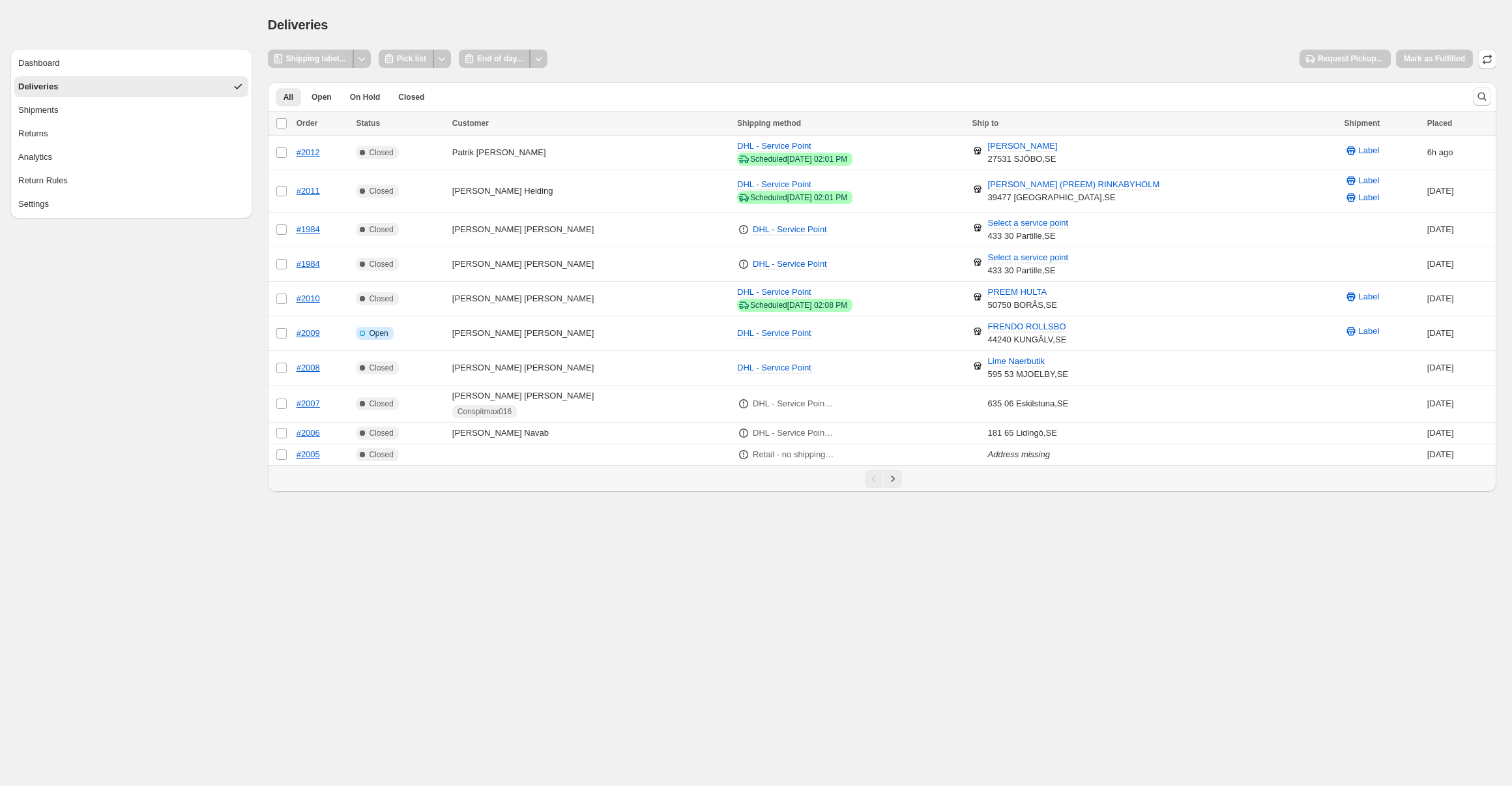
click at [877, 473] on div "Pagination" at bounding box center [874, 479] width 18 height 18
click at [537, 337] on td "[PERSON_NAME]" at bounding box center [591, 333] width 285 height 35
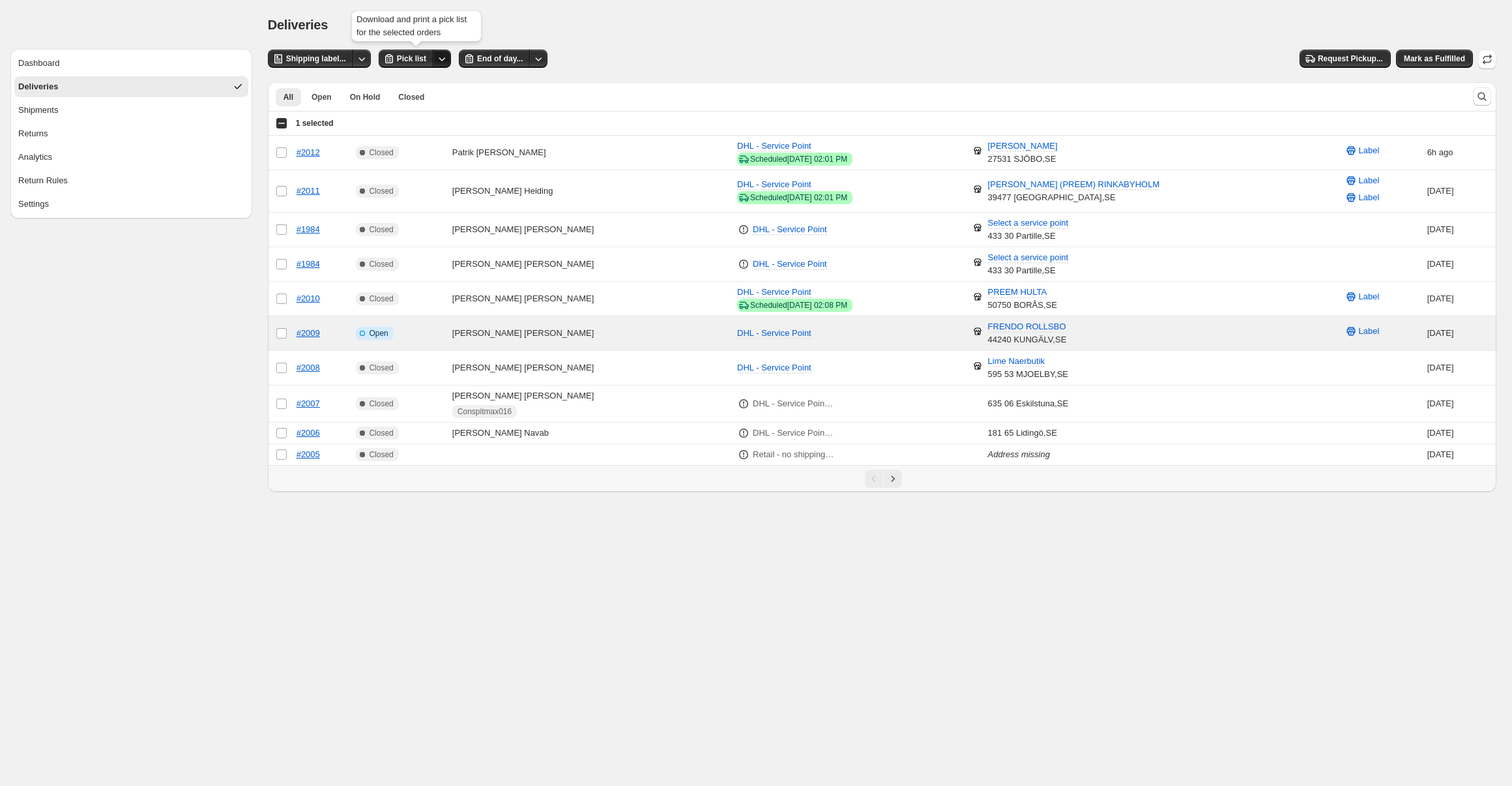
click at [442, 61] on icon "Other actions" at bounding box center [442, 58] width 13 height 13
click at [850, 85] on div "All Open On Hold Closed More views All Open On Hold Closed More views" at bounding box center [865, 97] width 1195 height 29
click at [415, 56] on span "Pick list" at bounding box center [411, 58] width 29 height 10
click at [676, 52] on div "Shipping label... Pick list End of day... Request Pickup... [PERSON_NAME] as Fu…" at bounding box center [882, 59] width 1229 height 20
click at [787, 40] on div "Deliveries. This page is ready Deliveries" at bounding box center [882, 24] width 1229 height 50
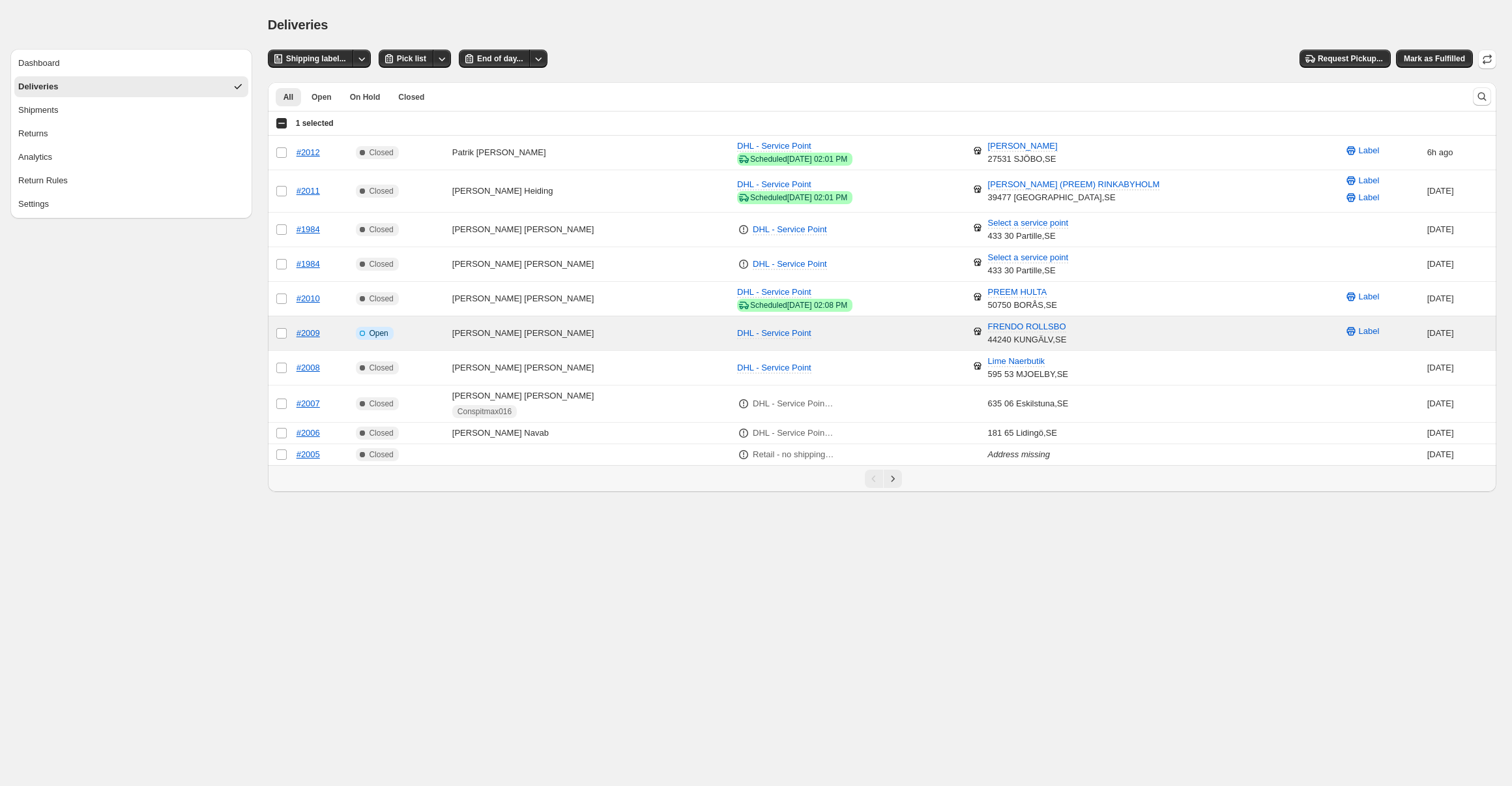
click at [69, 585] on body "**********" at bounding box center [756, 393] width 1512 height 786
click at [113, 405] on div "Dashboard Deliveries Shipments Returns Analytics Return Rules Settings" at bounding box center [126, 245] width 252 height 492
